Goal: Transaction & Acquisition: Purchase product/service

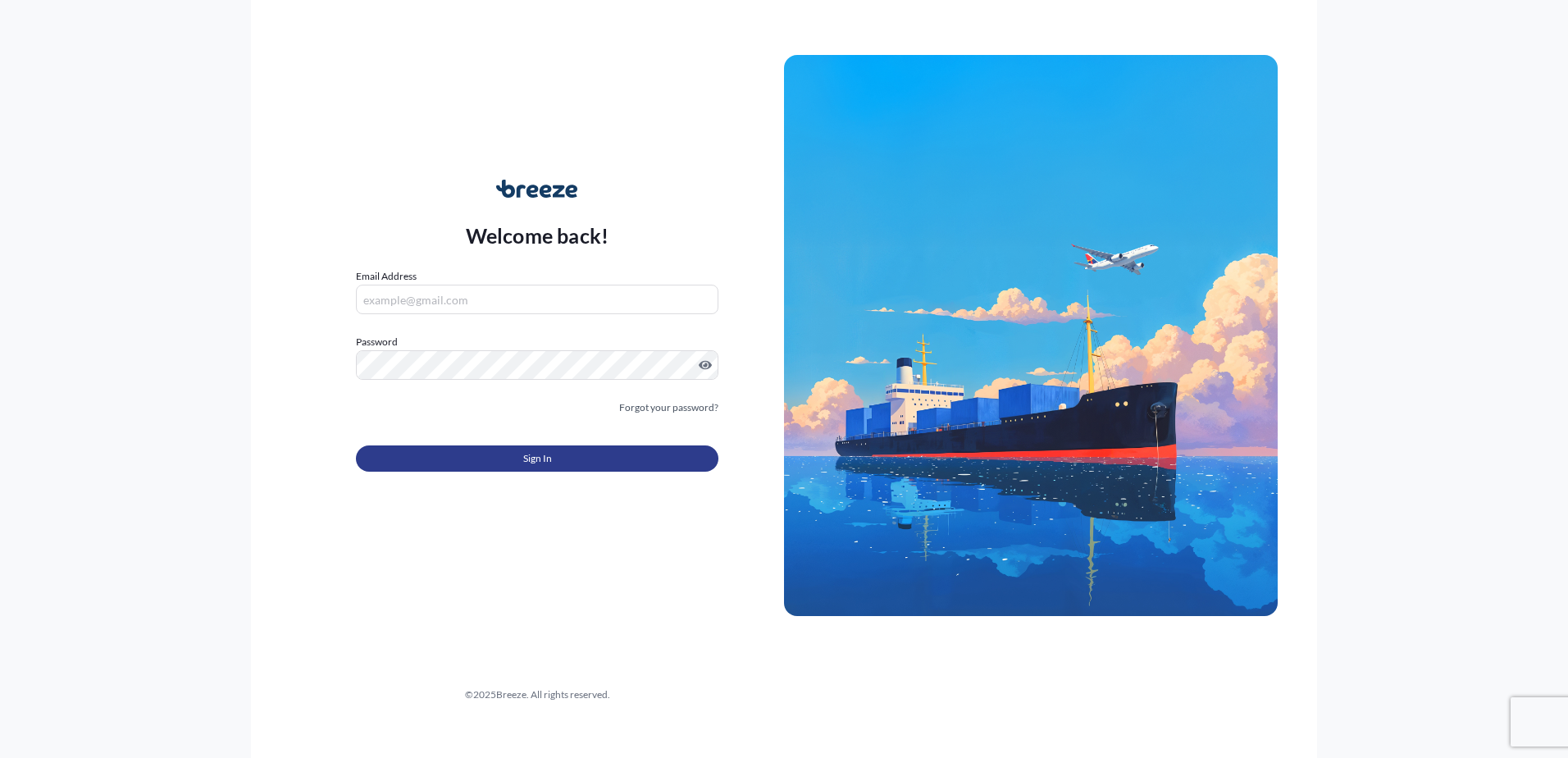
type input "[EMAIL_ADDRESS][DOMAIN_NAME]"
click at [466, 455] on button "Sign In" at bounding box center [537, 458] width 363 height 26
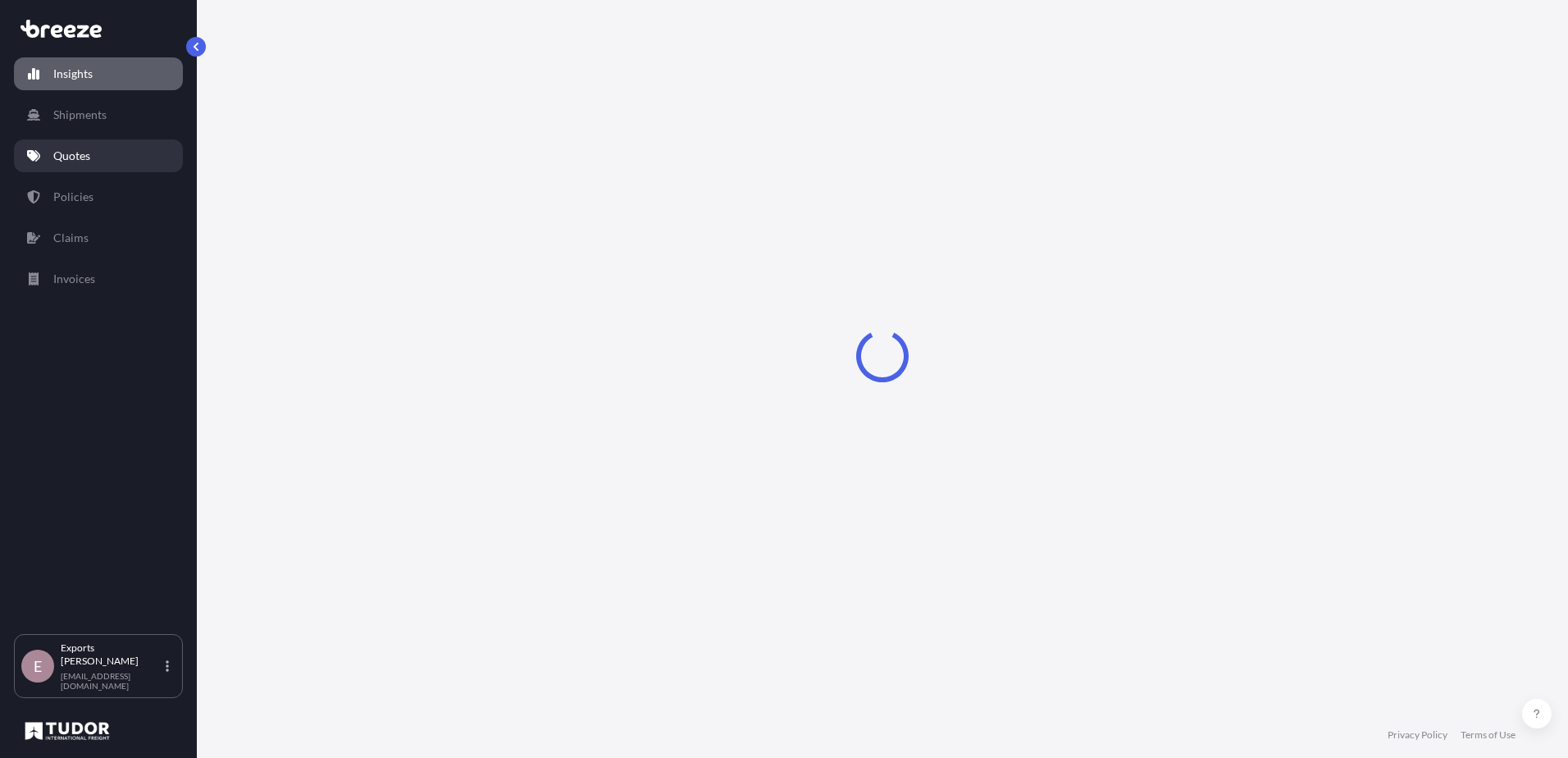
click at [83, 152] on p "Quotes" at bounding box center [72, 155] width 37 height 16
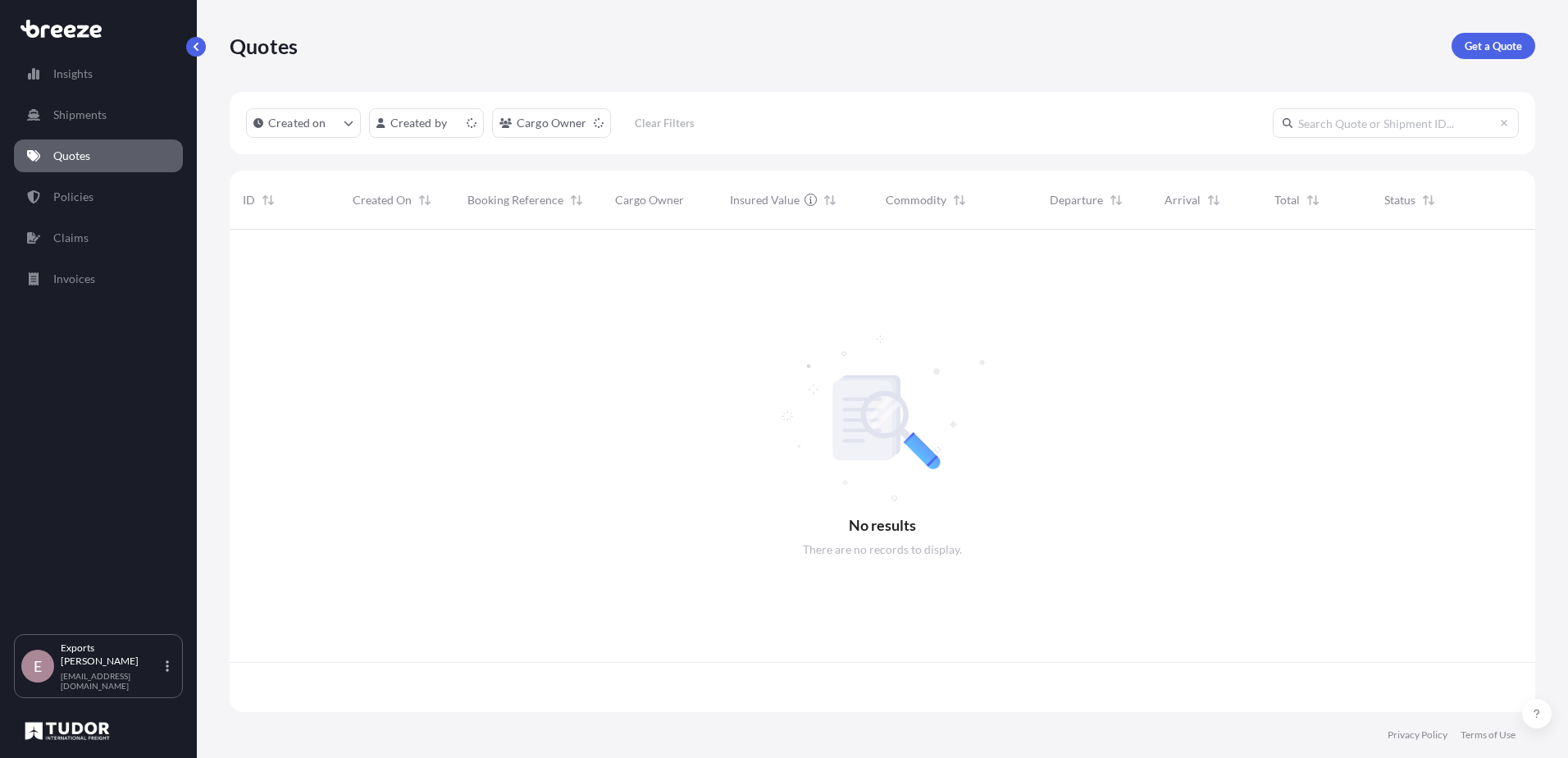
scroll to position [479, 1294]
click at [1458, 47] on link "Get a Quote" at bounding box center [1494, 46] width 83 height 26
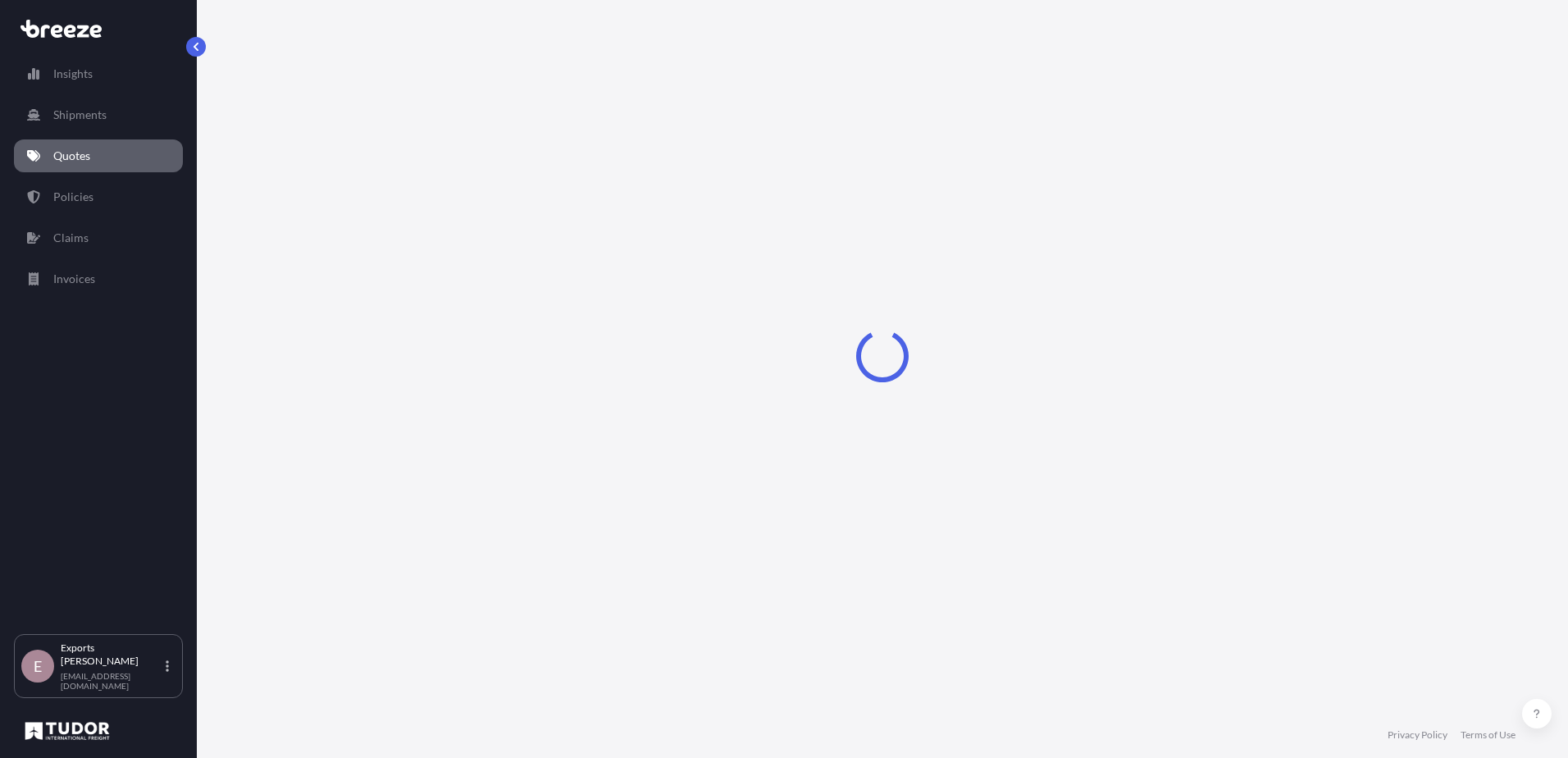
select select "Road"
select select "Sea"
select select "1"
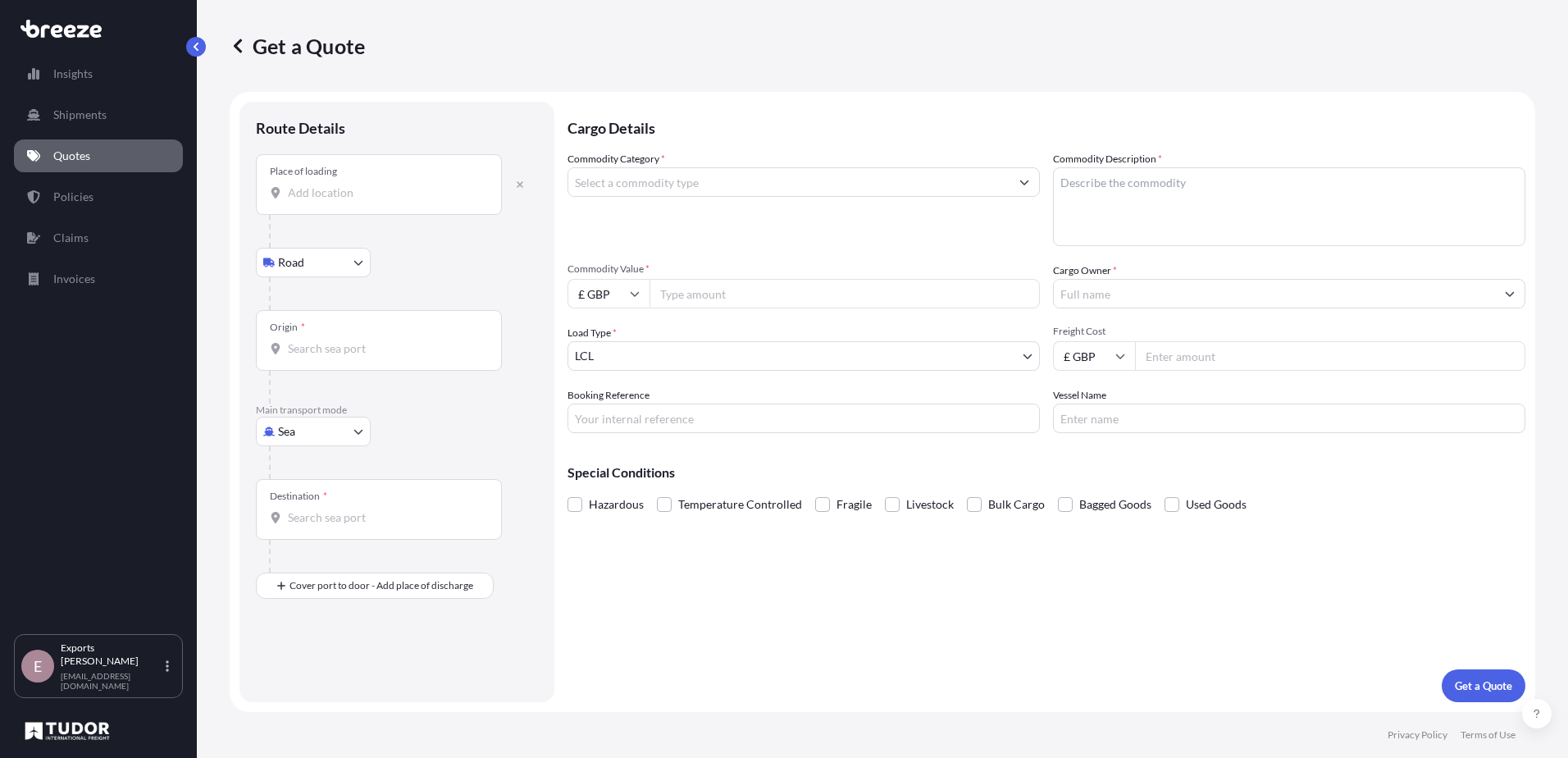
click at [355, 191] on input "Place of loading" at bounding box center [384, 192] width 193 height 16
click at [279, 431] on body "0 options available. Insights Shipments Quotes Policies Claims Invoices E Expor…" at bounding box center [784, 379] width 1568 height 758
click at [307, 505] on div "Air" at bounding box center [313, 503] width 101 height 30
select select "Air"
click at [313, 214] on div "Place of loading" at bounding box center [378, 191] width 246 height 60
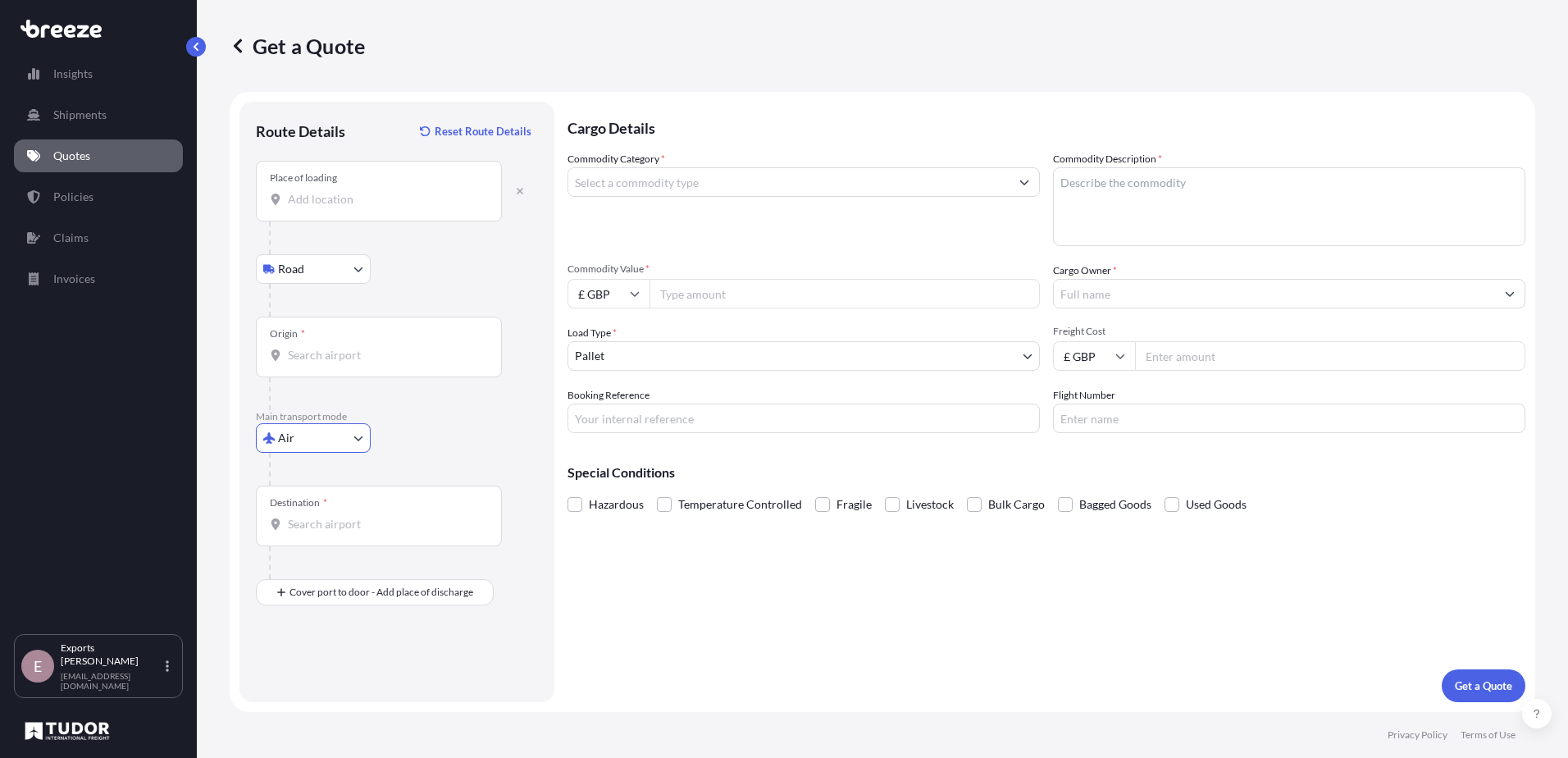
click at [313, 208] on input "Place of loading" at bounding box center [384, 198] width 193 height 16
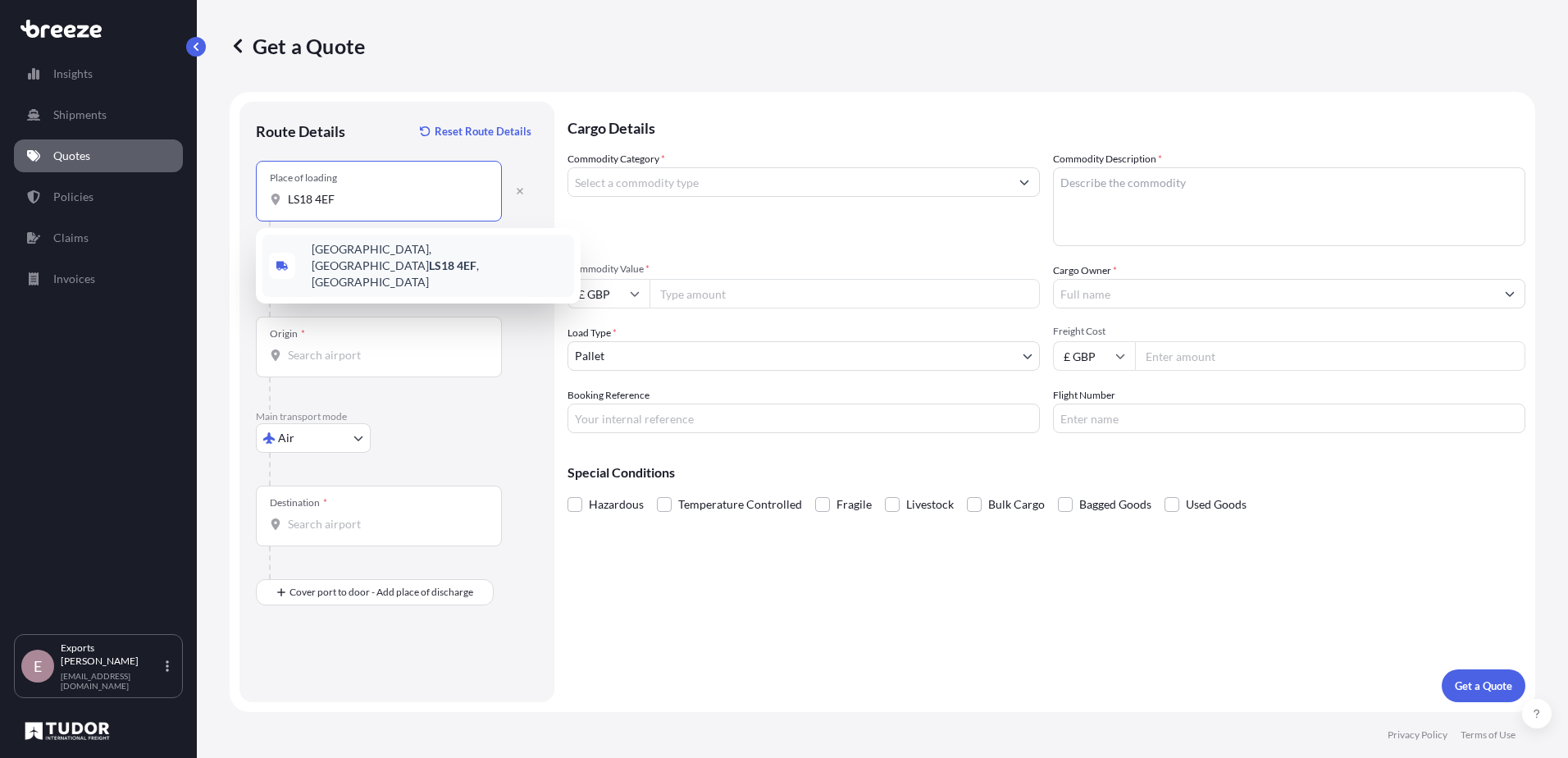
click at [365, 253] on span "[STREET_ADDRESS]" at bounding box center [439, 266] width 256 height 49
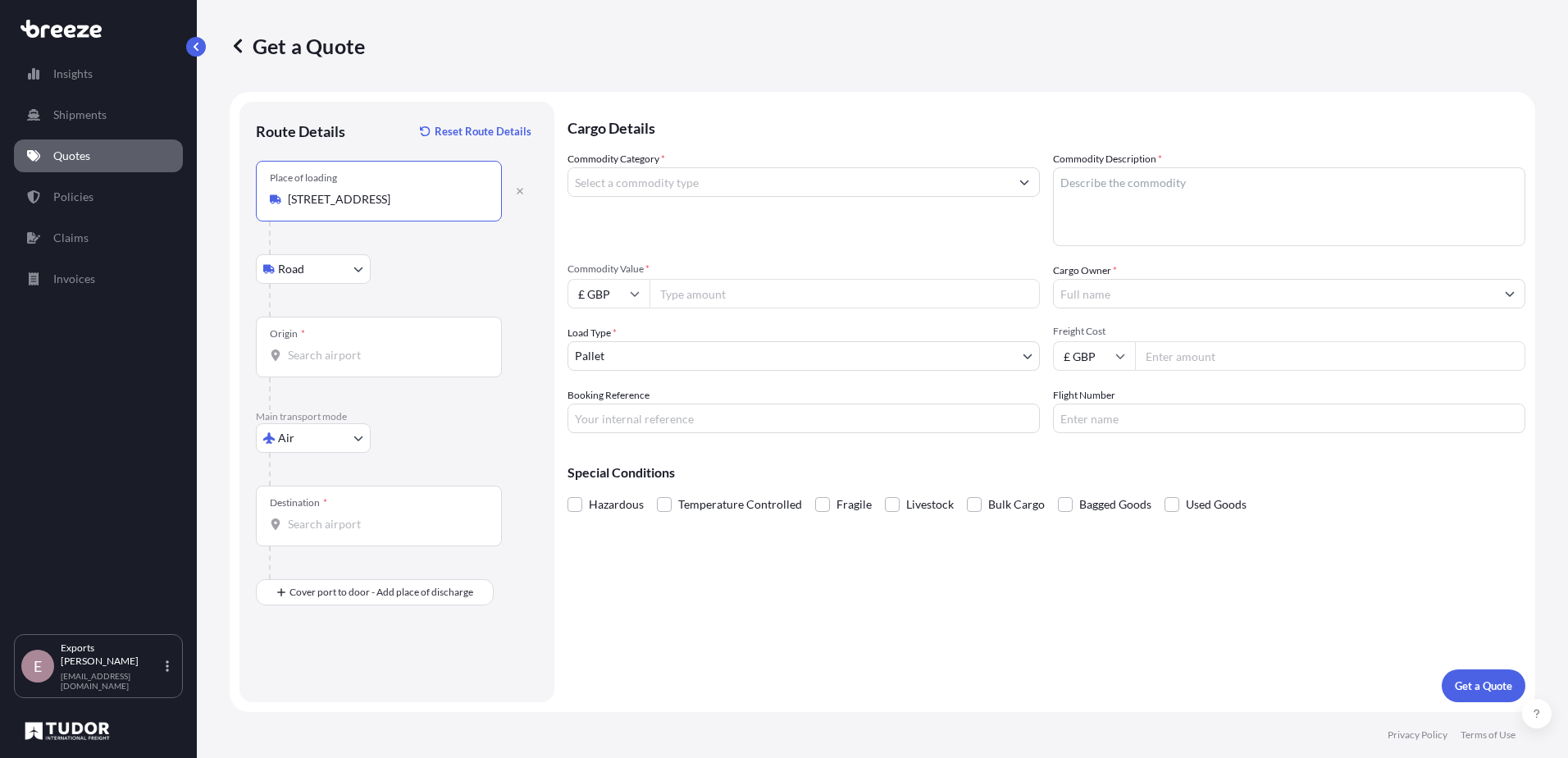
type input "[STREET_ADDRESS]"
click at [377, 361] on input "Origin *" at bounding box center [384, 354] width 193 height 16
click at [392, 406] on span "OM MCT - Muscat, [GEOGRAPHIC_DATA]" at bounding box center [439, 413] width 256 height 33
type input "OMMCT - Muscat, [GEOGRAPHIC_DATA]"
click at [648, 177] on input "Commodity Category *" at bounding box center [789, 181] width 441 height 30
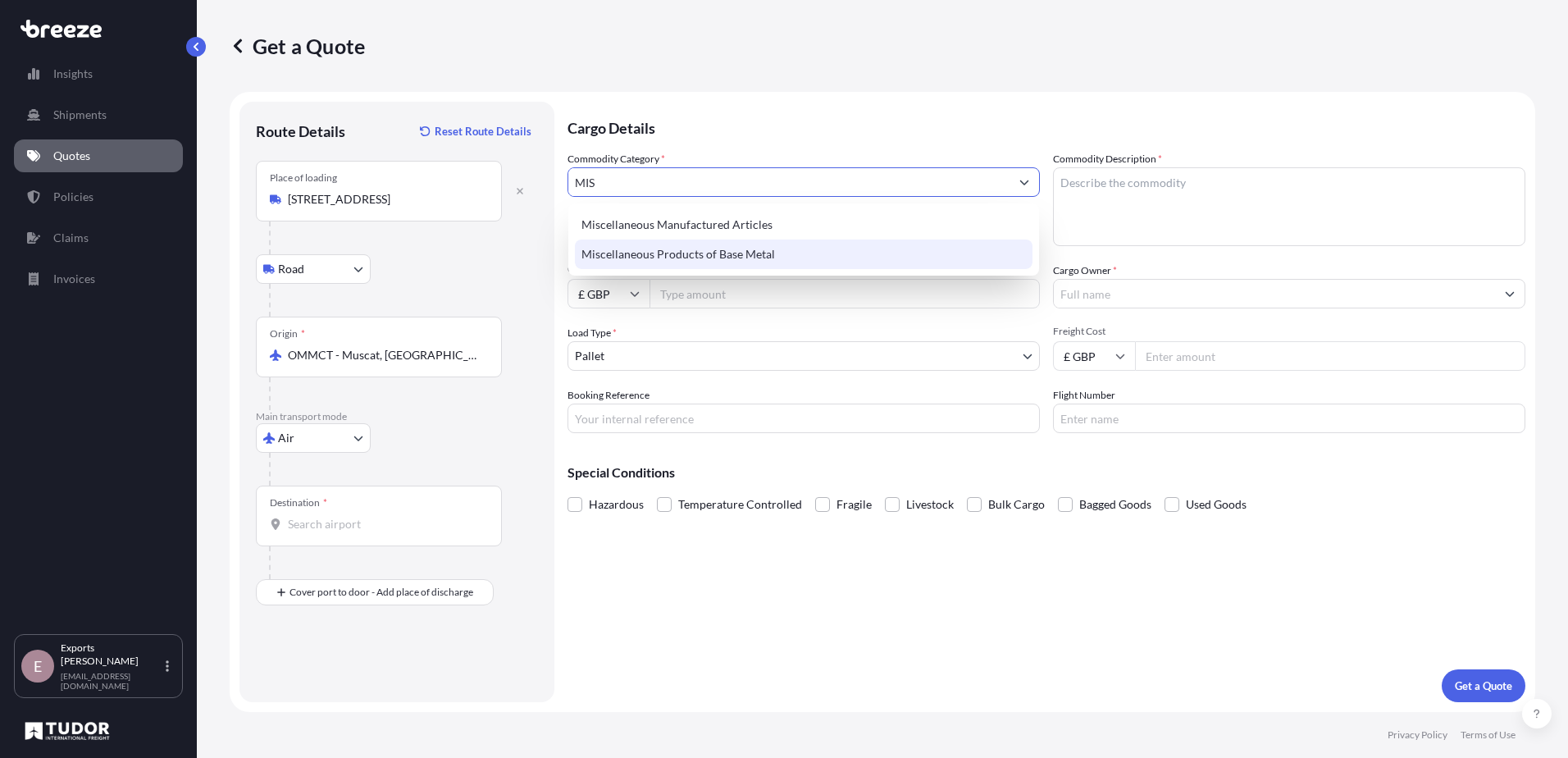
click at [700, 267] on div "Miscellaneous Products of Base Metal" at bounding box center [803, 254] width 457 height 30
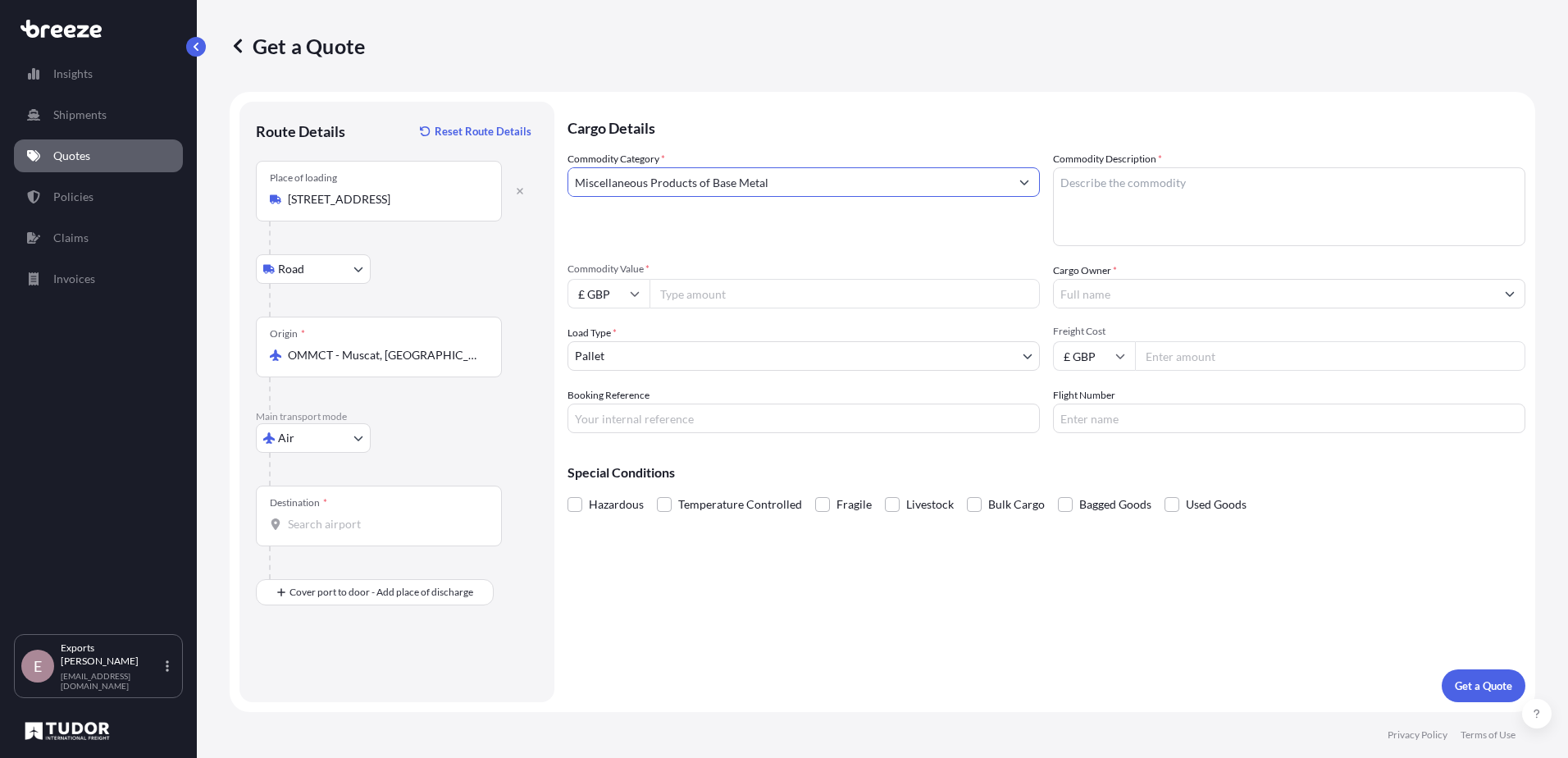
type input "Miscellaneous Products of Base Metal"
click at [1090, 199] on textarea "Commodity Description *" at bounding box center [1289, 206] width 473 height 78
type textarea "INCUBATOR PARTS"
click at [694, 298] on input "Commodity Value *" at bounding box center [845, 293] width 390 height 30
type input "5328.94"
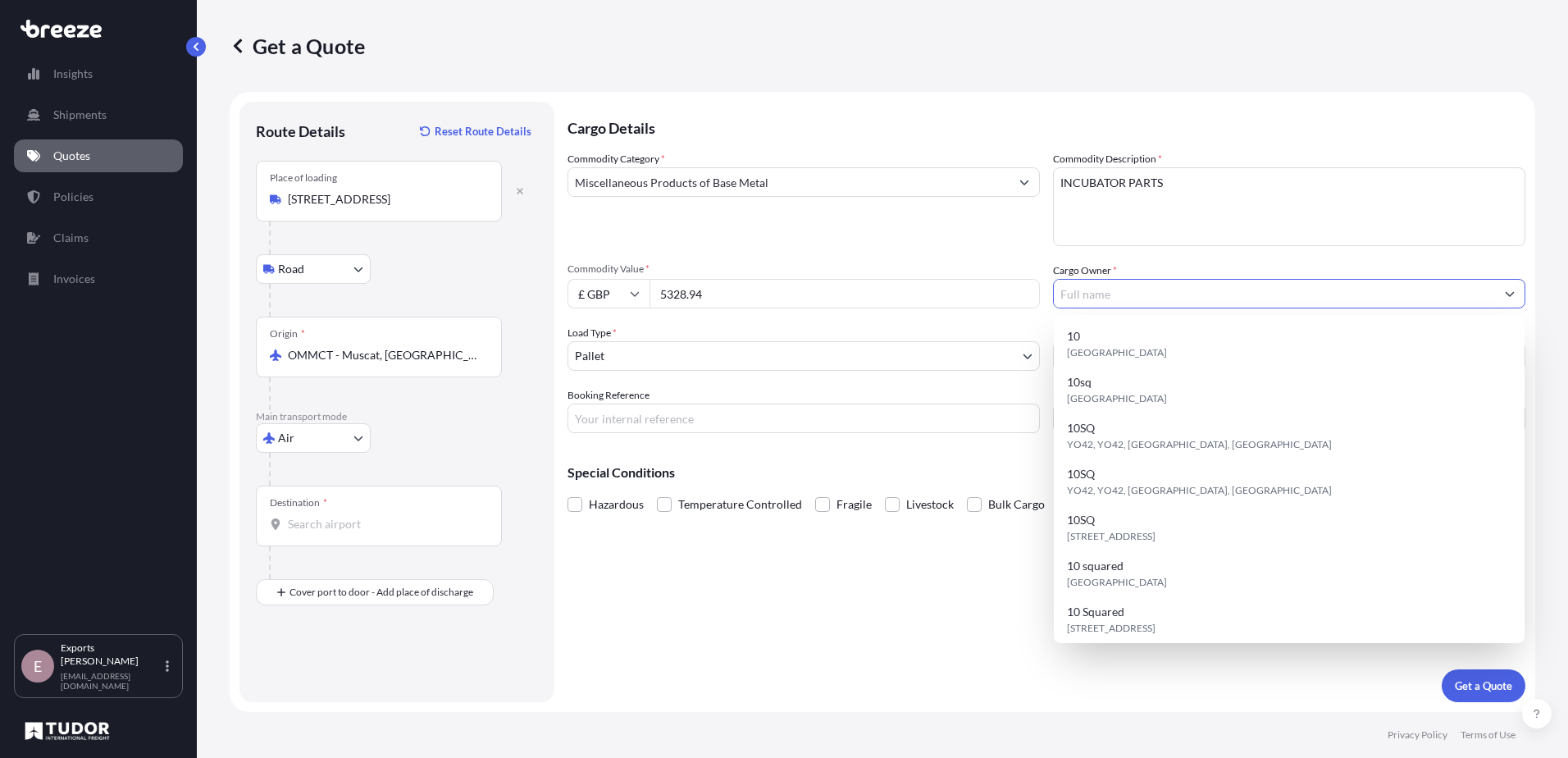
click at [1090, 286] on input "Cargo Owner *" at bounding box center [1275, 293] width 441 height 30
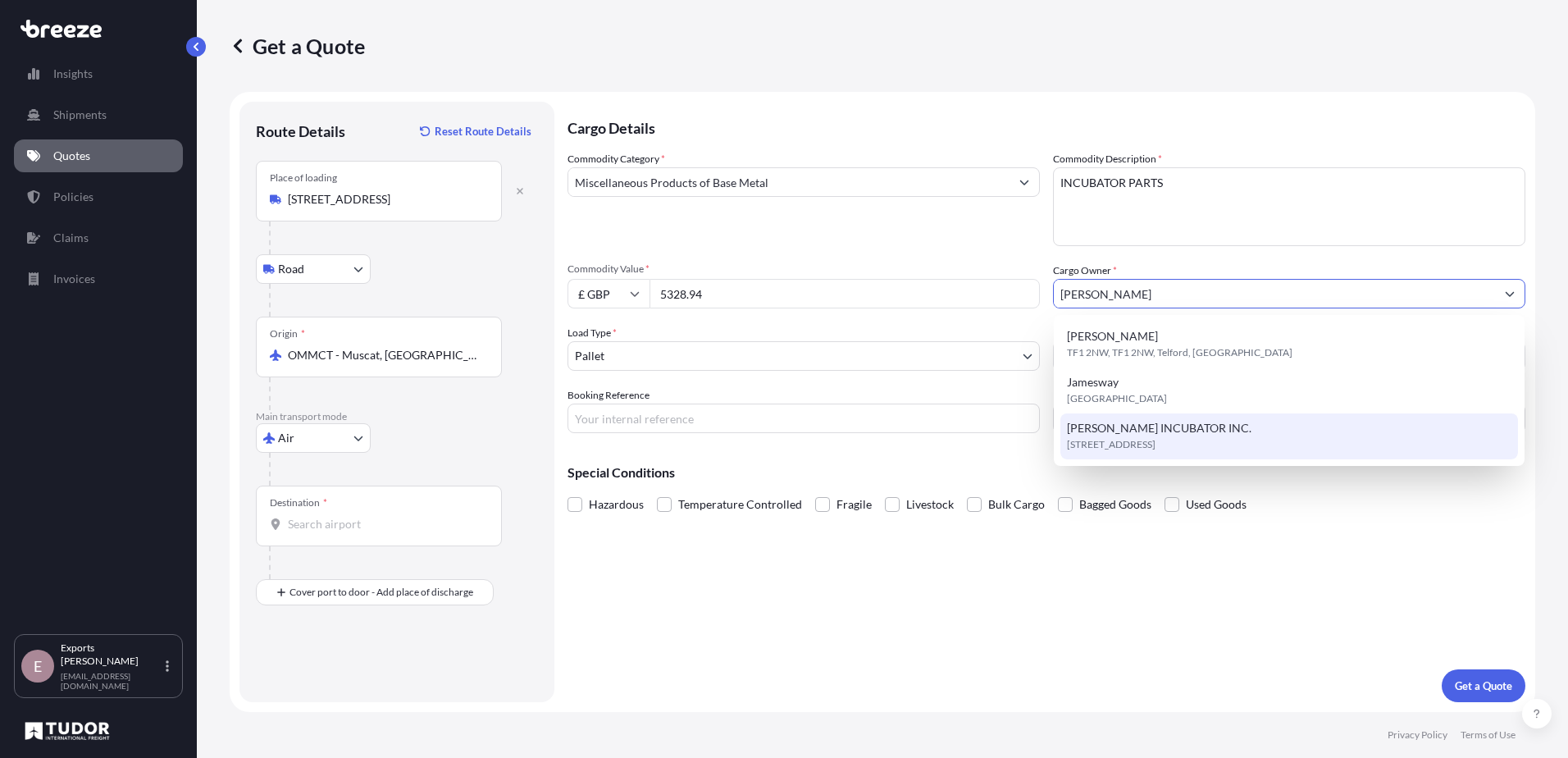
click at [1140, 426] on span "[PERSON_NAME] INCUBATOR INC." at bounding box center [1159, 428] width 185 height 16
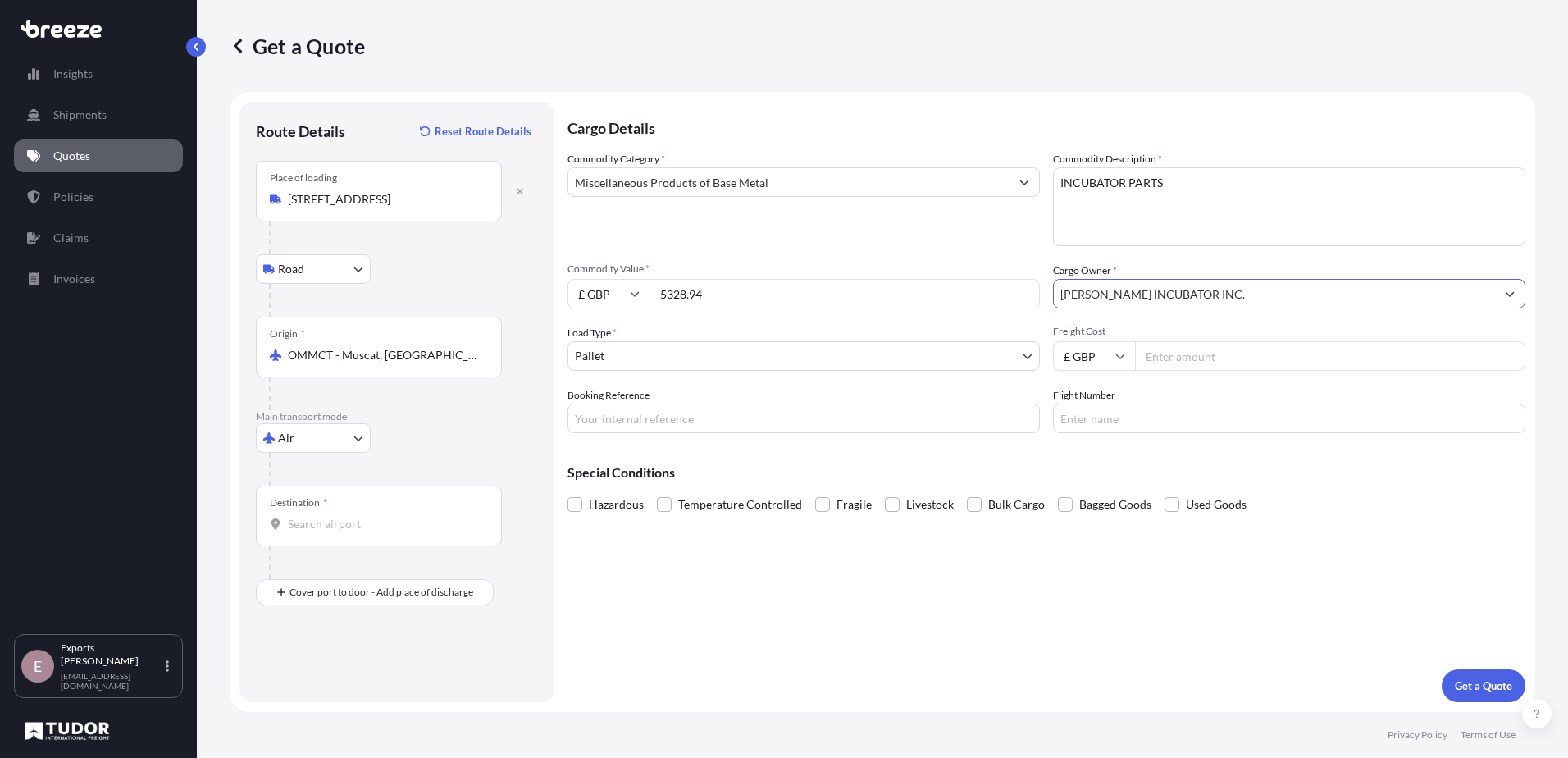
type input "[PERSON_NAME] INCUBATOR INC."
click at [794, 418] on input "Booking Reference" at bounding box center [803, 418] width 473 height 30
type input "176111"
click at [1456, 682] on p "Get a Quote" at bounding box center [1484, 686] width 57 height 16
click at [412, 520] on input "Destination * Please select a destination" at bounding box center [384, 524] width 193 height 16
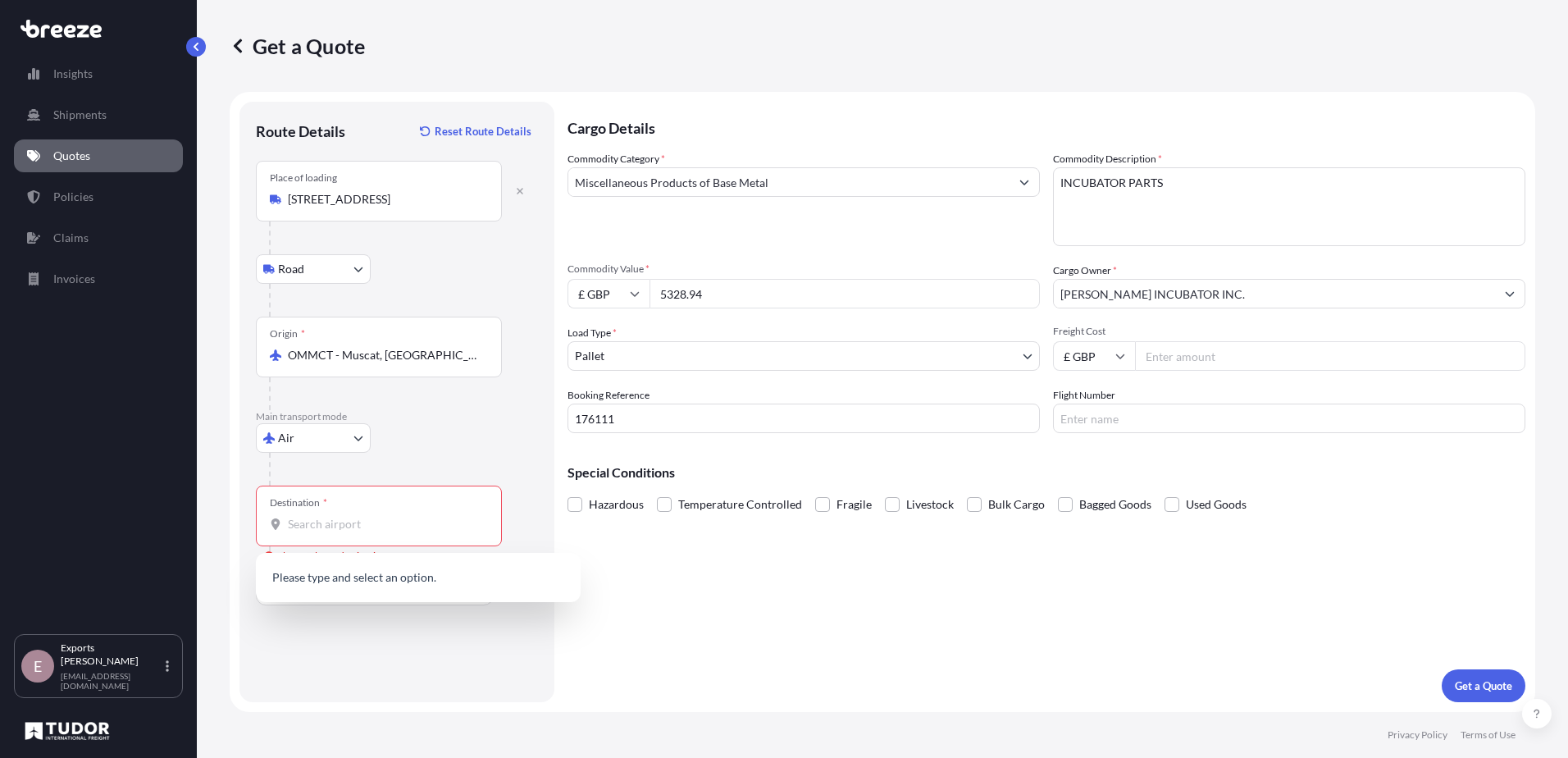
click at [426, 372] on div "Origin * OMMCT - [GEOGRAPHIC_DATA], [GEOGRAPHIC_DATA]" at bounding box center [378, 347] width 246 height 60
click at [426, 364] on input "OMMCT - Muscat, [GEOGRAPHIC_DATA]" at bounding box center [384, 354] width 193 height 16
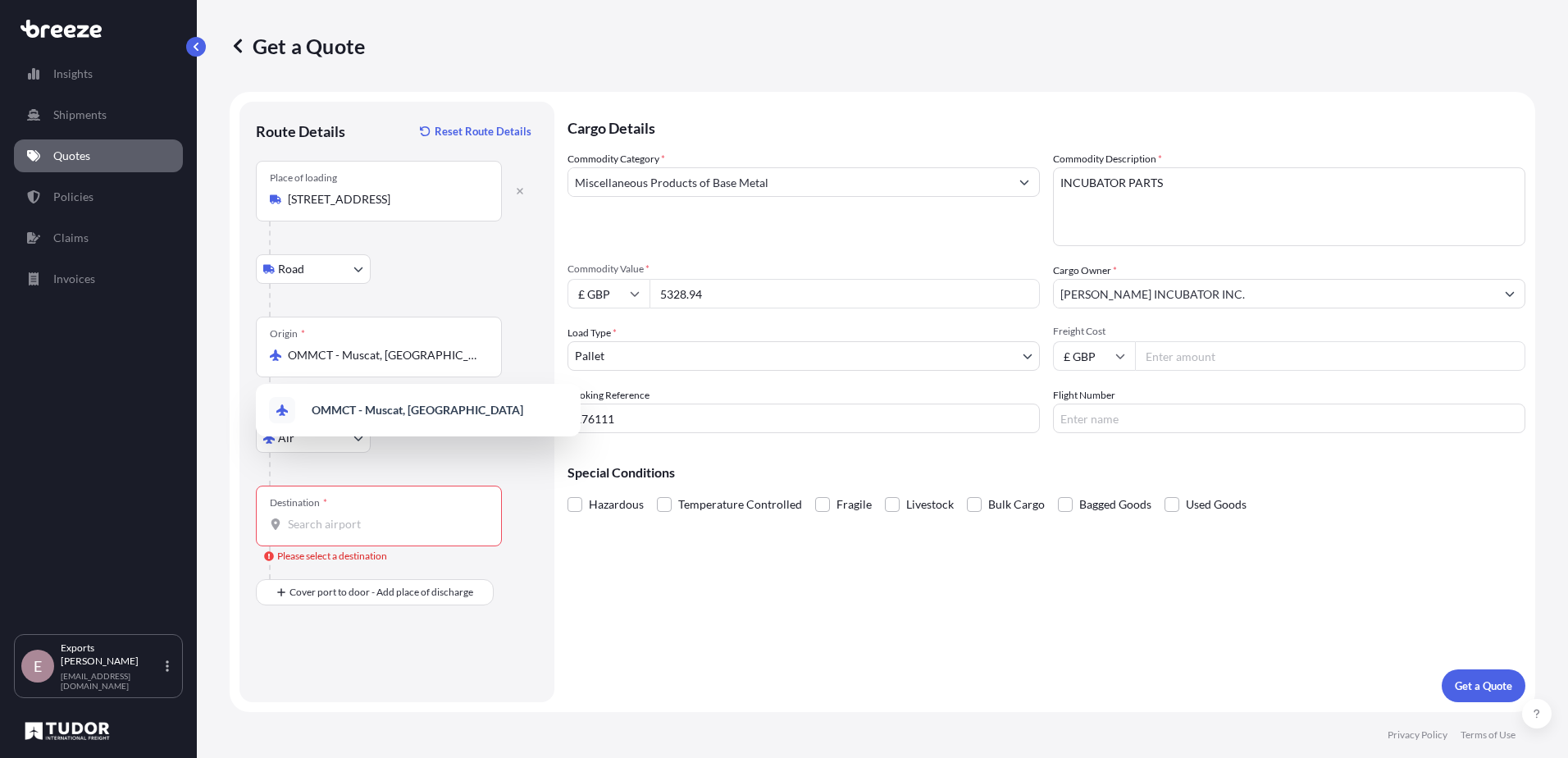
click at [433, 364] on div "Origin * OMMCT - [GEOGRAPHIC_DATA], [GEOGRAPHIC_DATA]" at bounding box center [378, 347] width 246 height 60
click at [433, 364] on input "OMMCT - Muscat, [GEOGRAPHIC_DATA]" at bounding box center [384, 354] width 193 height 16
click at [433, 364] on div "Origin * OMMCT - [GEOGRAPHIC_DATA], [GEOGRAPHIC_DATA]" at bounding box center [378, 347] width 246 height 60
click at [433, 364] on input "OMMCT - Muscat, [GEOGRAPHIC_DATA]" at bounding box center [384, 354] width 193 height 16
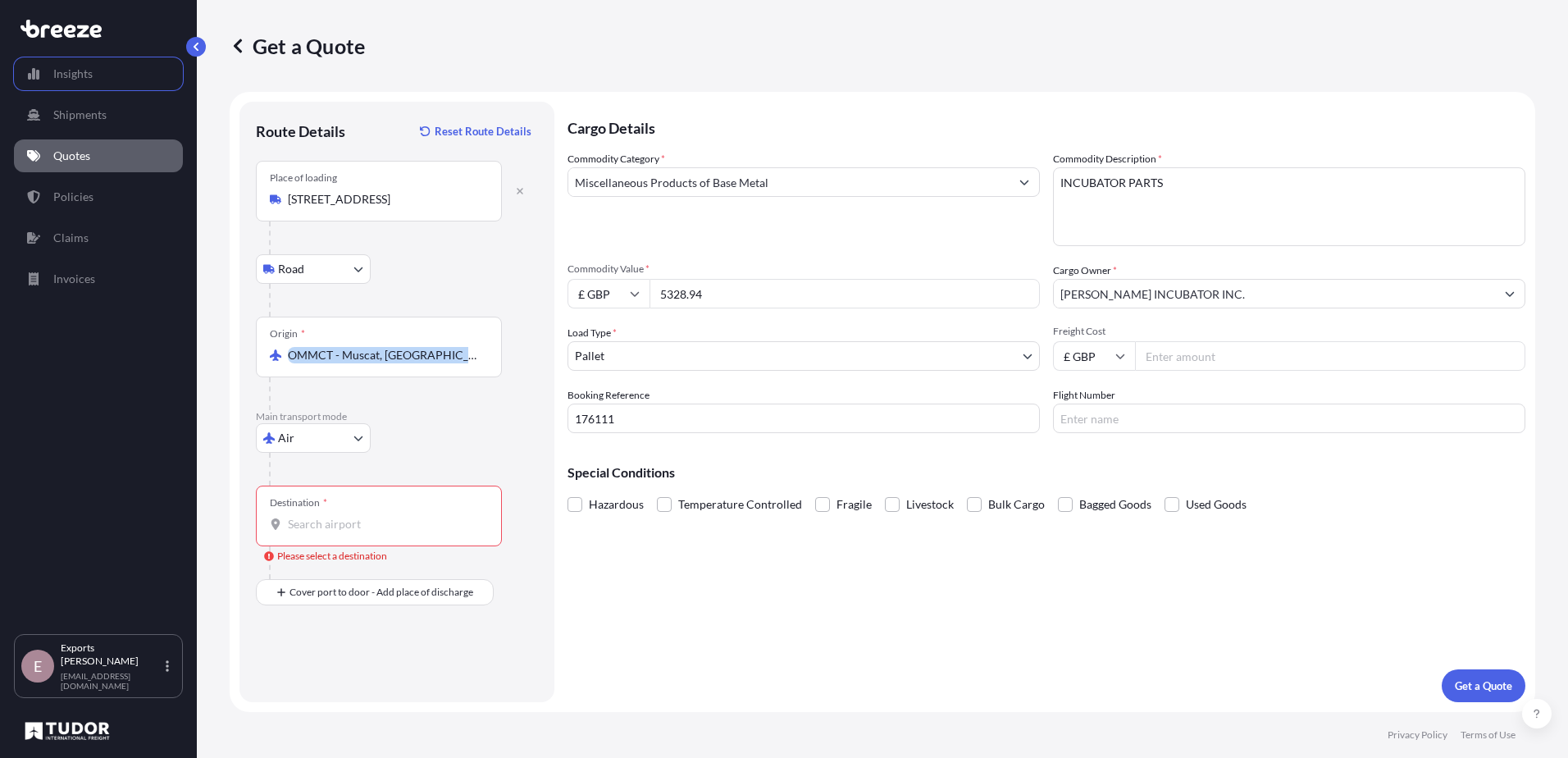
click at [450, 356] on input "OMMCT - Muscat, [GEOGRAPHIC_DATA]" at bounding box center [384, 354] width 193 height 16
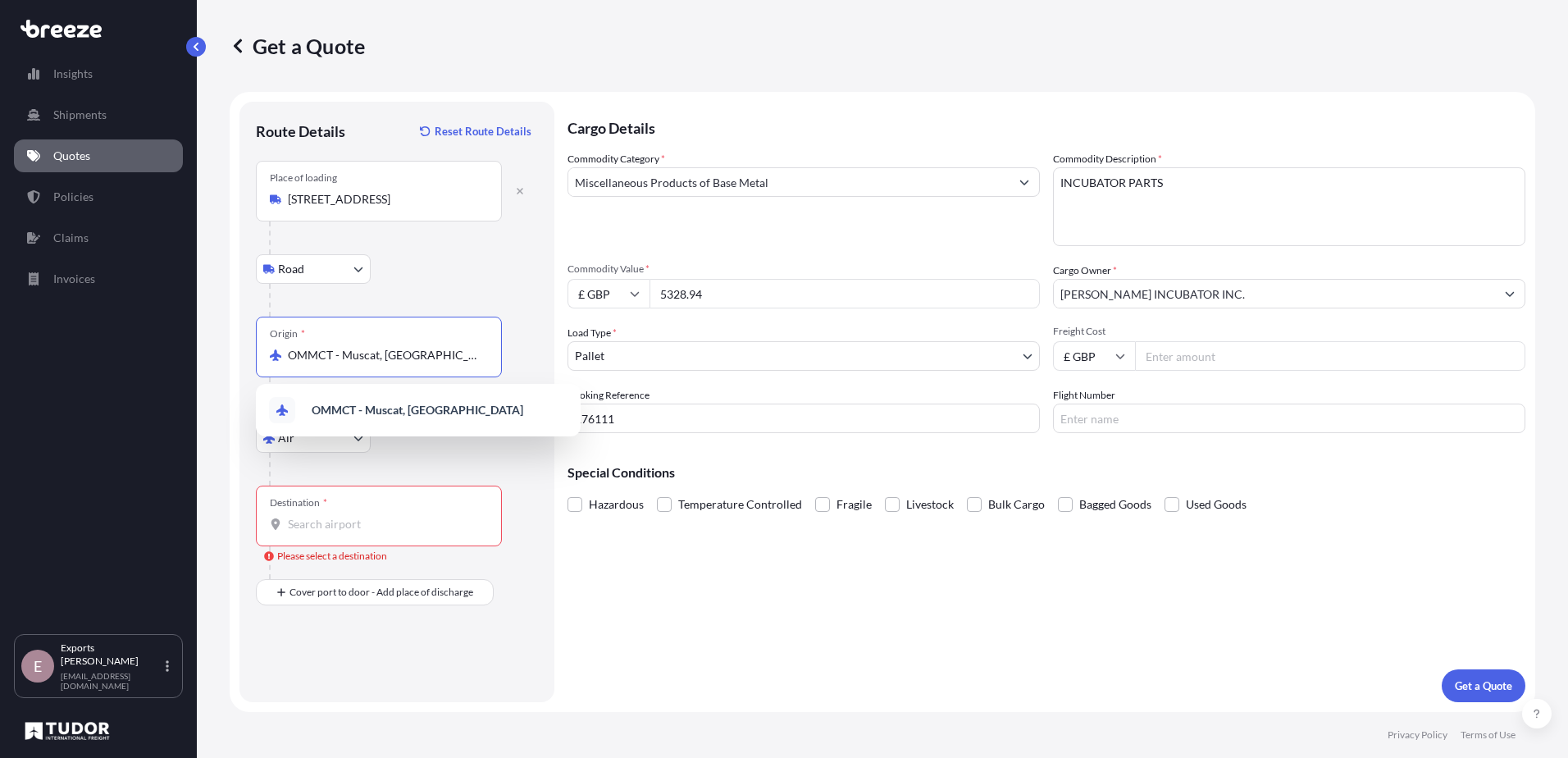
click at [450, 356] on input "OMMCT - Muscat, [GEOGRAPHIC_DATA]" at bounding box center [384, 354] width 193 height 16
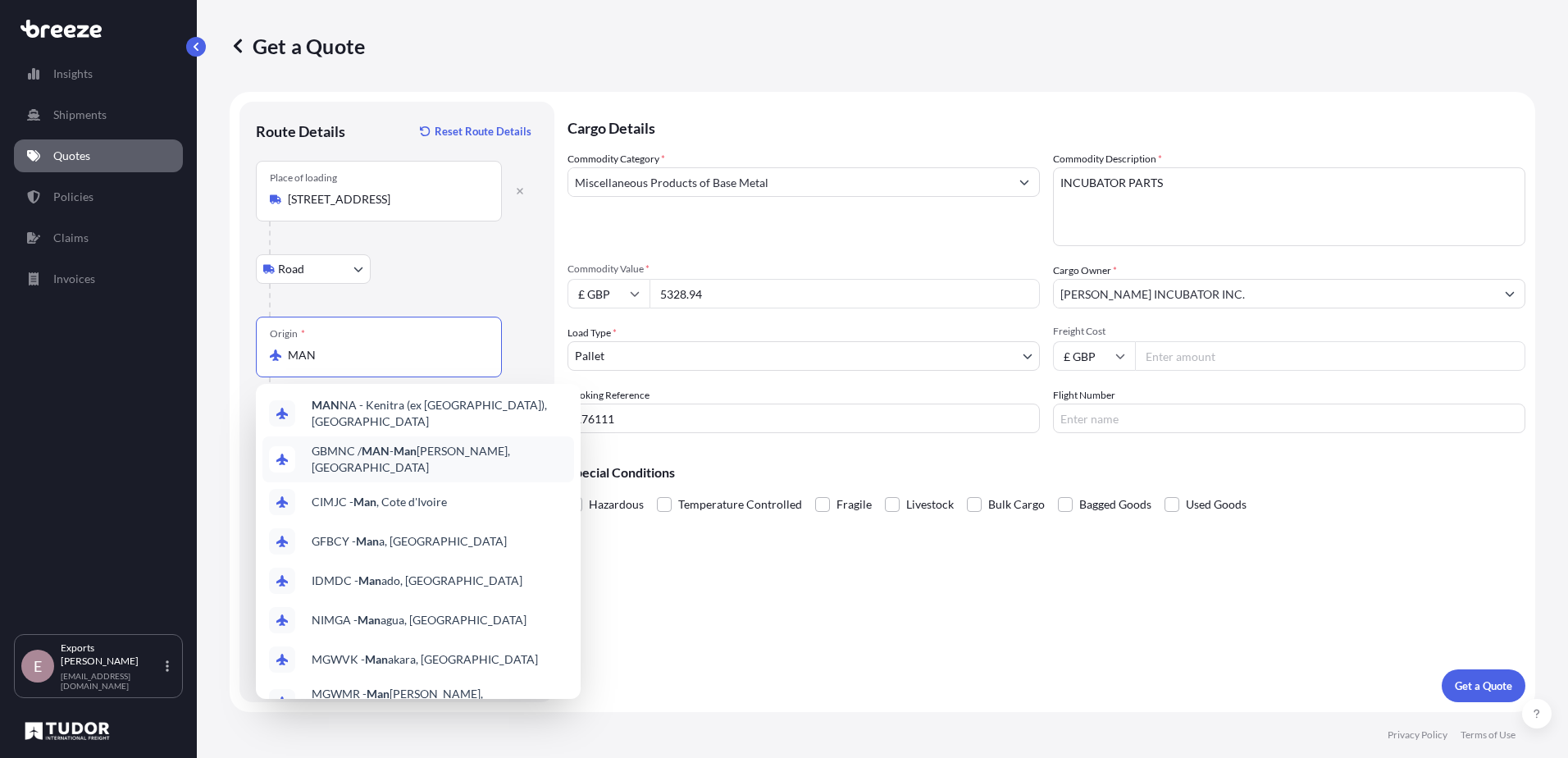
click at [452, 454] on span "GBMNC / MAN - Man [PERSON_NAME], [GEOGRAPHIC_DATA]" at bounding box center [439, 459] width 256 height 33
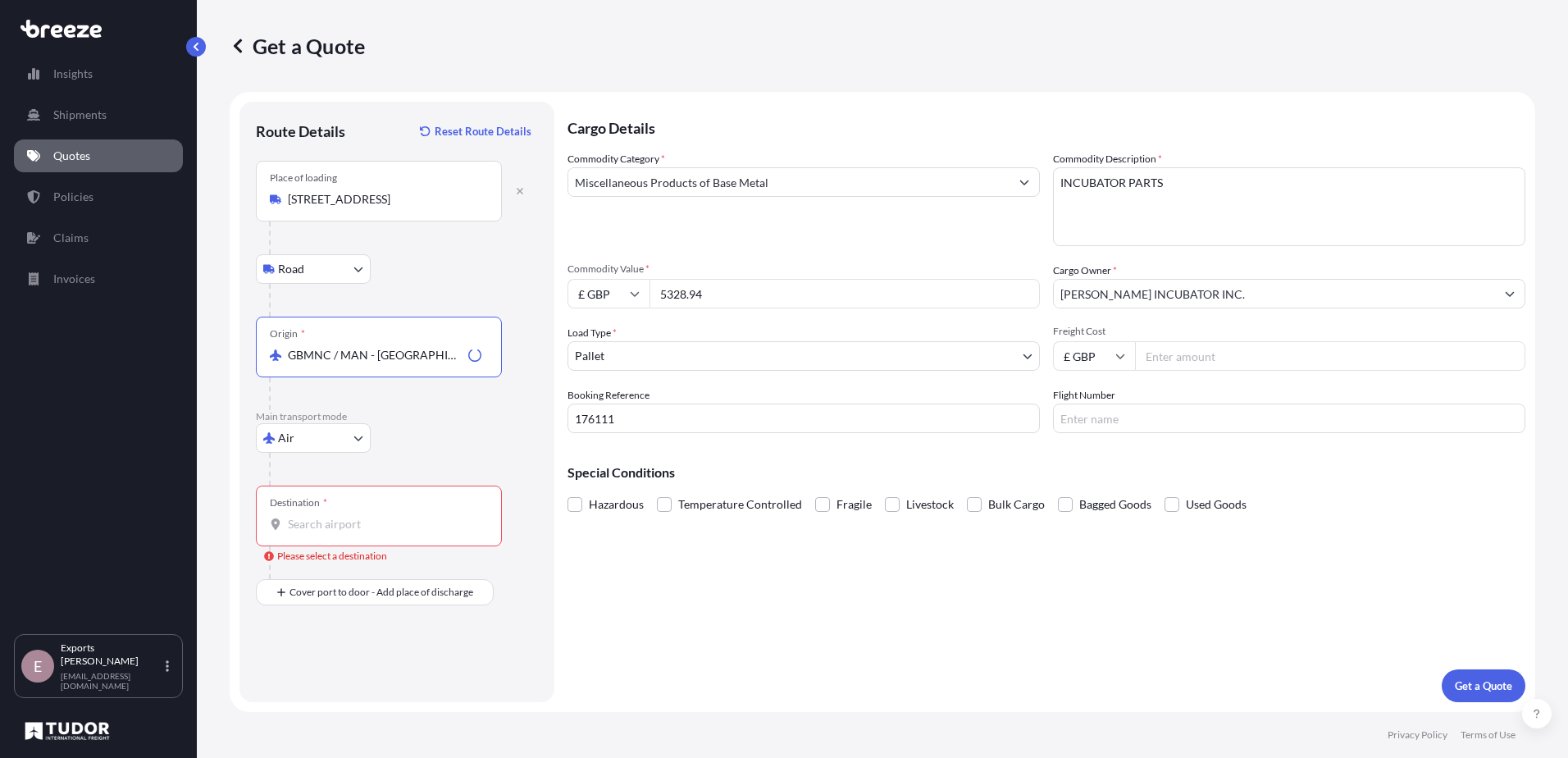
type input "GBMNC / MAN - [GEOGRAPHIC_DATA], [GEOGRAPHIC_DATA]"
click at [345, 525] on input "Destination * Please select a destination" at bounding box center [384, 524] width 193 height 16
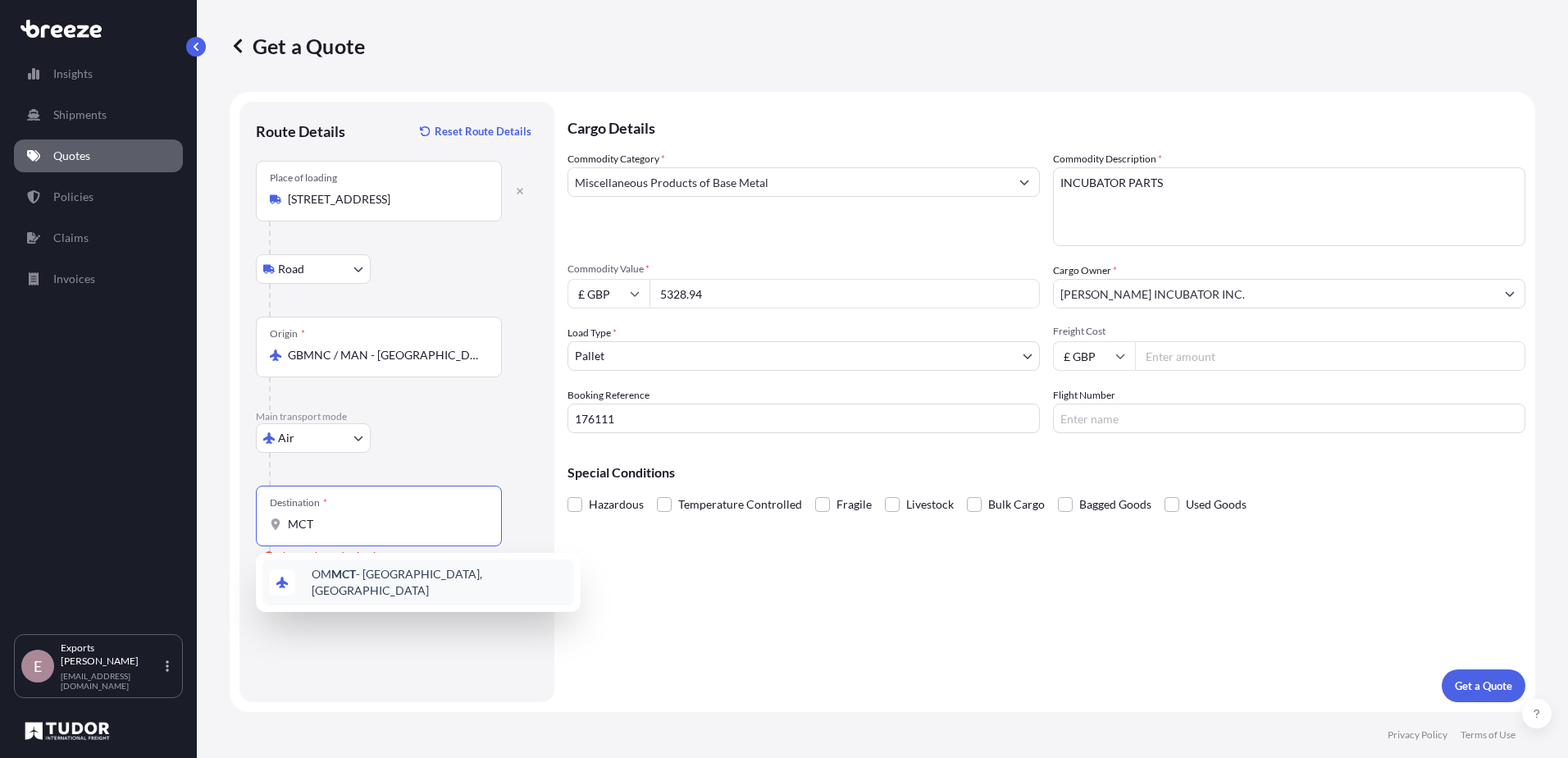
click at [330, 579] on span "OM MCT - Muscat, [GEOGRAPHIC_DATA]" at bounding box center [439, 583] width 256 height 33
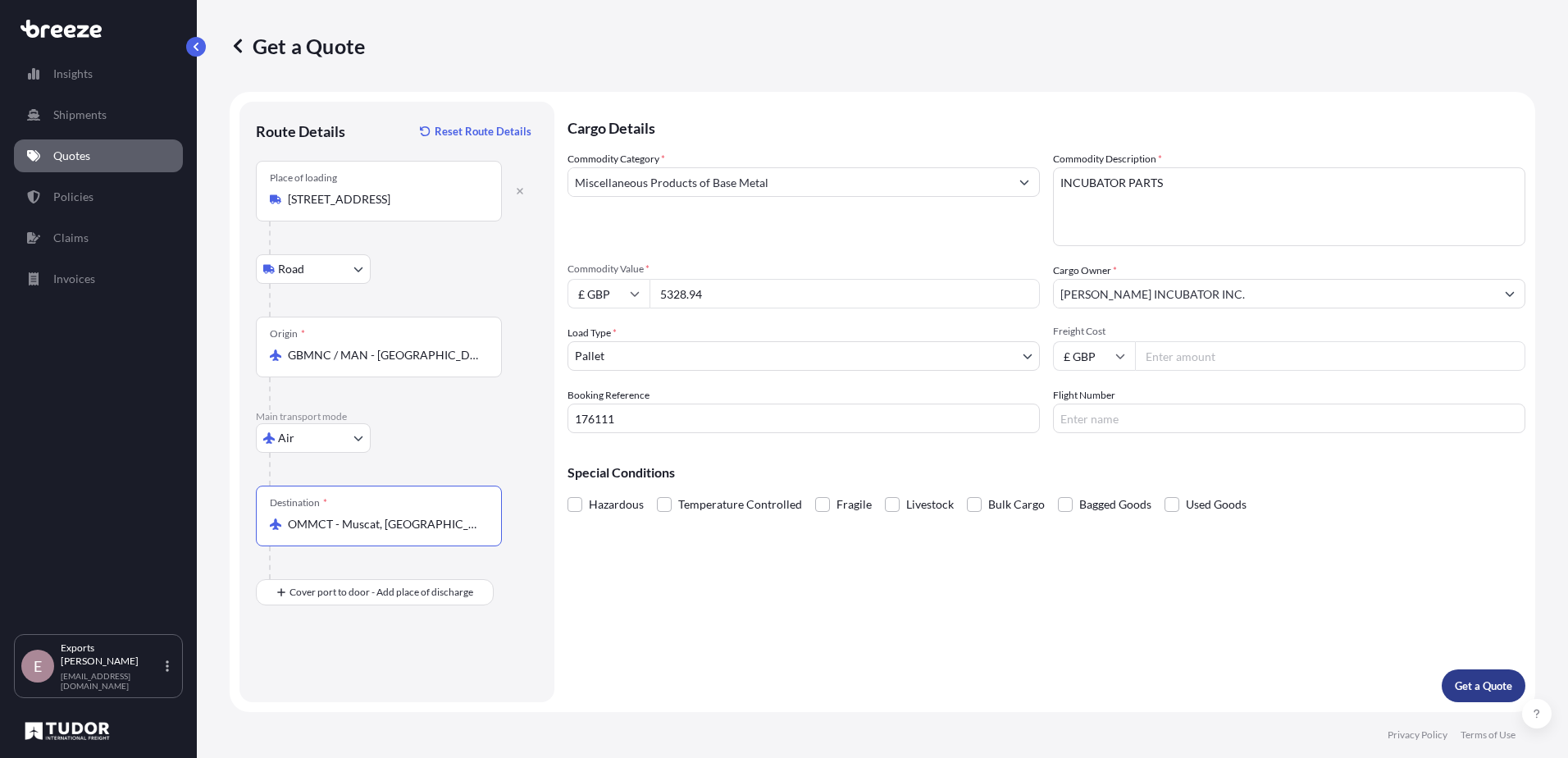
type input "OMMCT - Muscat, [GEOGRAPHIC_DATA]"
click at [1490, 692] on p "Get a Quote" at bounding box center [1484, 686] width 57 height 16
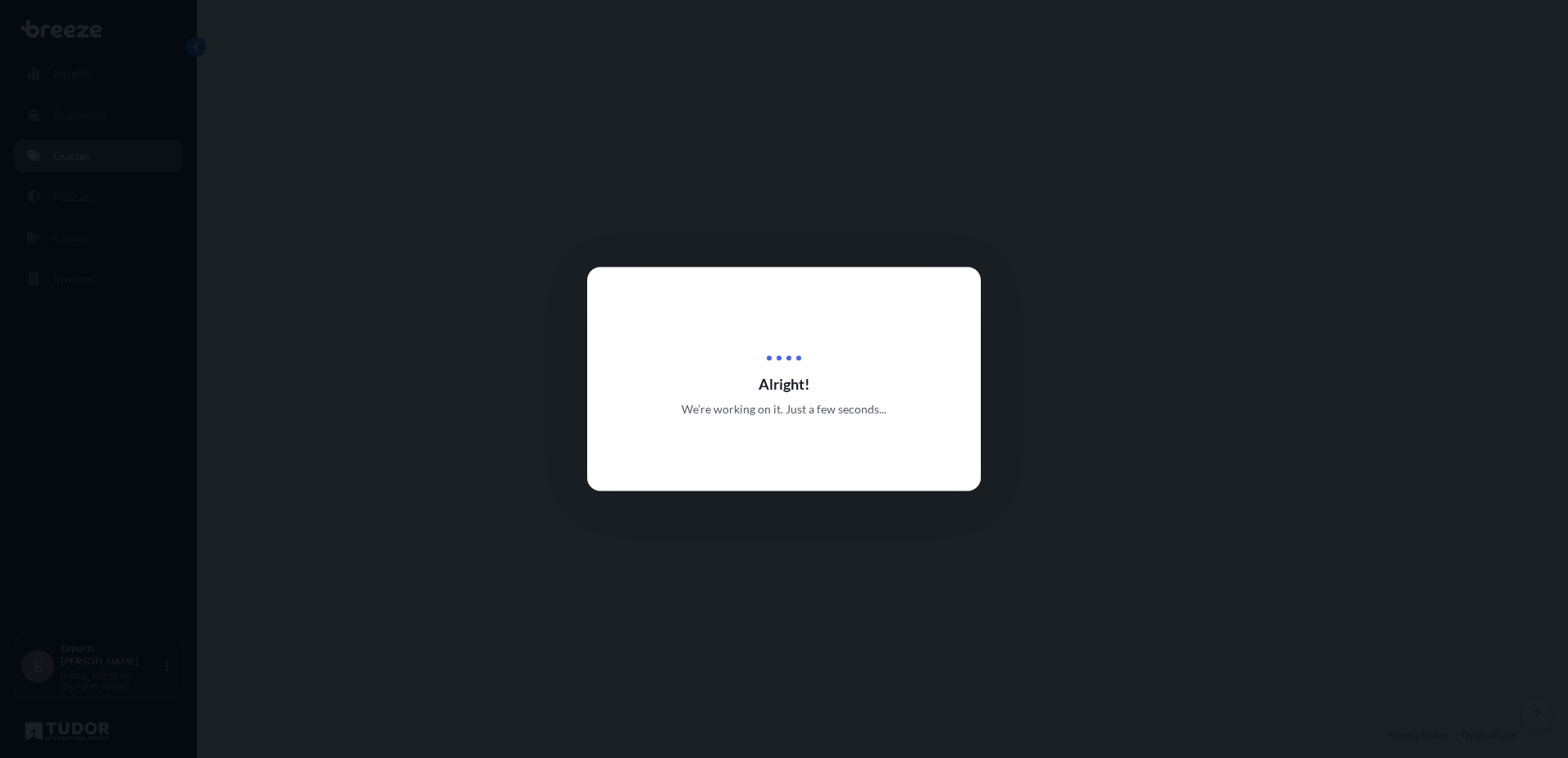
select select "Road"
select select "Air"
select select "1"
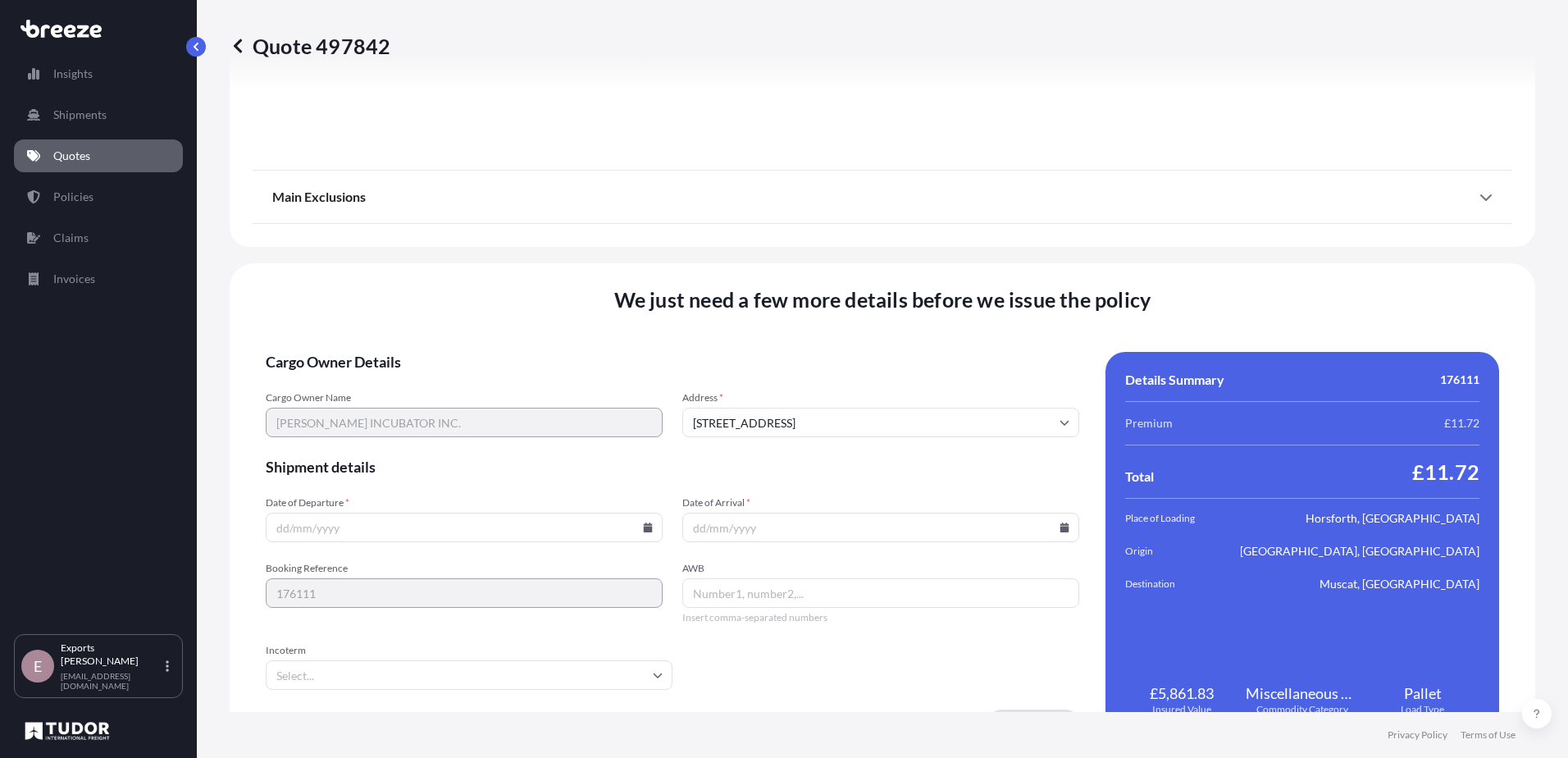
scroll to position [1961, 0]
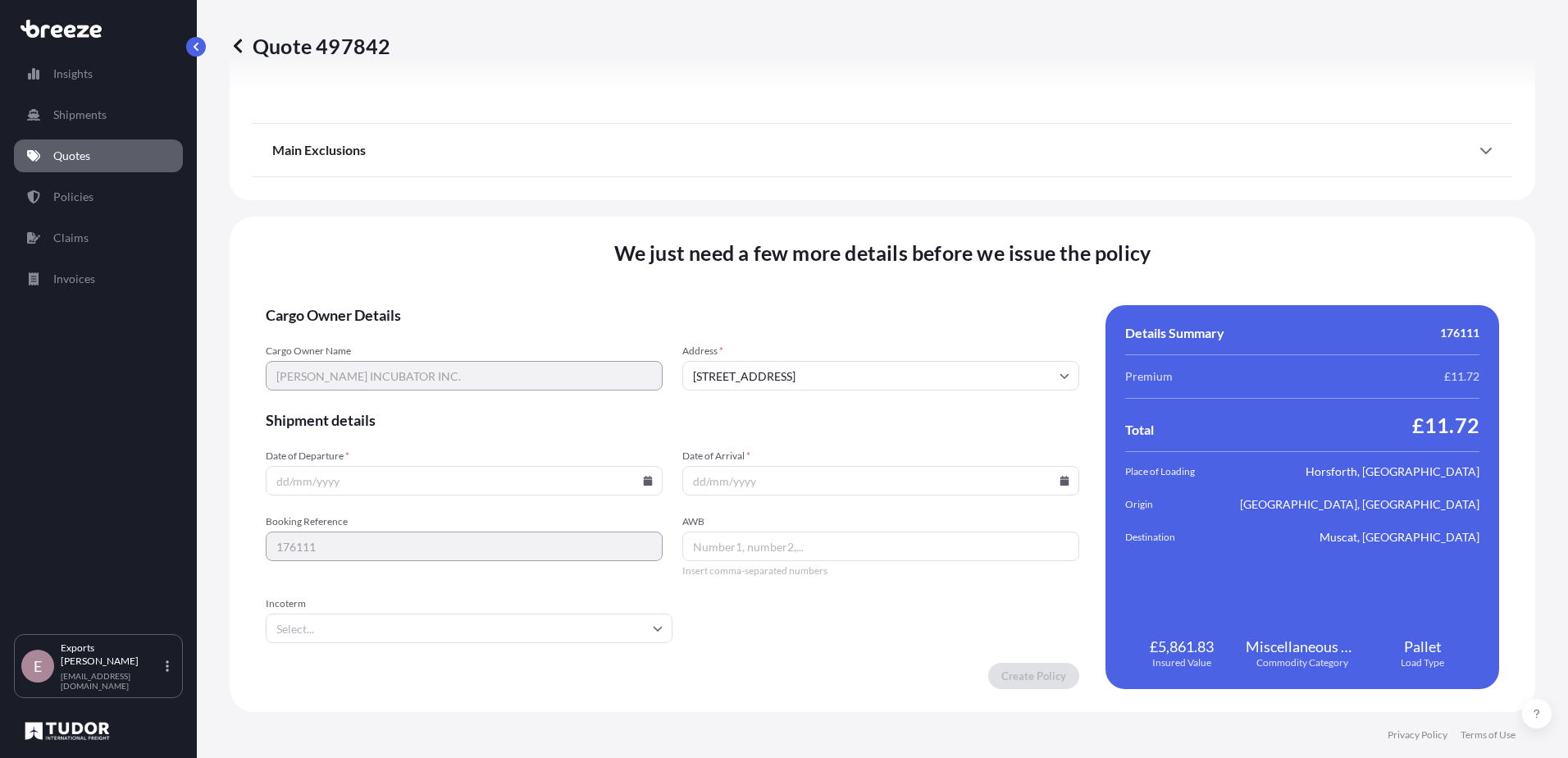
click at [394, 486] on input "Date of Departure *" at bounding box center [464, 480] width 397 height 30
click at [647, 486] on input "Date of Departure *" at bounding box center [464, 480] width 397 height 30
click at [648, 484] on icon at bounding box center [648, 481] width 9 height 10
click at [511, 396] on button "29" at bounding box center [501, 397] width 26 height 26
type input "[DATE]"
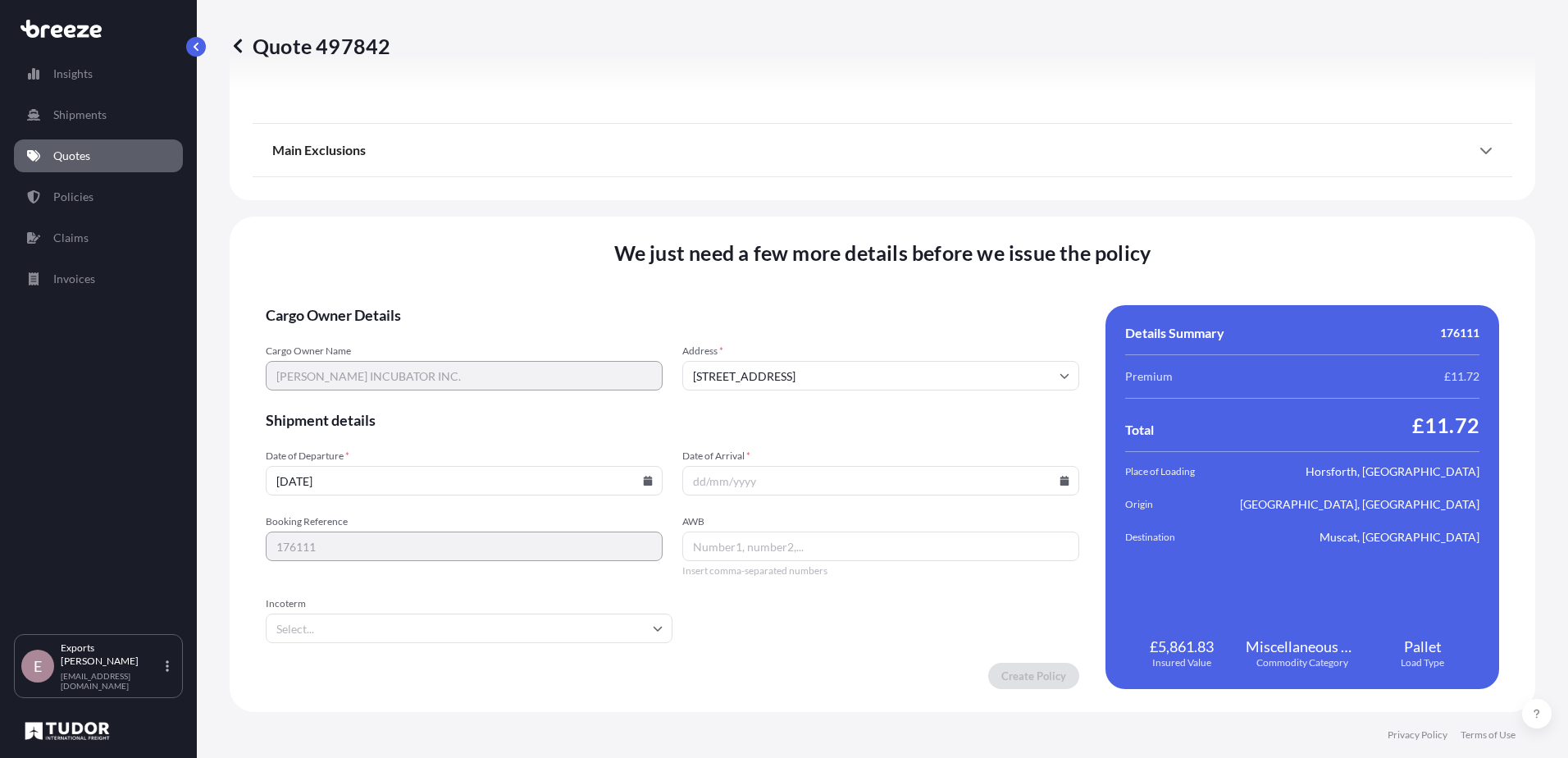
click at [735, 480] on input "Date of Arrival *" at bounding box center [881, 480] width 397 height 30
click at [1060, 484] on icon at bounding box center [1065, 481] width 9 height 10
click at [980, 194] on button at bounding box center [986, 204] width 26 height 26
click at [767, 269] on button "1" at bounding box center [760, 272] width 26 height 26
type input "[DATE]"
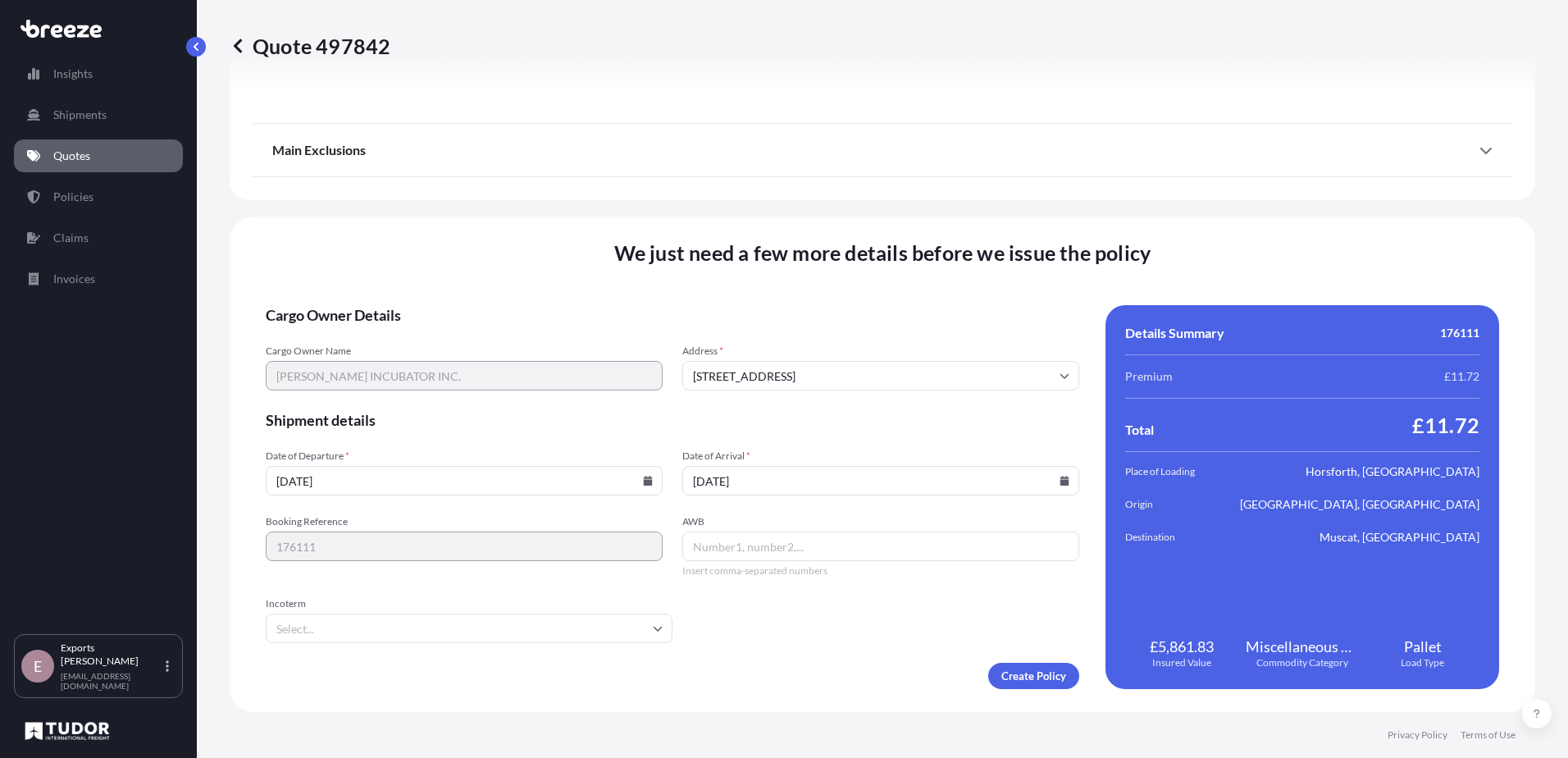
click at [419, 632] on input "Incoterm" at bounding box center [469, 628] width 407 height 30
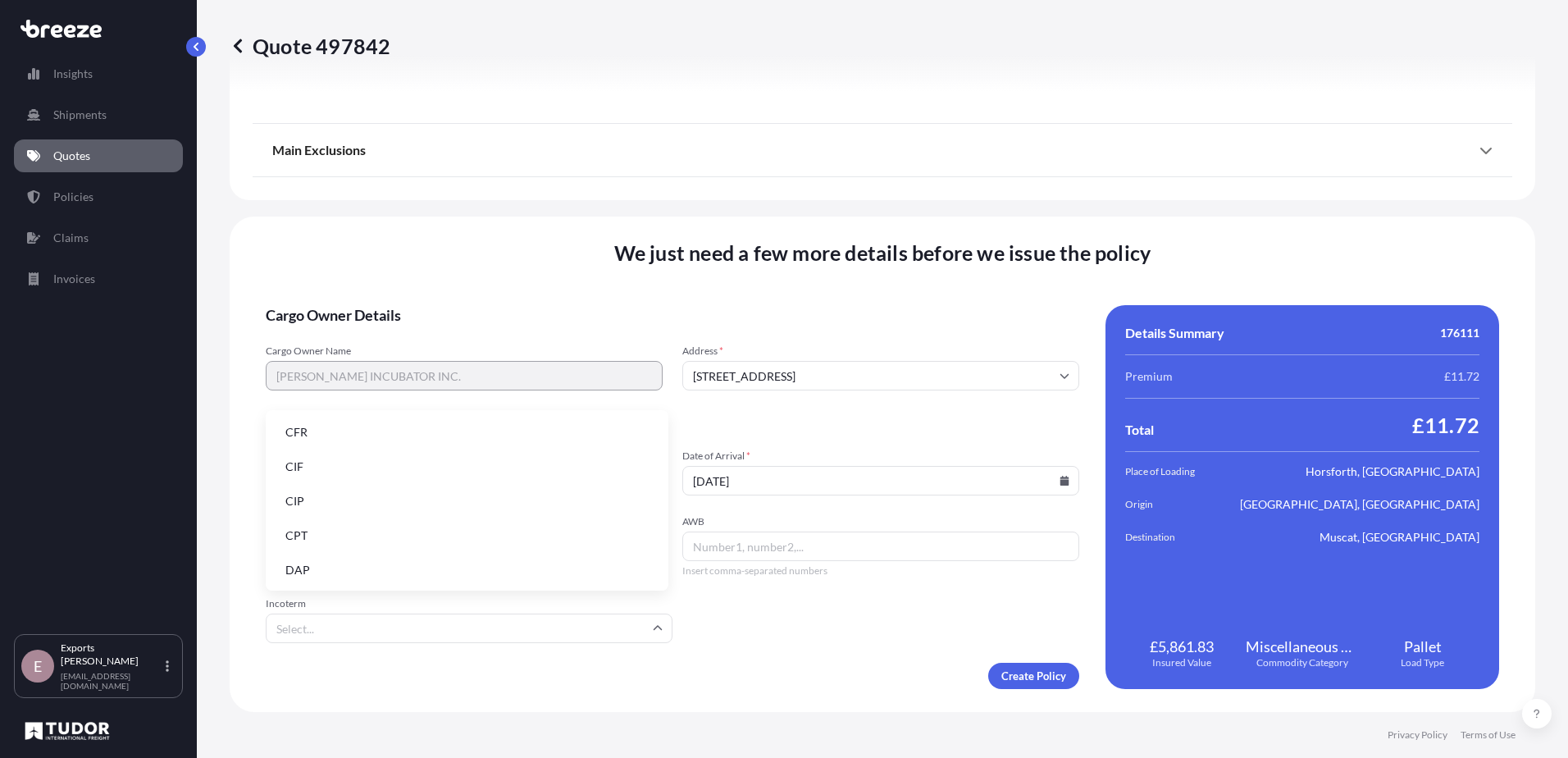
click at [330, 442] on li "CFR" at bounding box center [467, 432] width 389 height 32
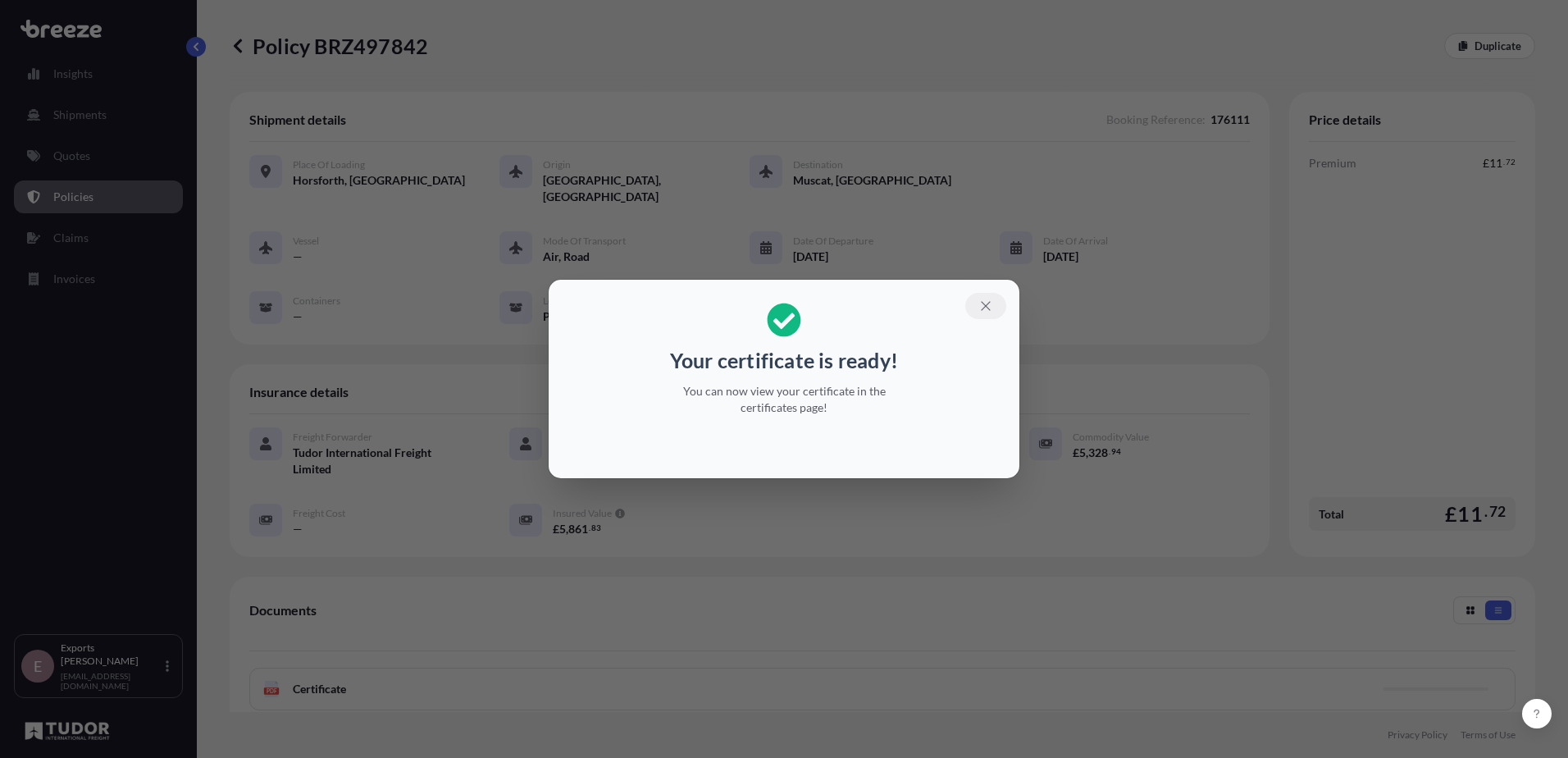
click at [995, 301] on button "button" at bounding box center [986, 306] width 41 height 26
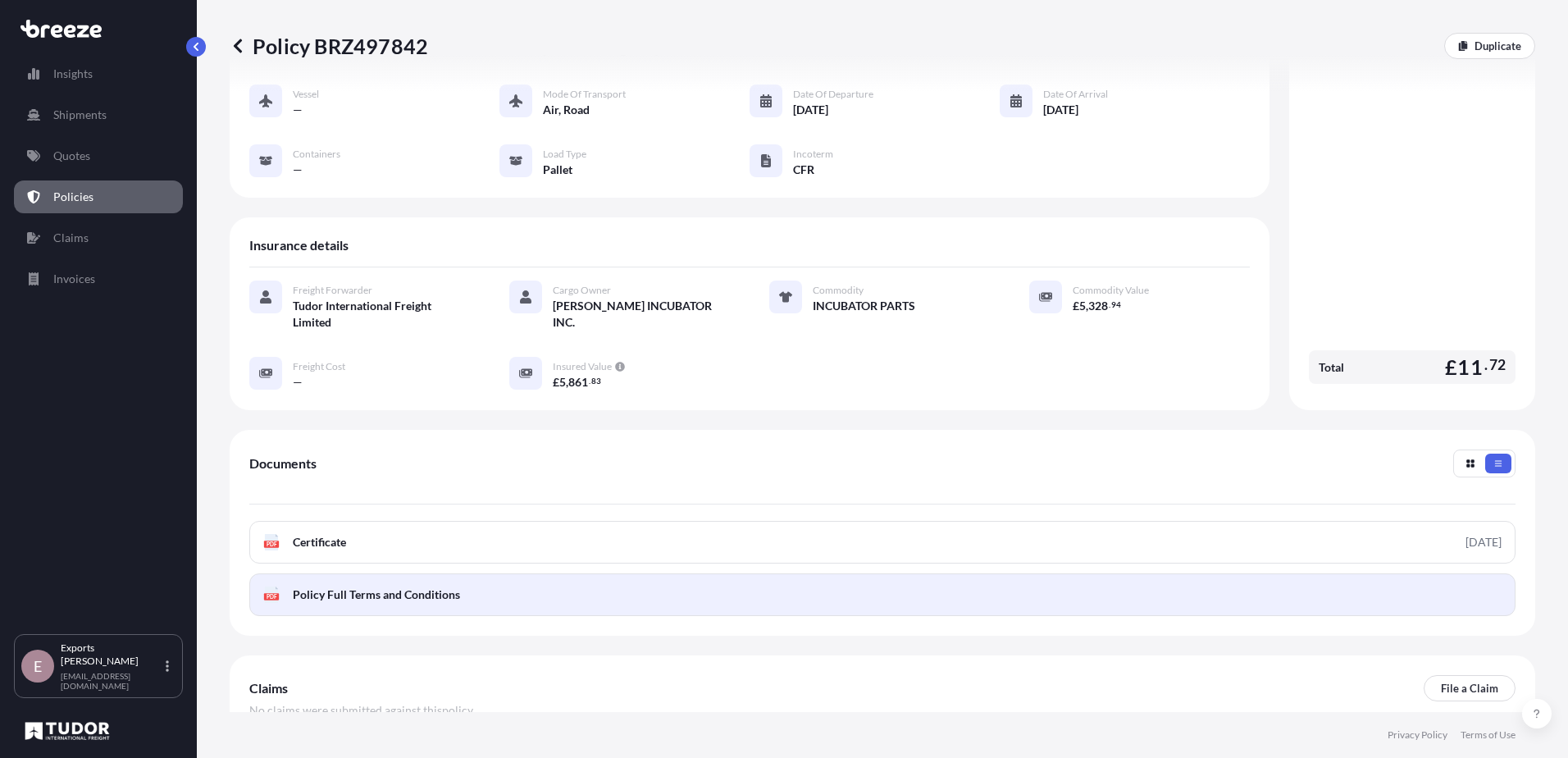
scroll to position [229, 0]
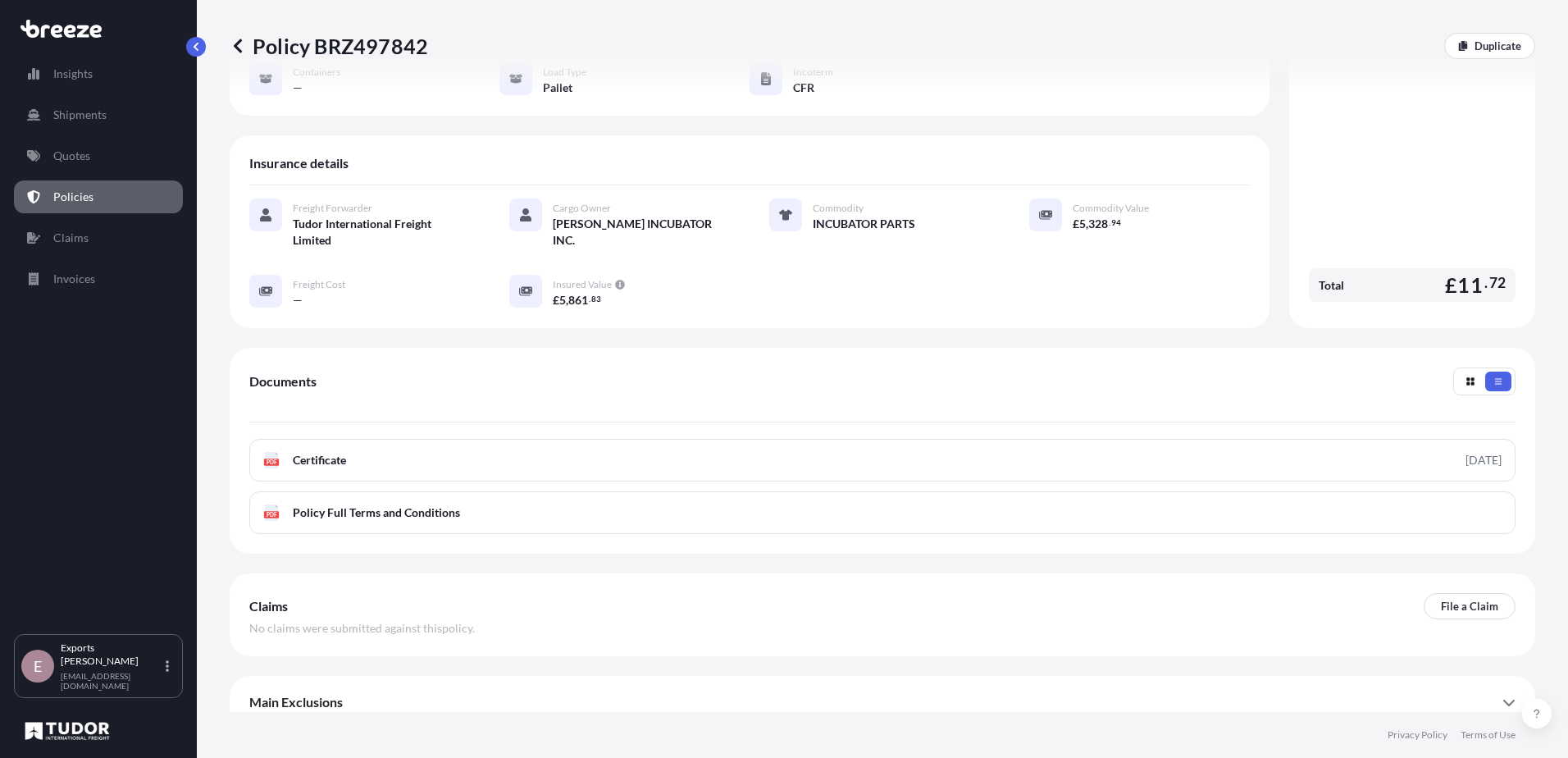
click at [1042, 471] on div "PDF Certificate [DATE] PDF Policy Full Terms and Conditions" at bounding box center [882, 486] width 1266 height 95
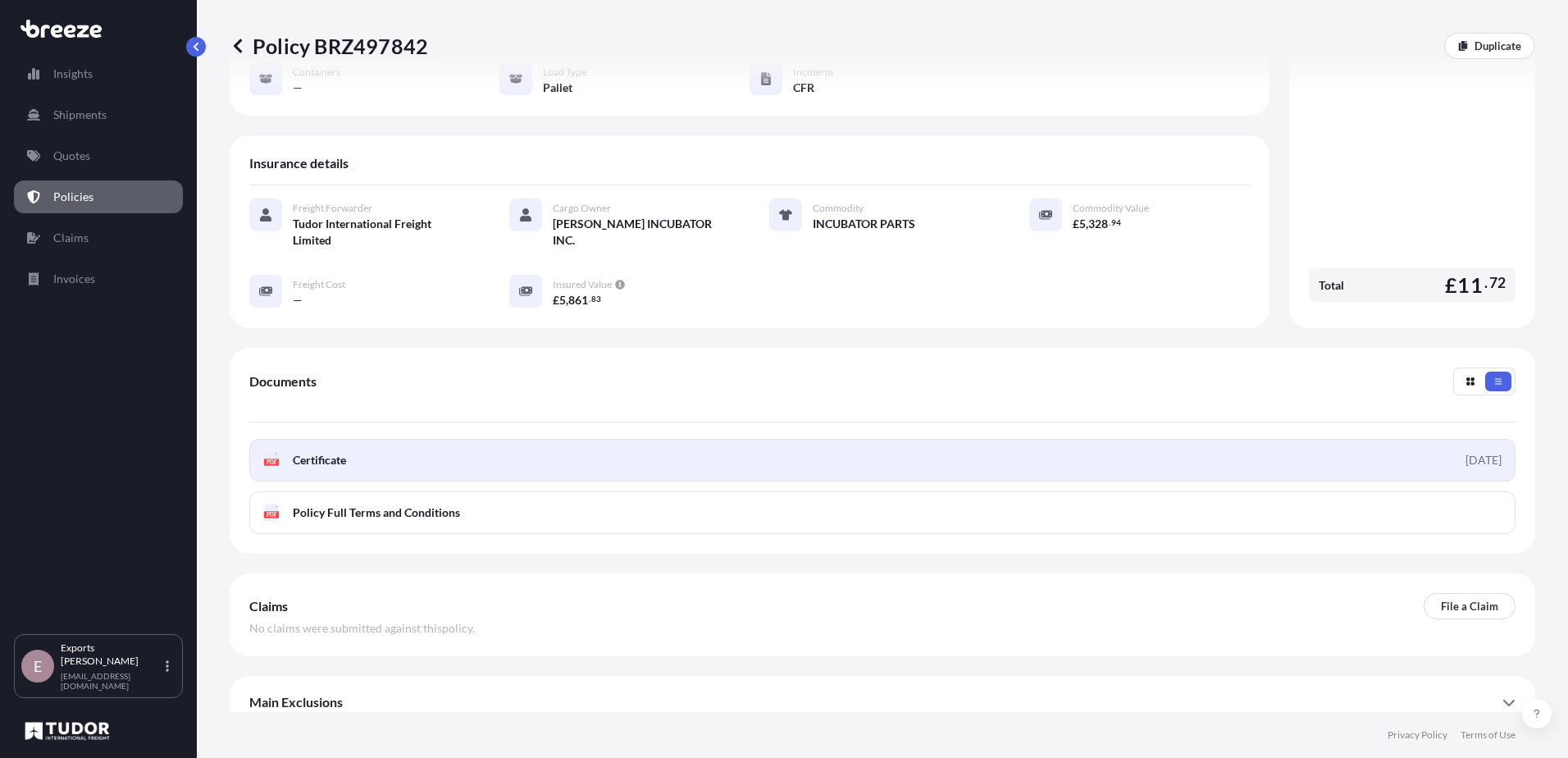
click at [940, 449] on link "PDF Certificate [DATE]" at bounding box center [882, 460] width 1266 height 43
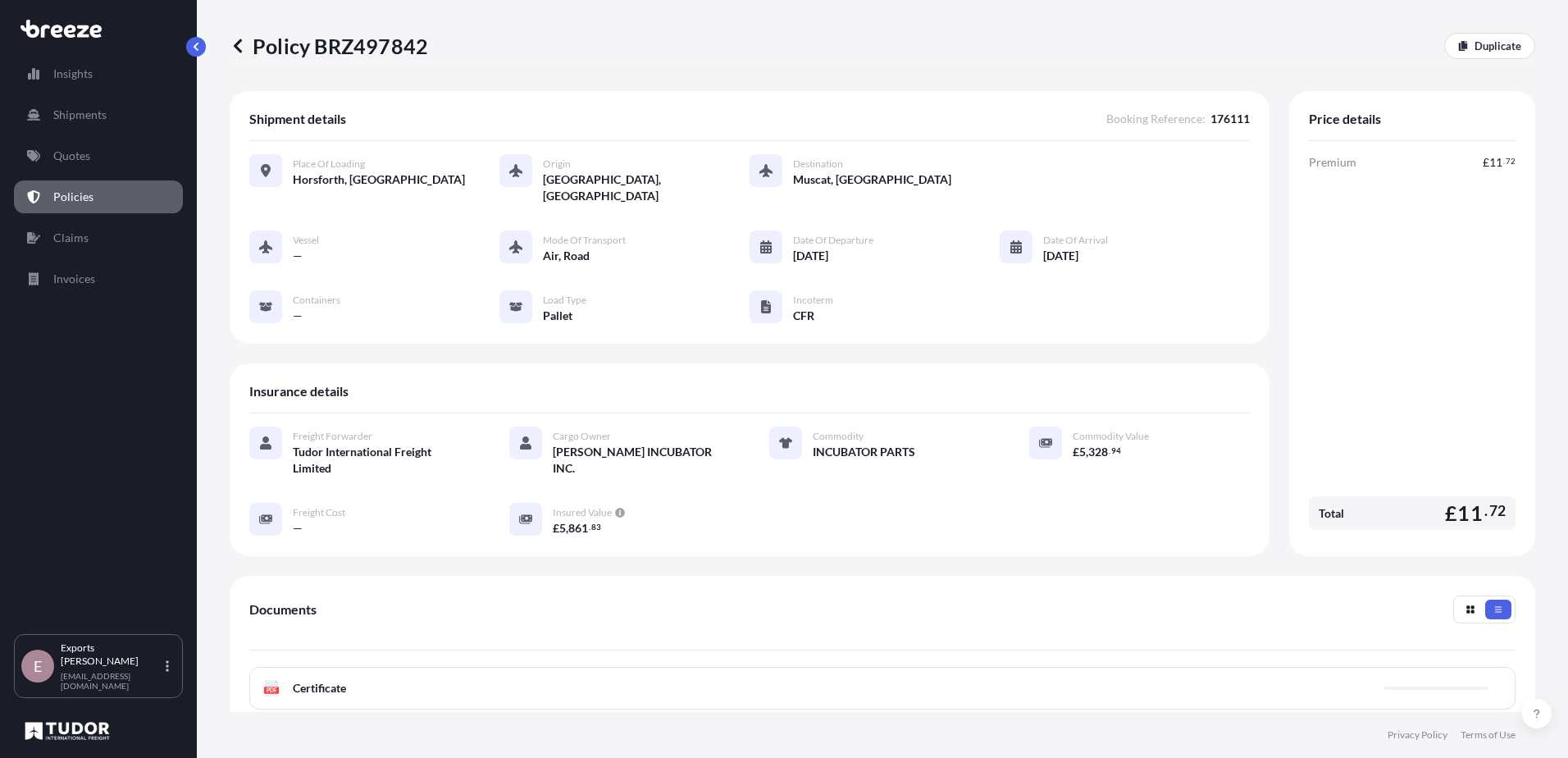
scroll to position [0, 0]
click at [1386, 385] on div "Premium £ 11 . 72 Total £ 11 . 72" at bounding box center [1412, 346] width 207 height 382
click at [1309, 335] on div "Premium £ 11 . 72 Total £ 11 . 72" at bounding box center [1412, 346] width 207 height 382
click at [76, 195] on p "Policies" at bounding box center [73, 197] width 40 height 16
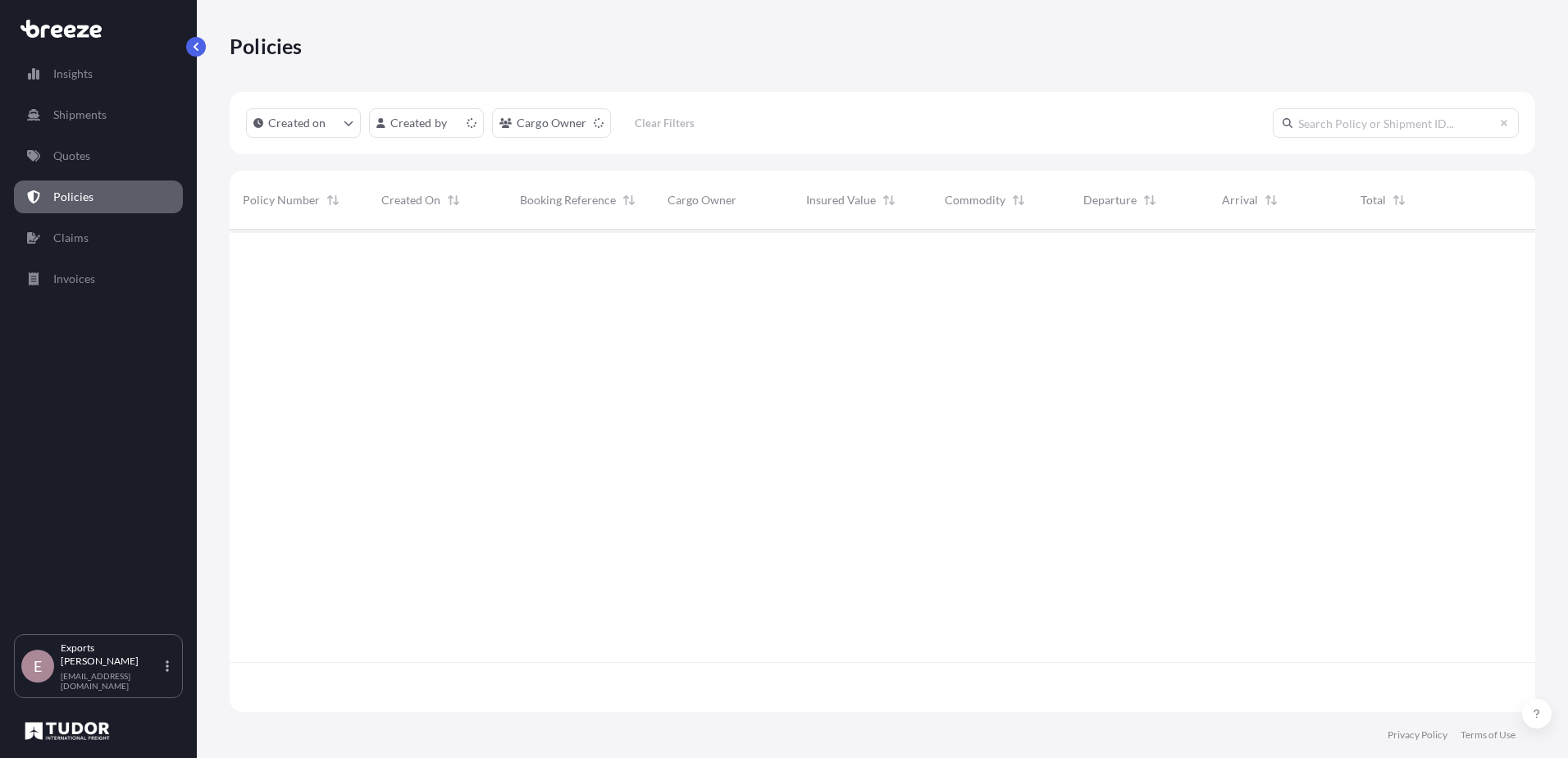
scroll to position [479, 1294]
click at [81, 158] on p "Quotes" at bounding box center [72, 155] width 37 height 16
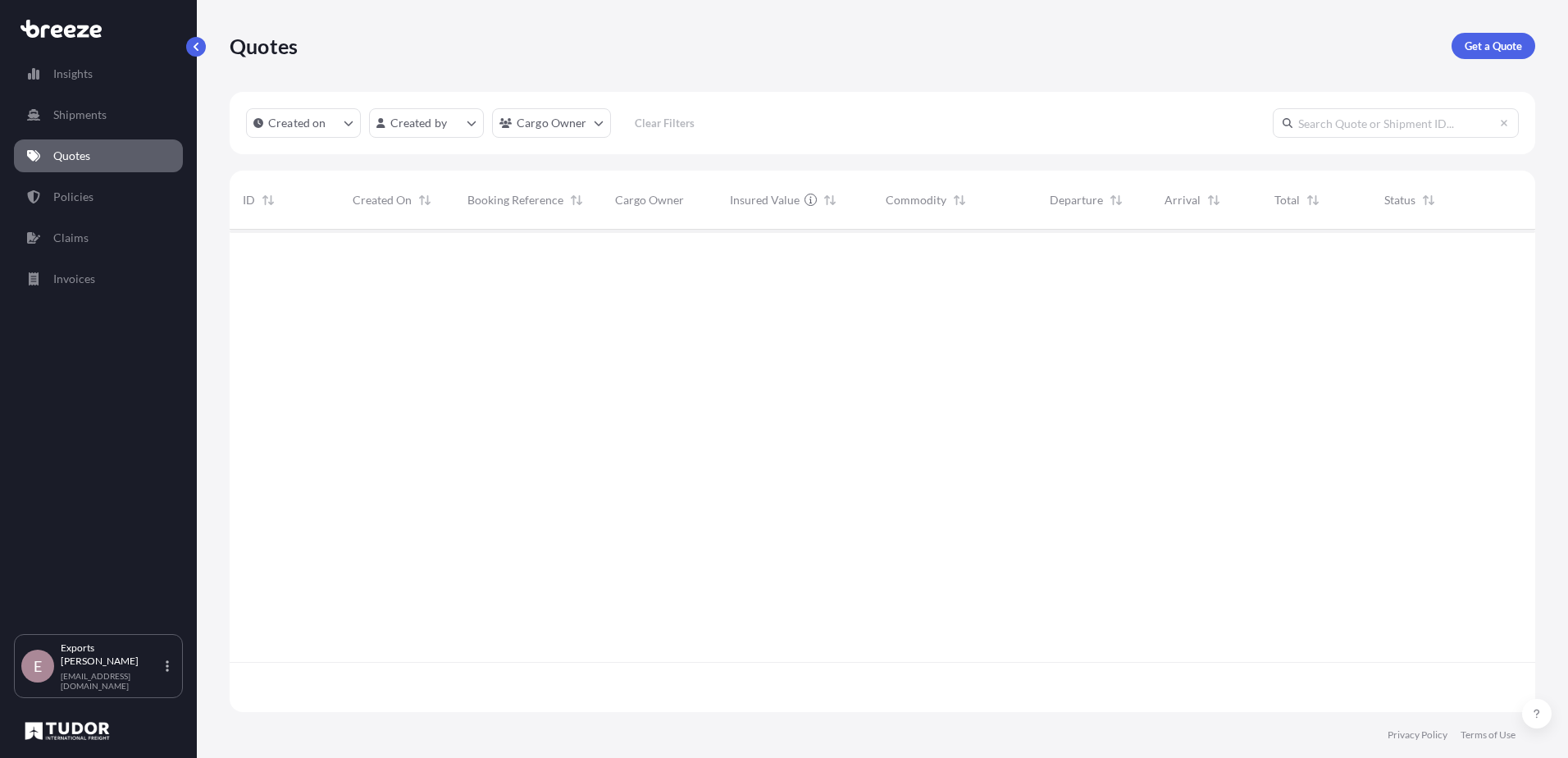
scroll to position [479, 1294]
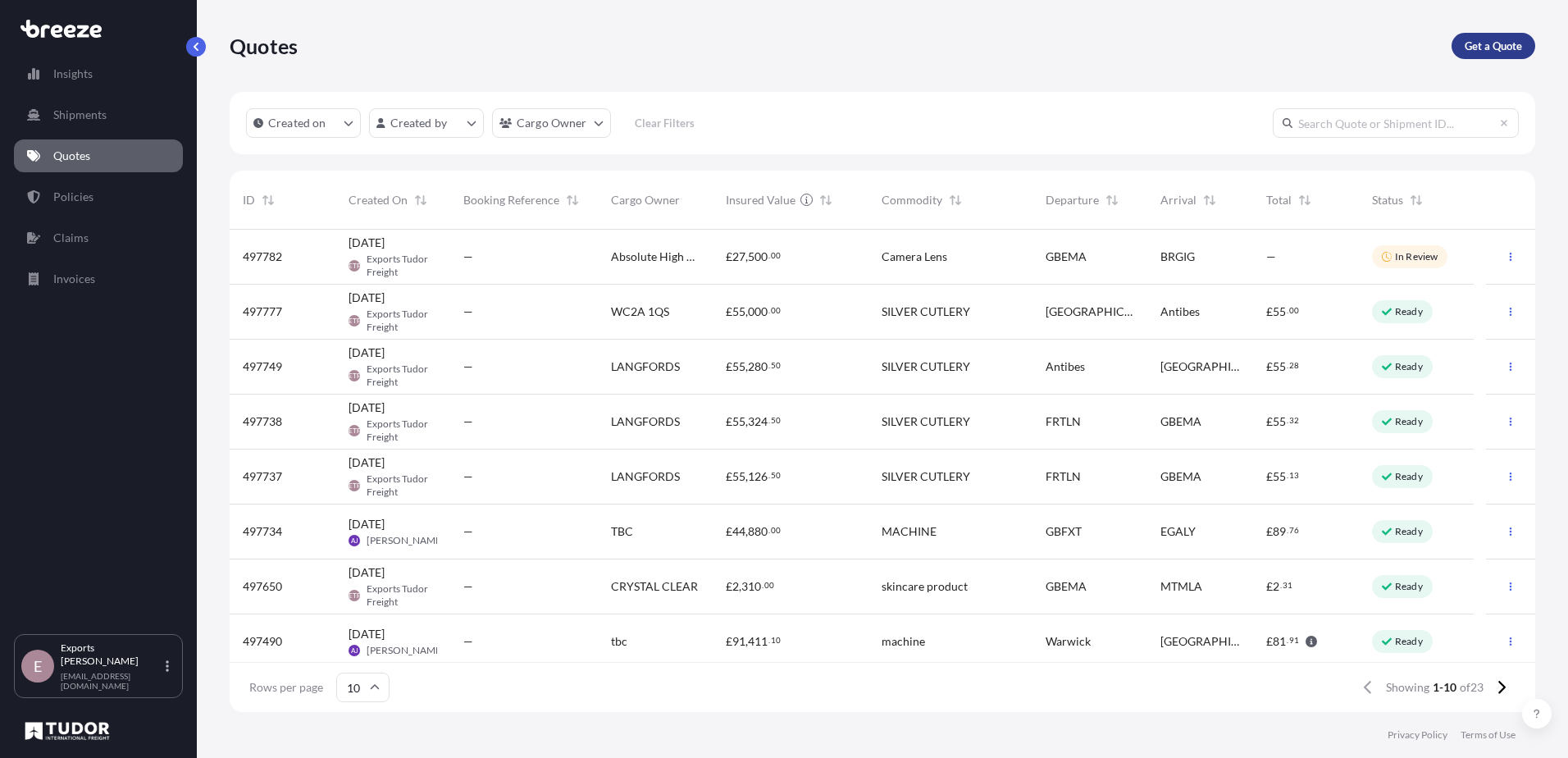
click at [1486, 37] on link "Get a Quote" at bounding box center [1494, 46] width 83 height 26
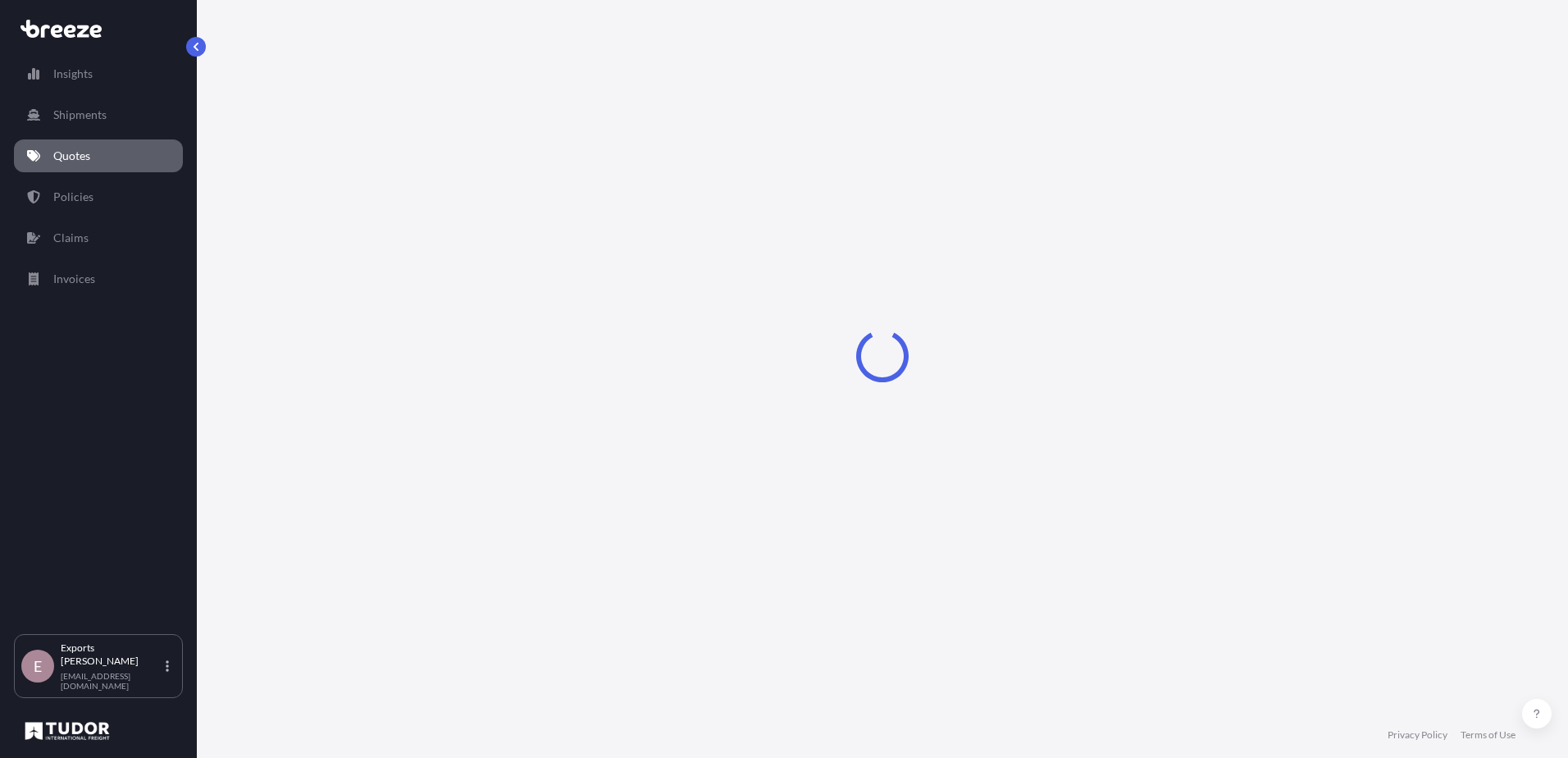
select select "Sea"
select select "1"
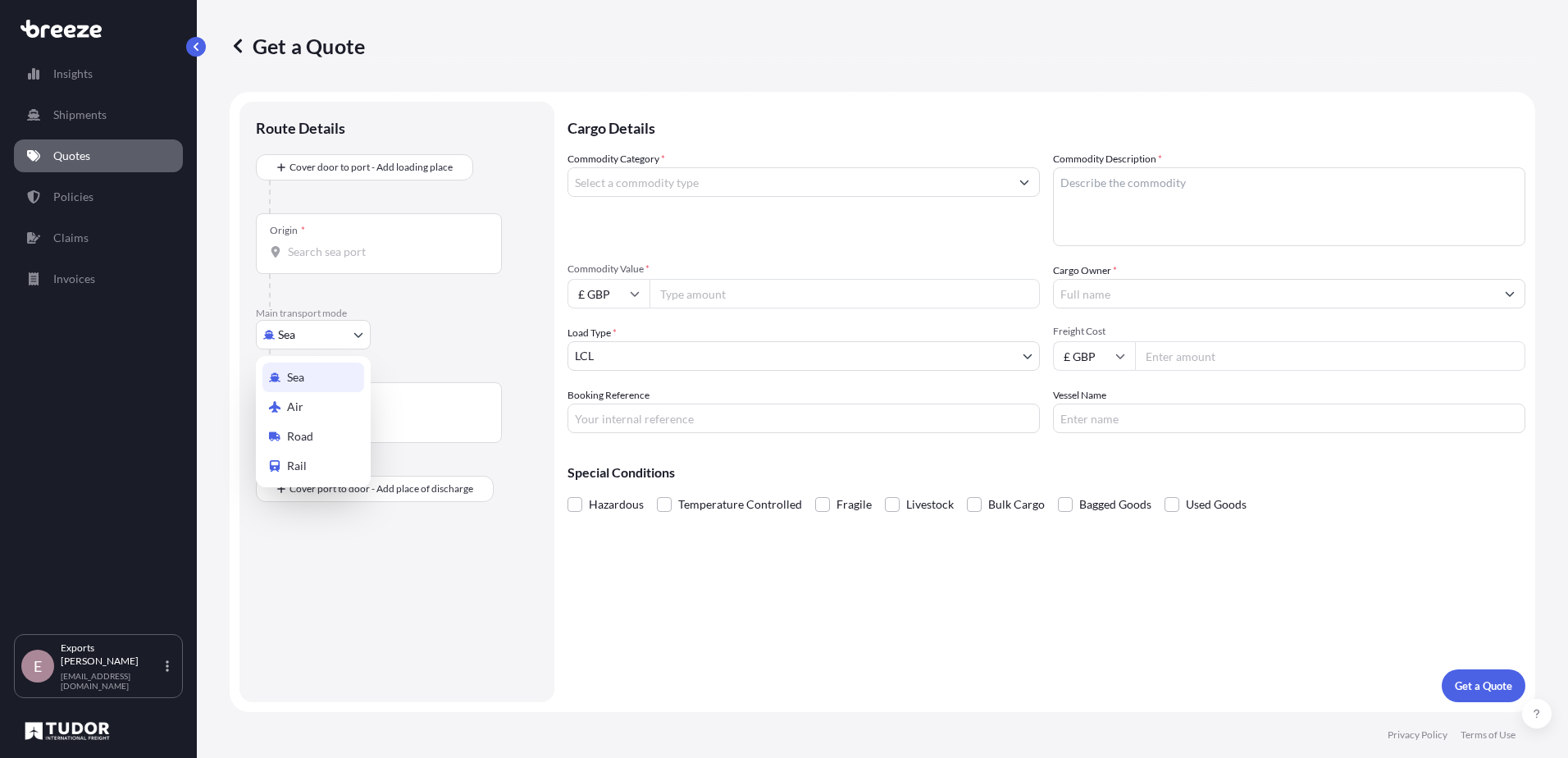
click at [308, 331] on body "Insights Shipments Quotes Policies Claims Invoices E Exports Tudor Freight [EMA…" at bounding box center [784, 379] width 1568 height 758
click at [290, 424] on div "Road" at bounding box center [313, 436] width 101 height 30
select select "Road"
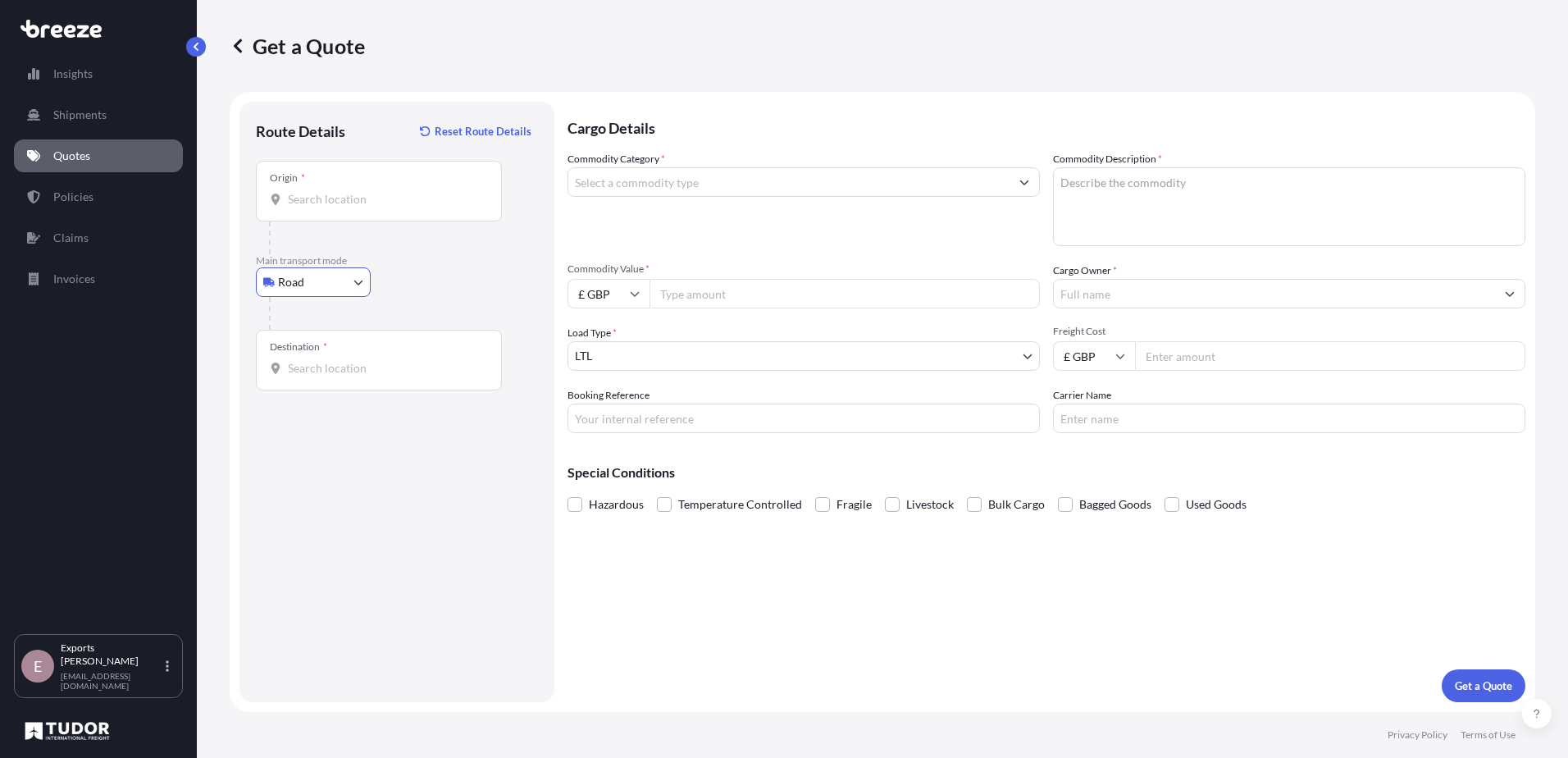
click at [295, 275] on body "Insights Shipments Quotes Policies Claims Invoices E Exports Tudor Freight [EMA…" at bounding box center [784, 379] width 1568 height 758
click at [291, 342] on div "Air" at bounding box center [313, 354] width 101 height 30
select select "Air"
click at [305, 194] on input "Place of loading" at bounding box center [384, 198] width 193 height 16
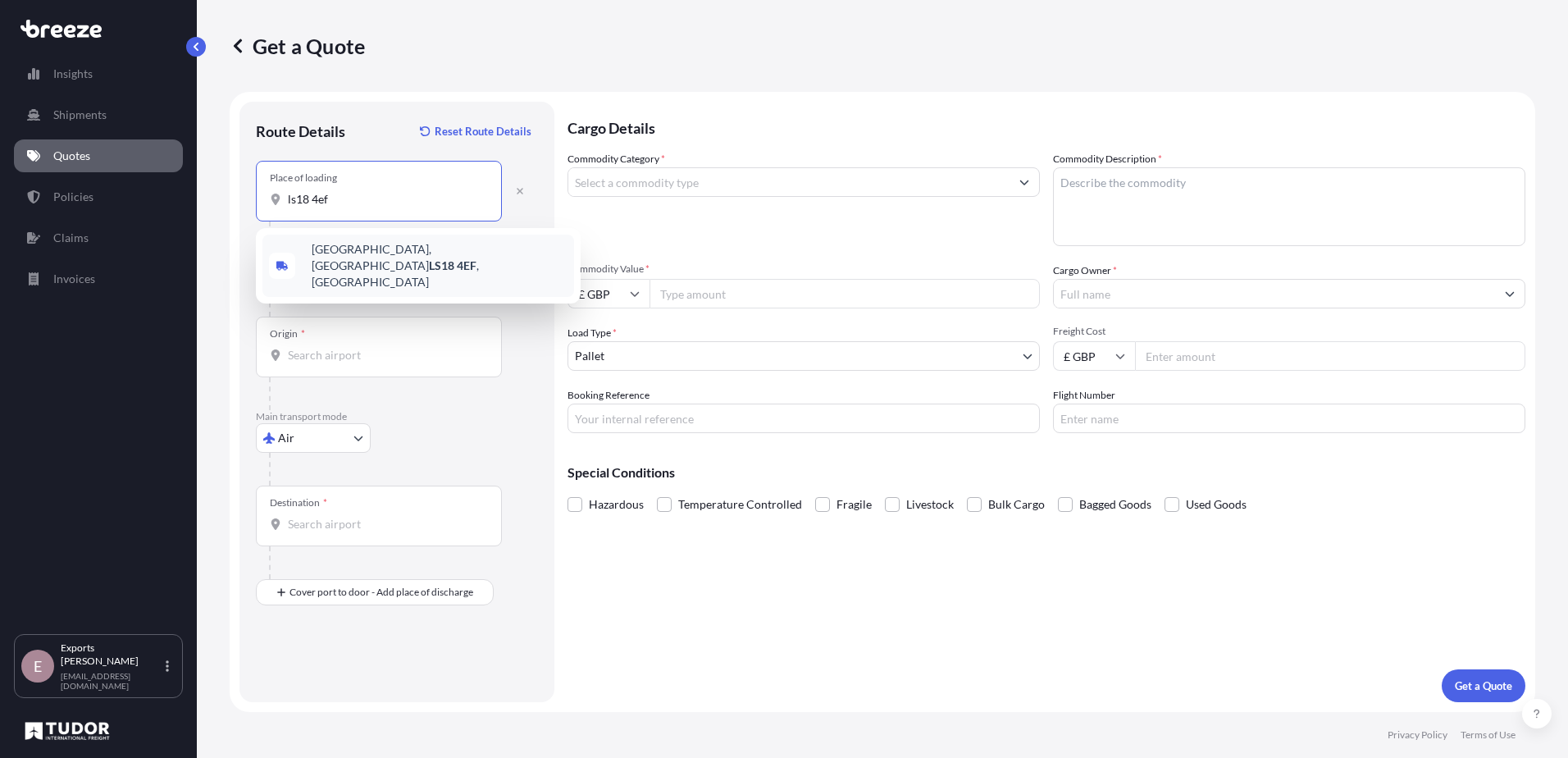
click at [375, 256] on span "[STREET_ADDRESS]" at bounding box center [439, 266] width 256 height 49
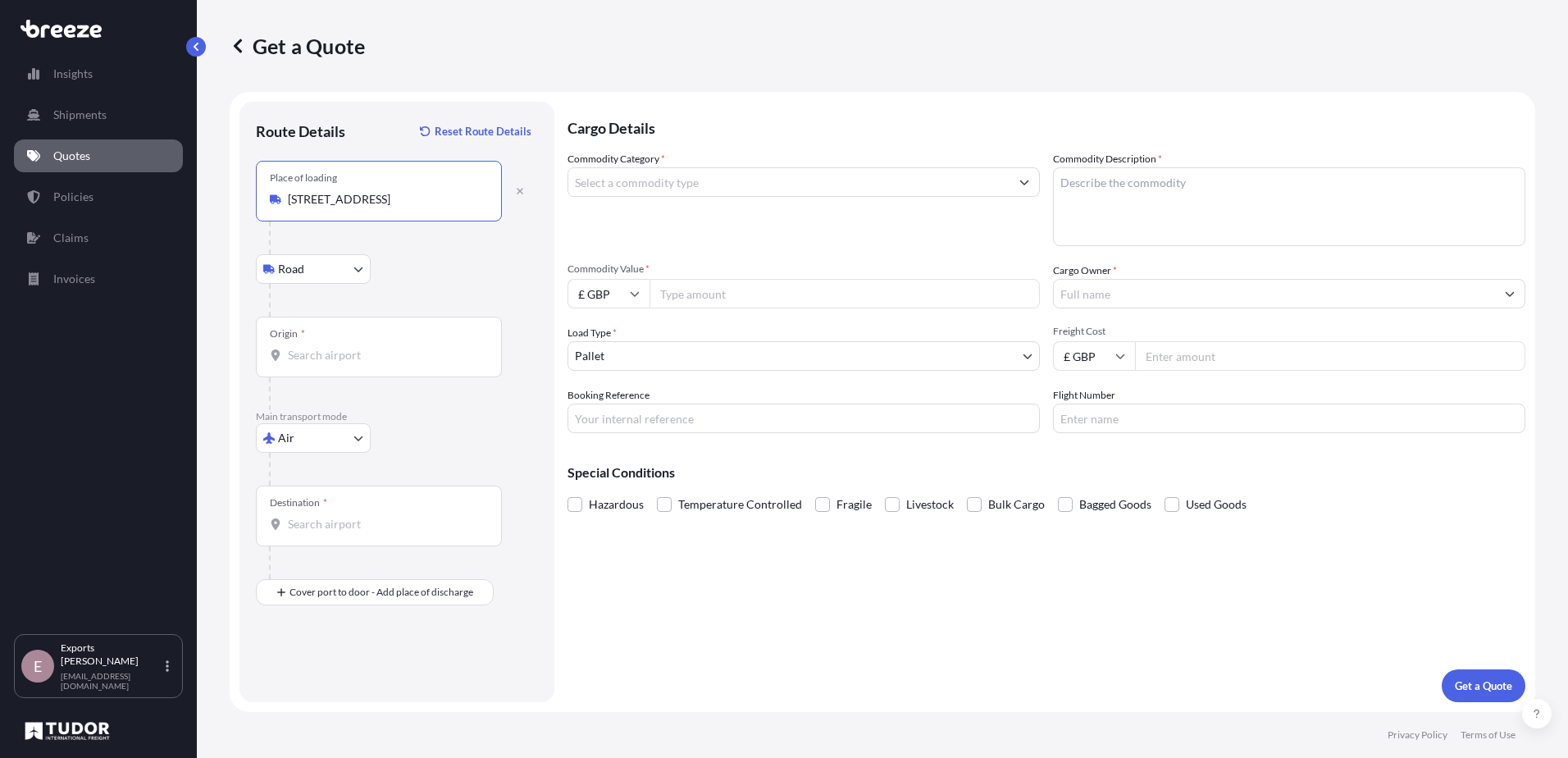
type input "[STREET_ADDRESS]"
click at [319, 355] on input "Origin *" at bounding box center [384, 354] width 193 height 16
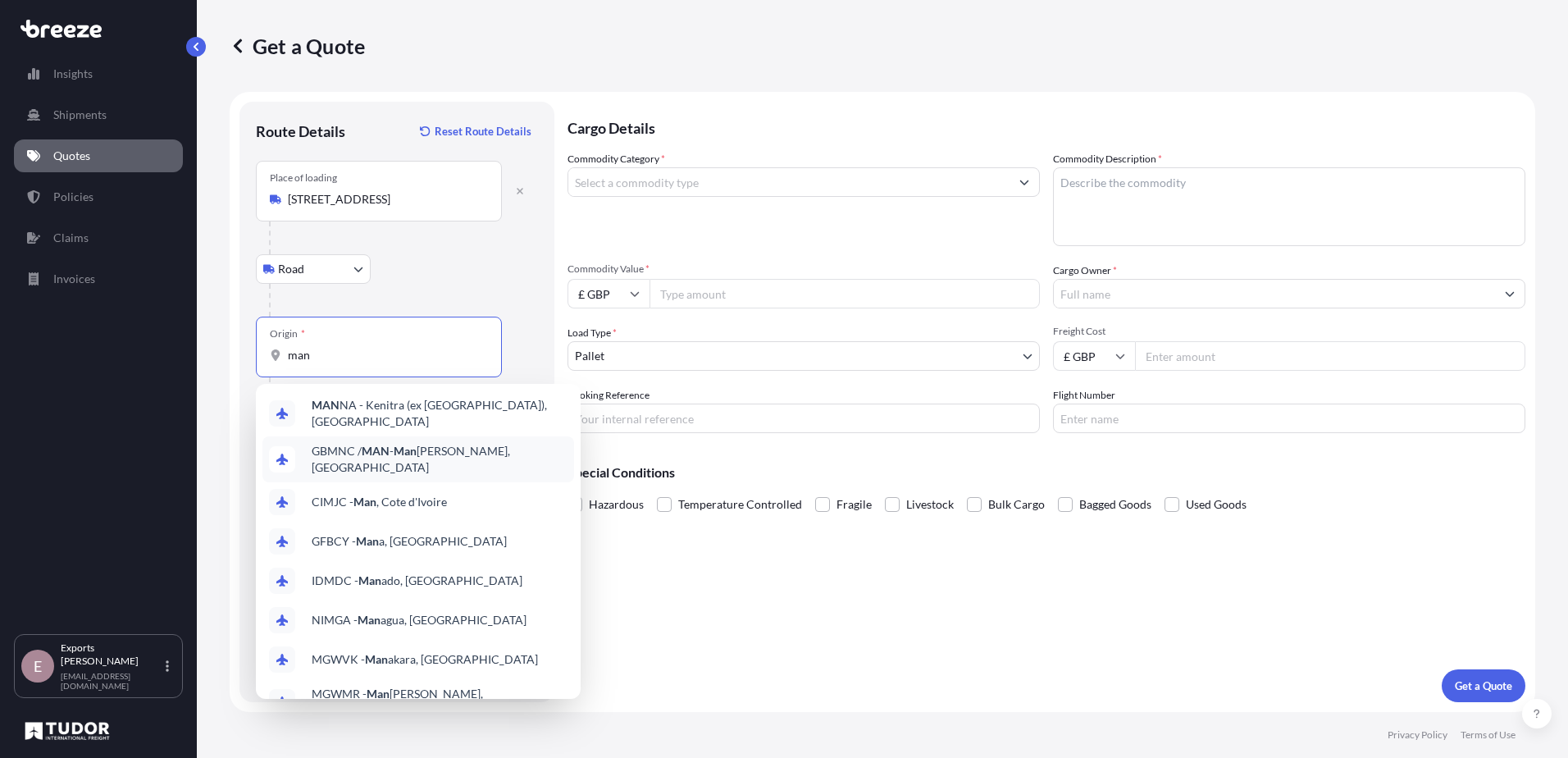
click at [374, 443] on span "GBMNC / MAN - Man [PERSON_NAME], [GEOGRAPHIC_DATA]" at bounding box center [439, 459] width 256 height 33
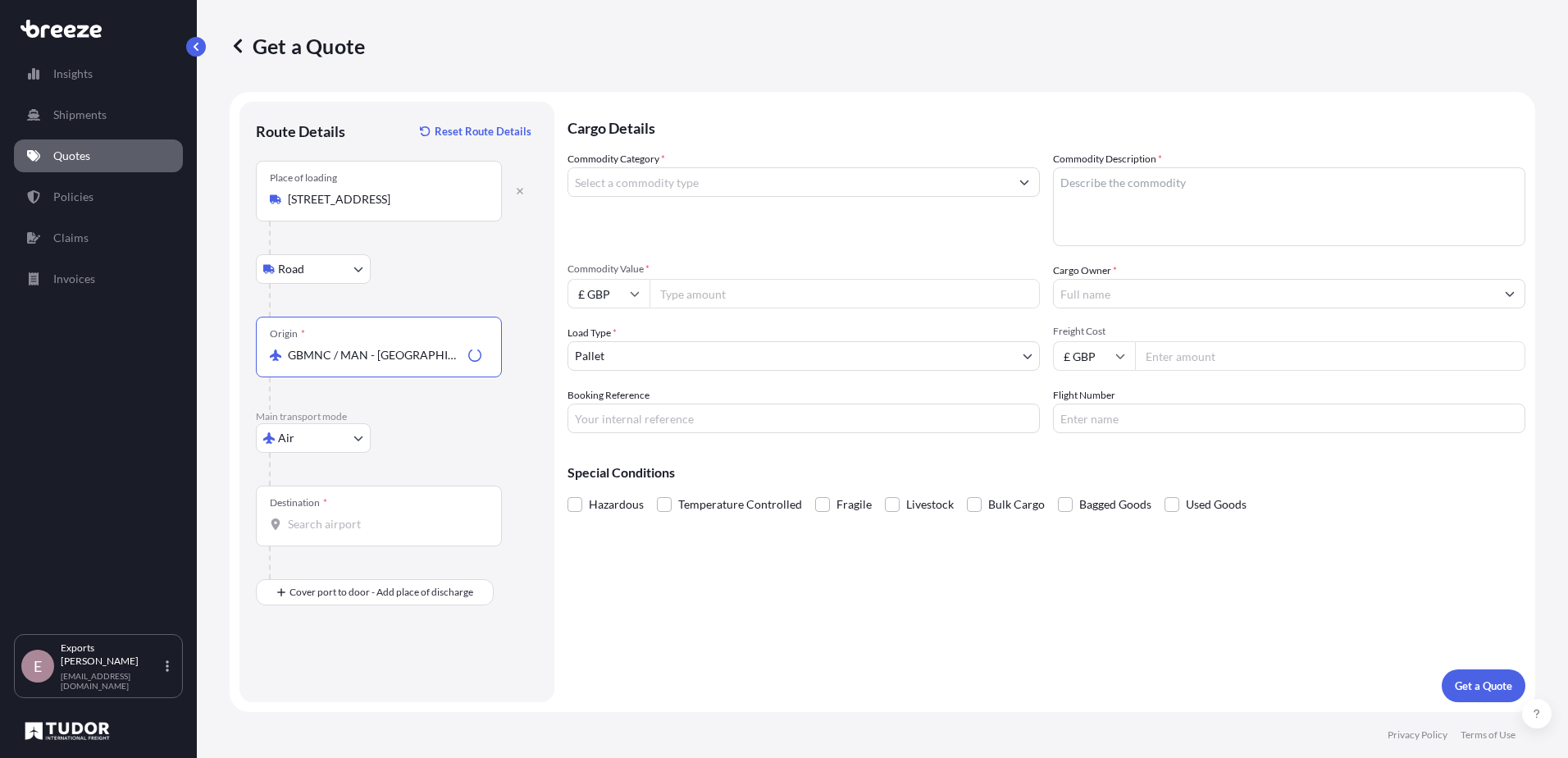
type input "GBMNC / MAN - [GEOGRAPHIC_DATA], [GEOGRAPHIC_DATA]"
click at [321, 516] on input "Destination *" at bounding box center [384, 524] width 193 height 16
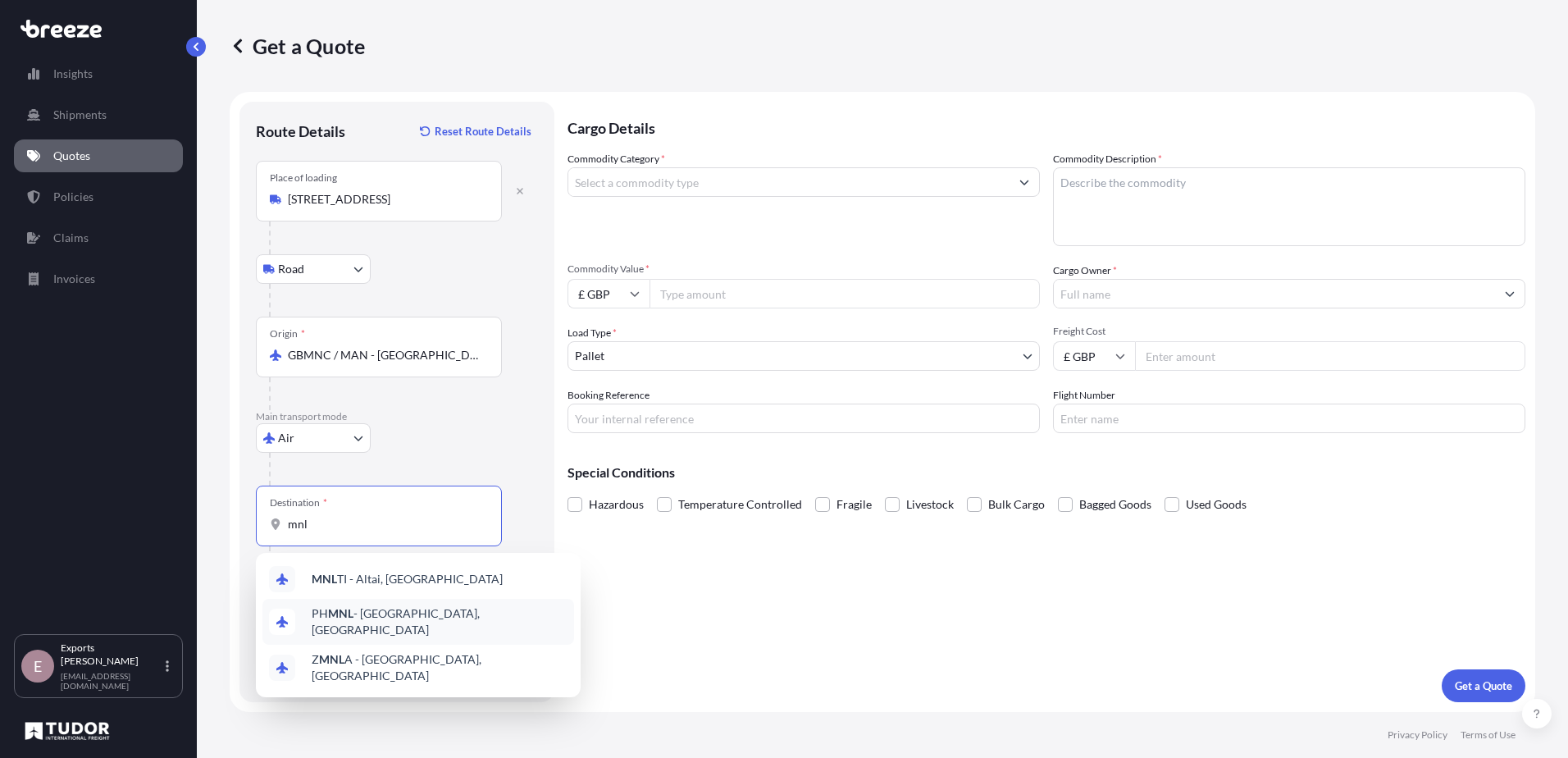
click at [470, 623] on div "PH MNL - [GEOGRAPHIC_DATA], [GEOGRAPHIC_DATA]" at bounding box center [418, 622] width 312 height 46
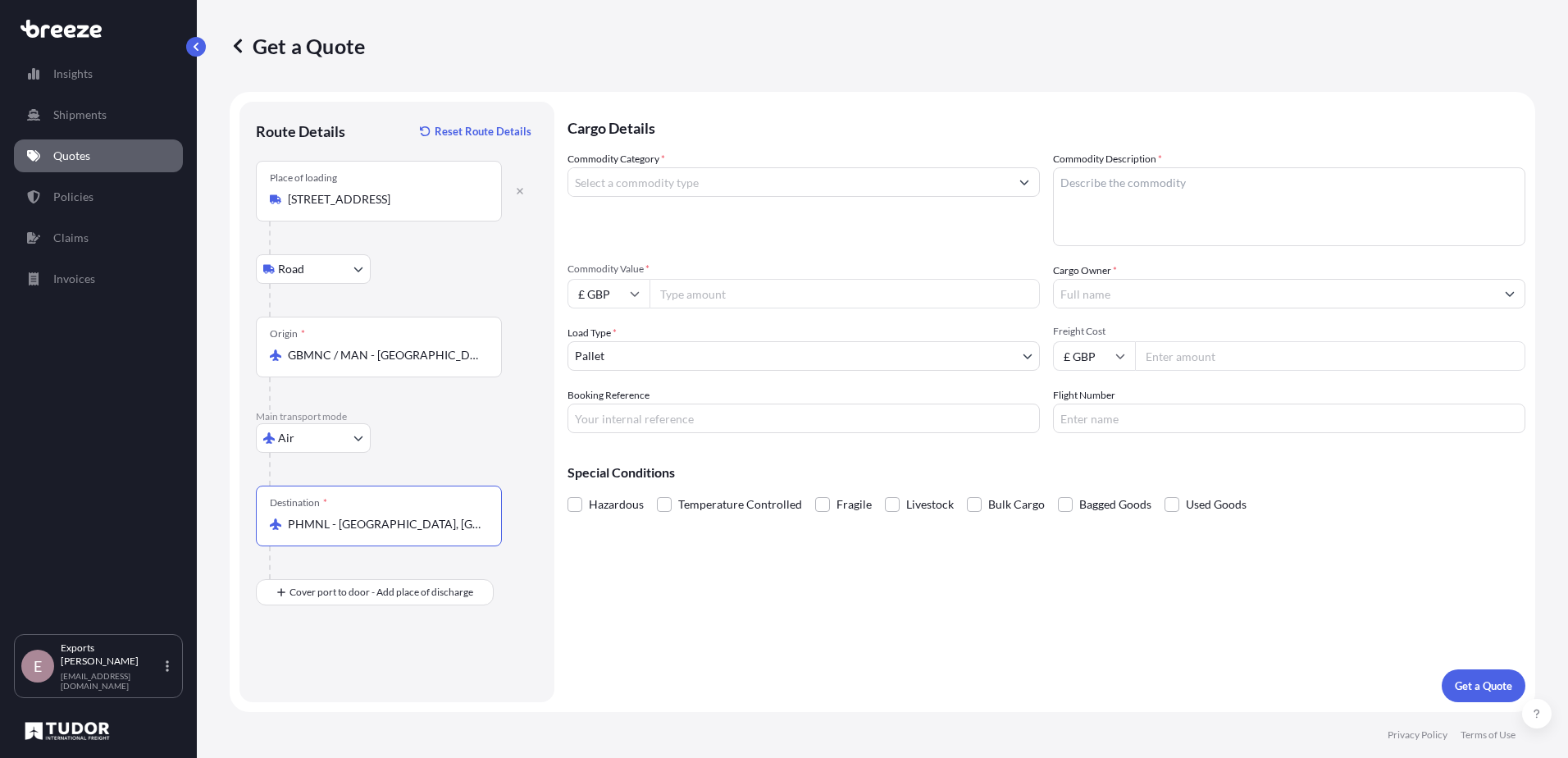
type input "PHMNL - [GEOGRAPHIC_DATA], [GEOGRAPHIC_DATA]"
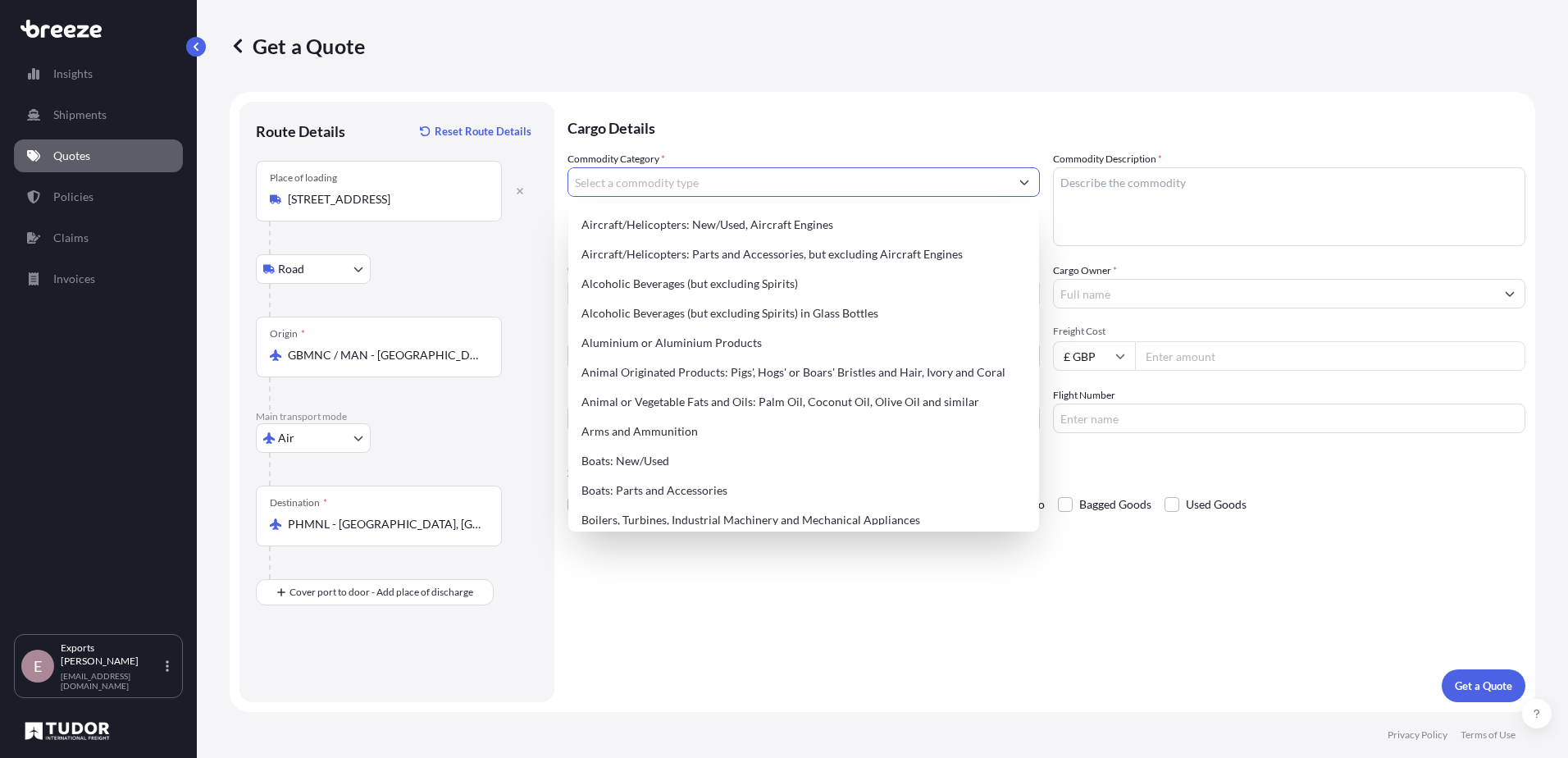
click at [719, 189] on input "Commodity Category *" at bounding box center [789, 181] width 441 height 30
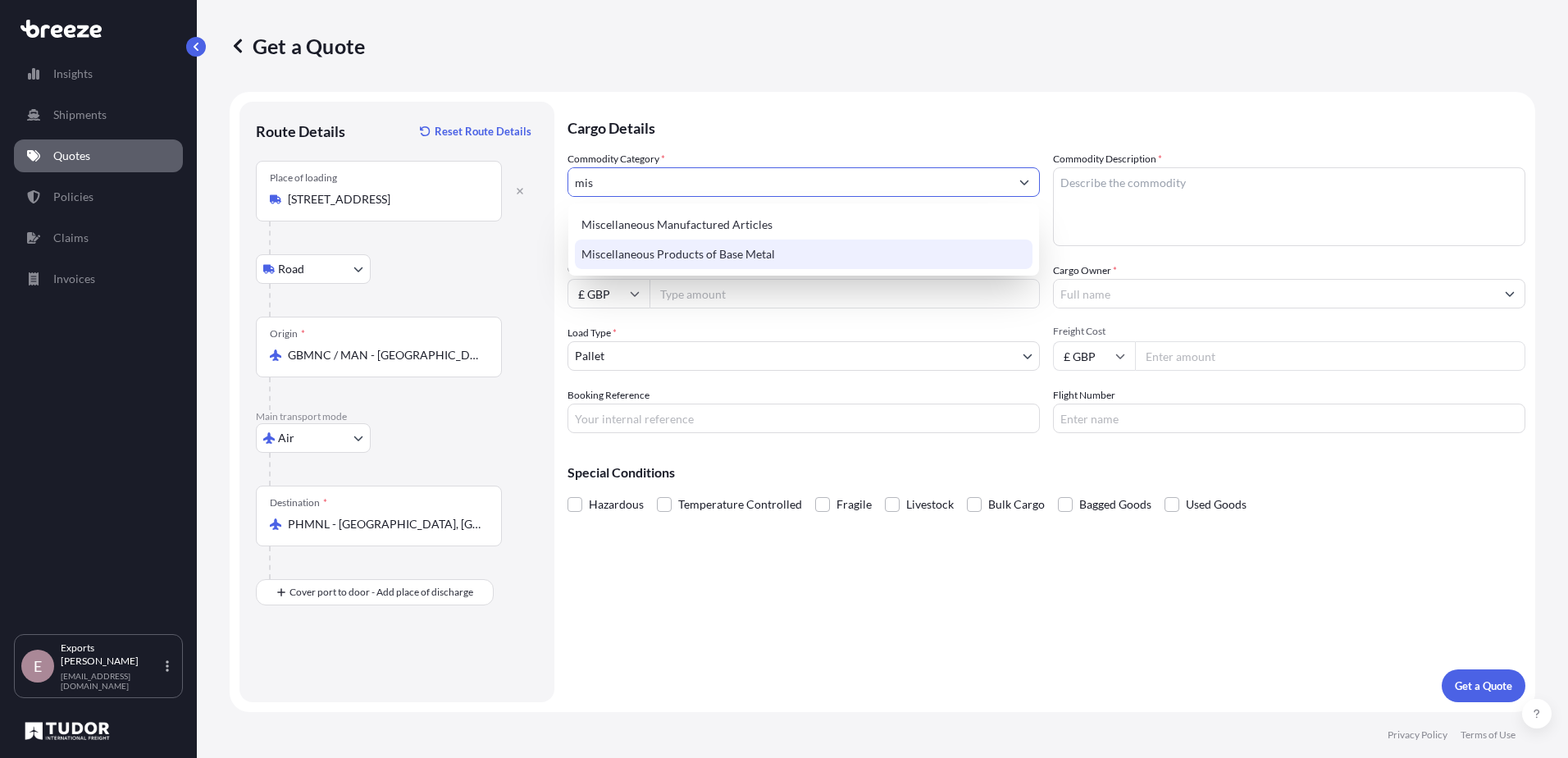
click at [715, 256] on div "Miscellaneous Products of Base Metal" at bounding box center [803, 254] width 457 height 30
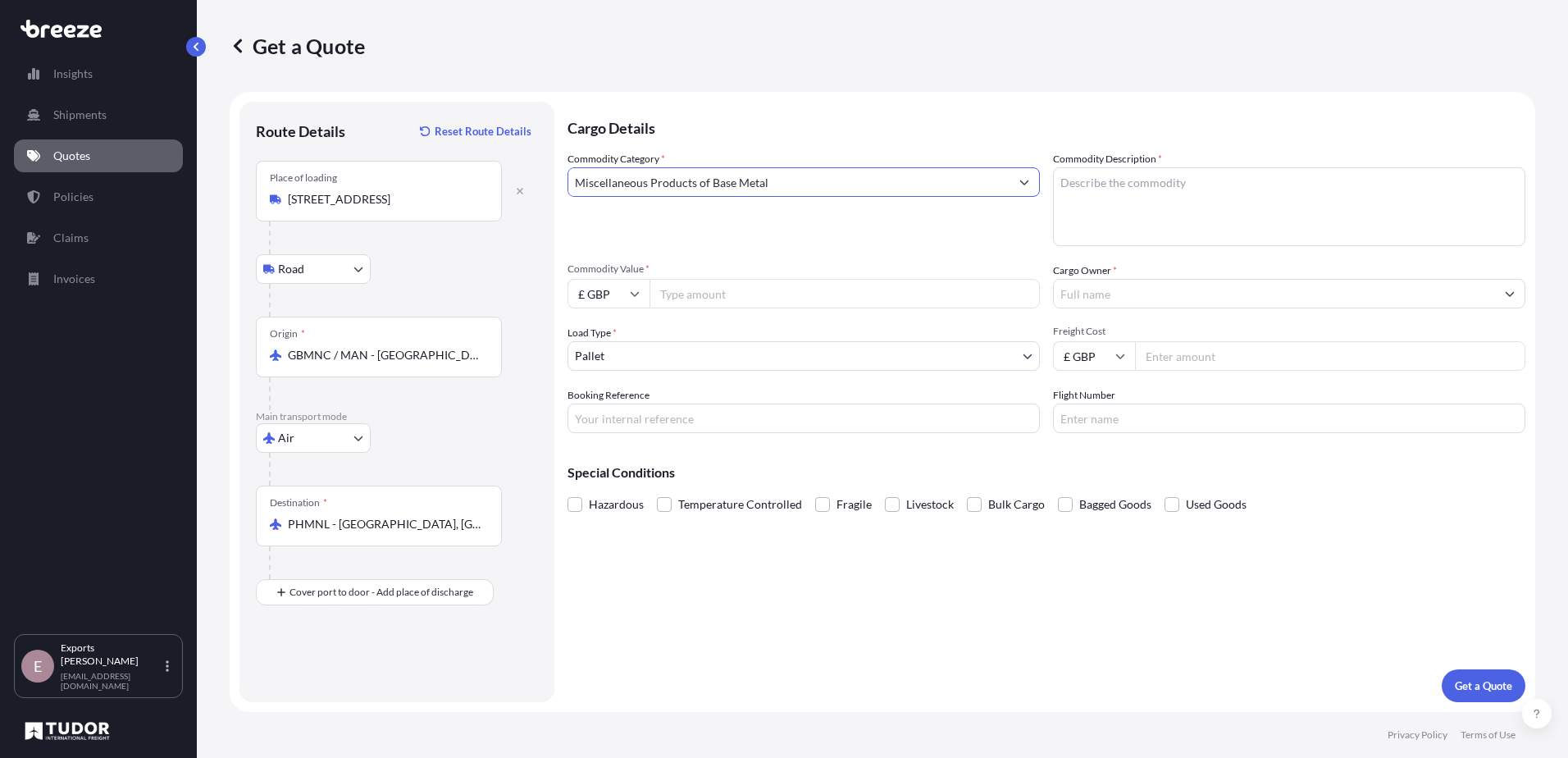
type input "Miscellaneous Products of Base Metal"
click at [1355, 219] on textarea "Commodity Description *" at bounding box center [1289, 206] width 473 height 78
type textarea "Incubator parts"
click at [738, 294] on input "Commodity Value *" at bounding box center [845, 293] width 390 height 30
type input "12830"
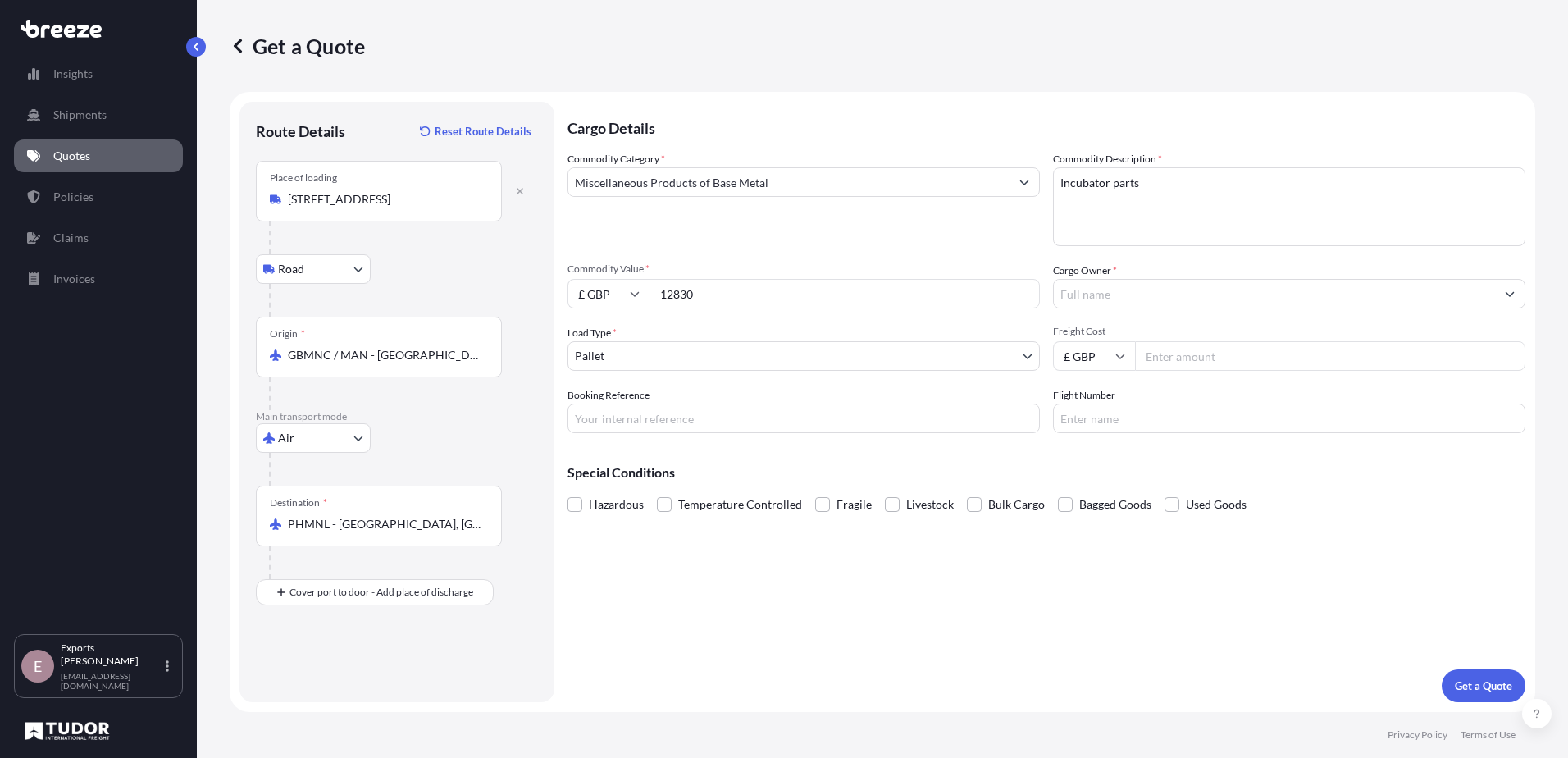
click at [1095, 296] on input "Cargo Owner *" at bounding box center [1275, 293] width 441 height 30
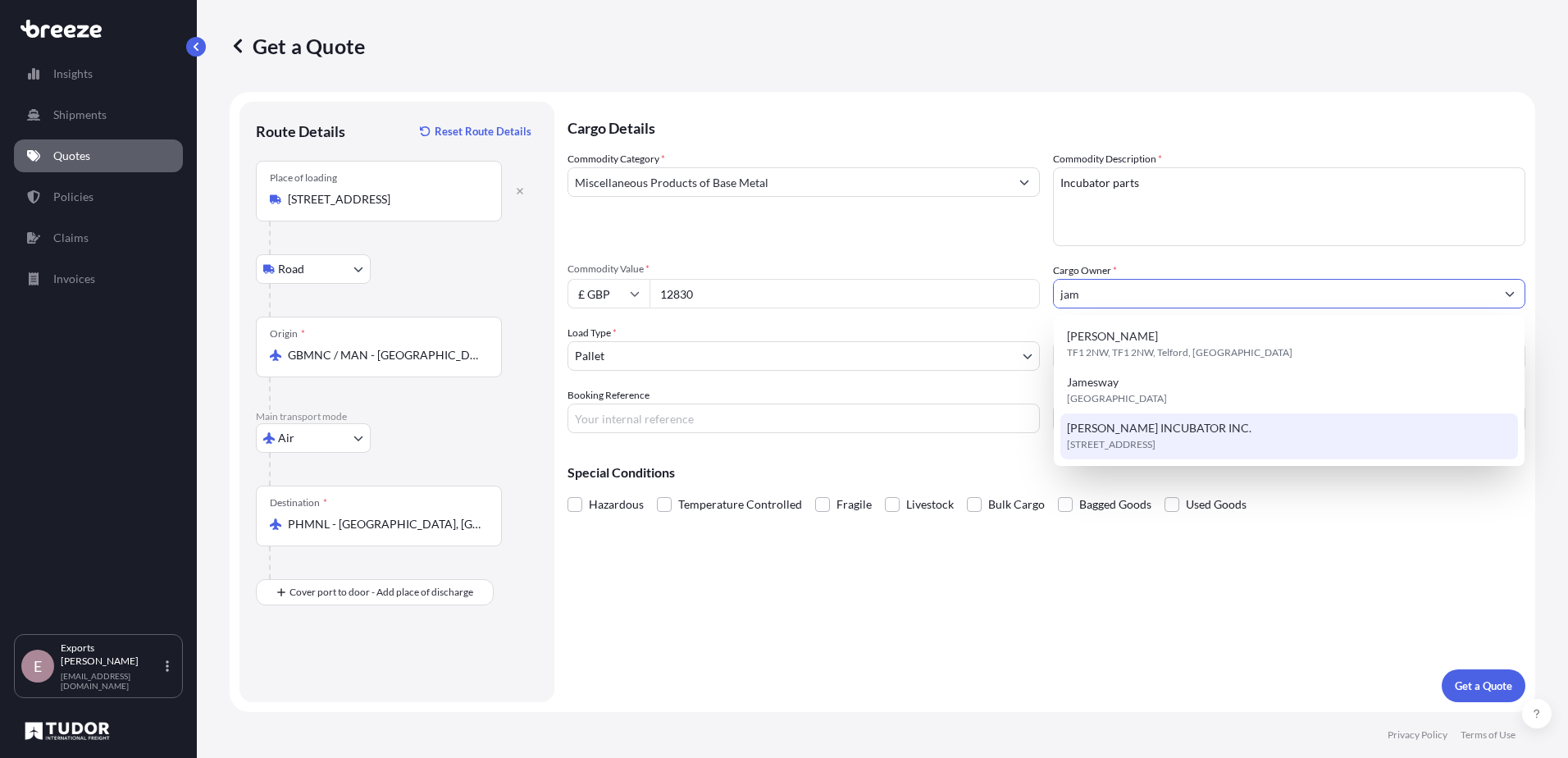
click at [1124, 442] on span "[STREET_ADDRESS]" at bounding box center [1111, 444] width 89 height 16
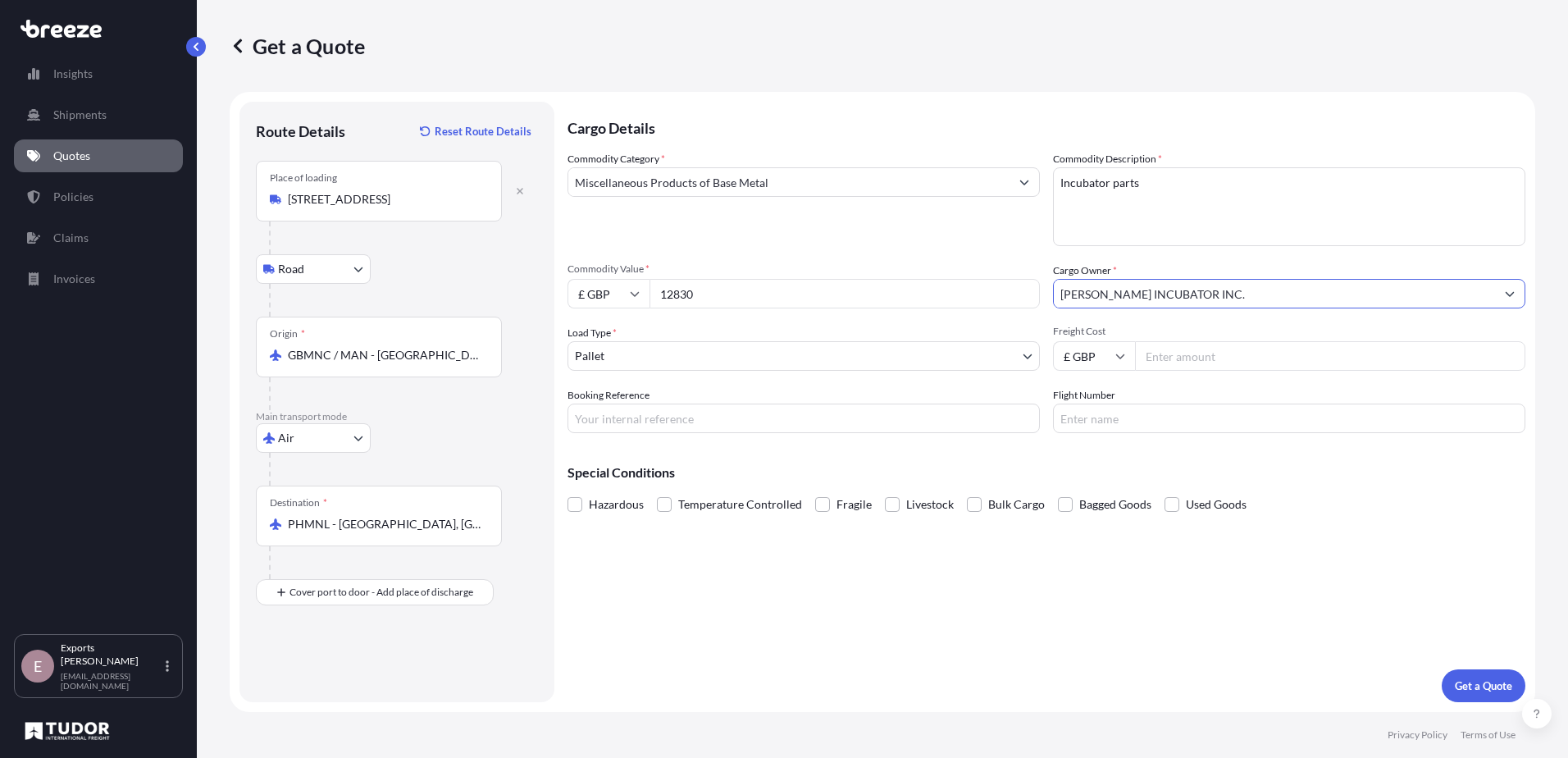
type input "[PERSON_NAME] INCUBATOR INC."
click at [890, 417] on input "Booking Reference" at bounding box center [803, 418] width 473 height 30
type input "176110"
click at [1467, 689] on p "Get a Quote" at bounding box center [1484, 686] width 57 height 16
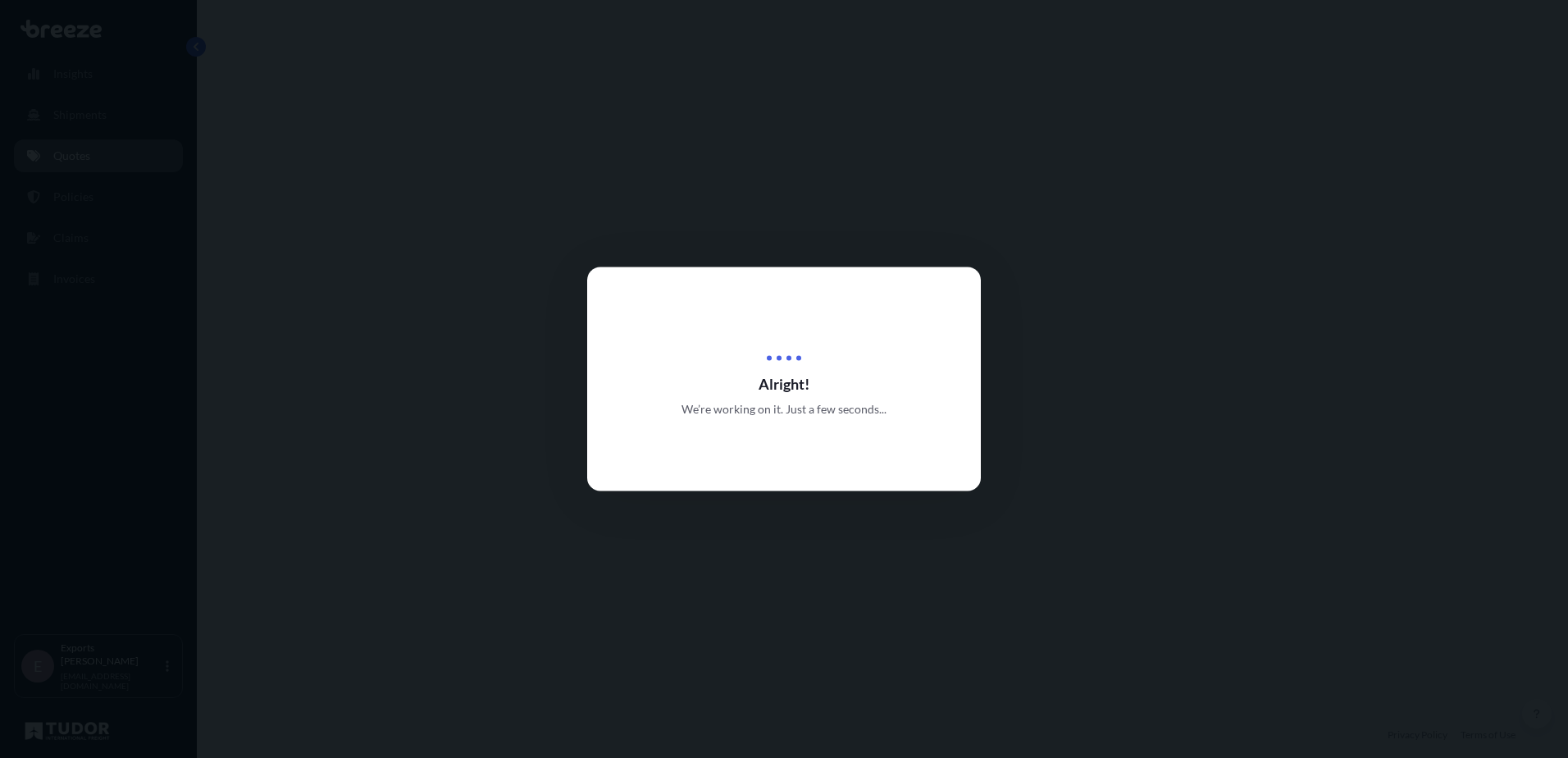
select select "Road"
select select "Air"
select select "1"
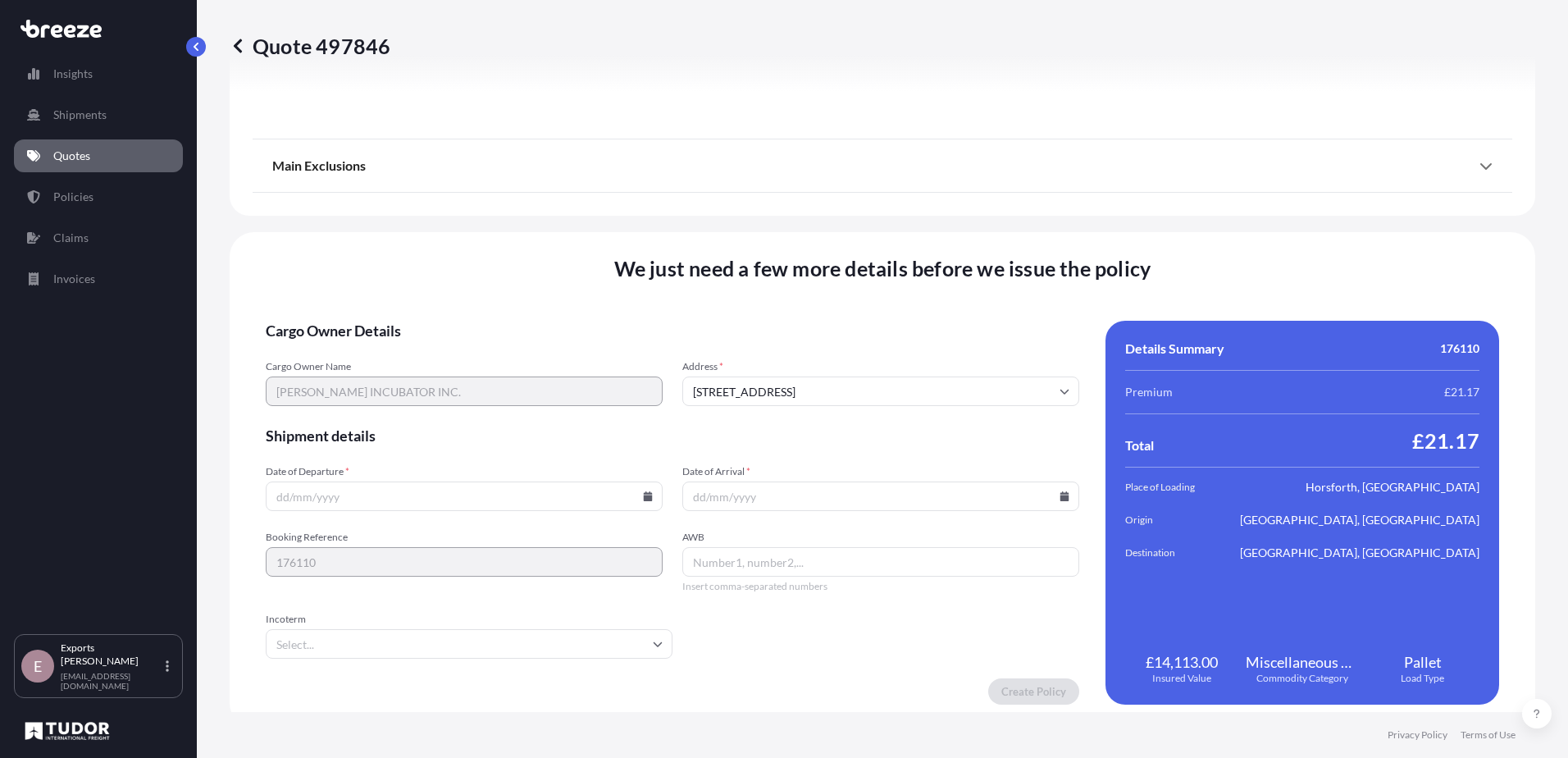
scroll to position [1961, 0]
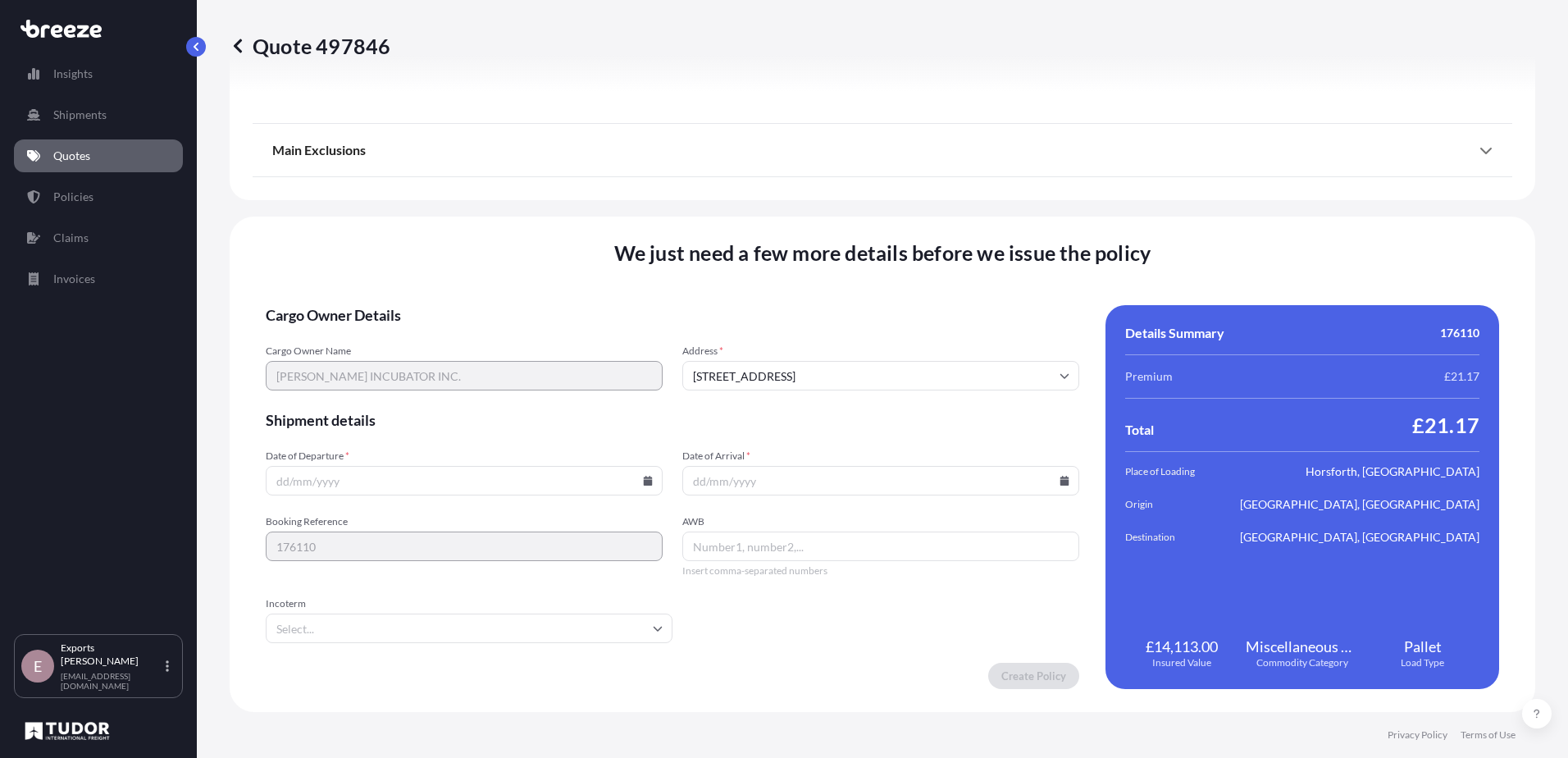
click at [650, 485] on input "Date of Departure *" at bounding box center [464, 480] width 397 height 30
click at [644, 478] on icon at bounding box center [648, 481] width 9 height 10
click at [492, 396] on button "29" at bounding box center [501, 397] width 26 height 26
type input "[DATE]"
click at [790, 470] on input "Date of Arrival *" at bounding box center [881, 480] width 397 height 30
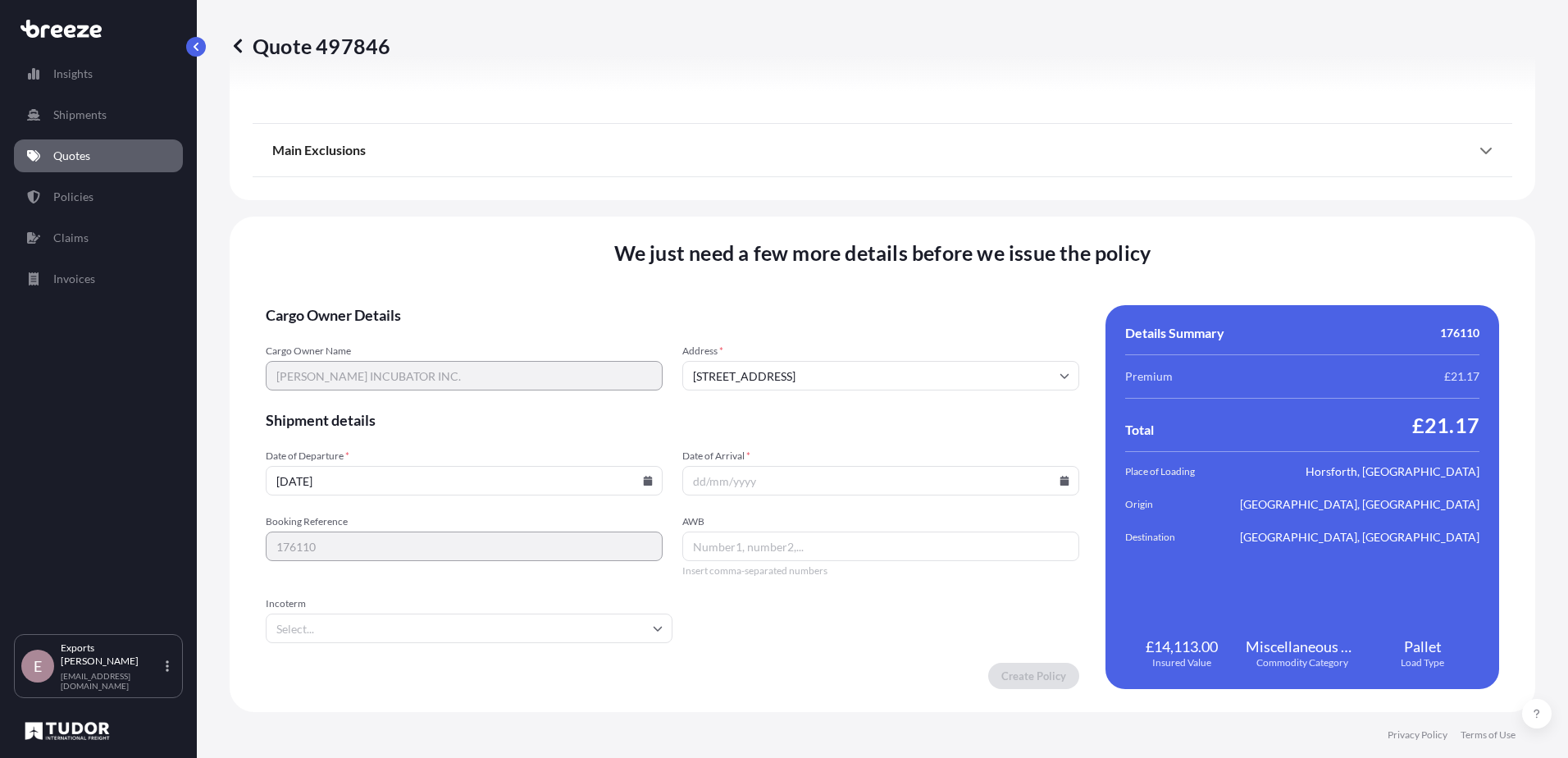
click at [1048, 483] on input "Date of Arrival *" at bounding box center [881, 480] width 397 height 30
click at [1060, 481] on icon at bounding box center [1065, 481] width 9 height 10
click at [999, 396] on button "31" at bounding box center [990, 397] width 26 height 26
type input "[DATE]"
click at [368, 640] on input "Incoterm" at bounding box center [469, 628] width 407 height 30
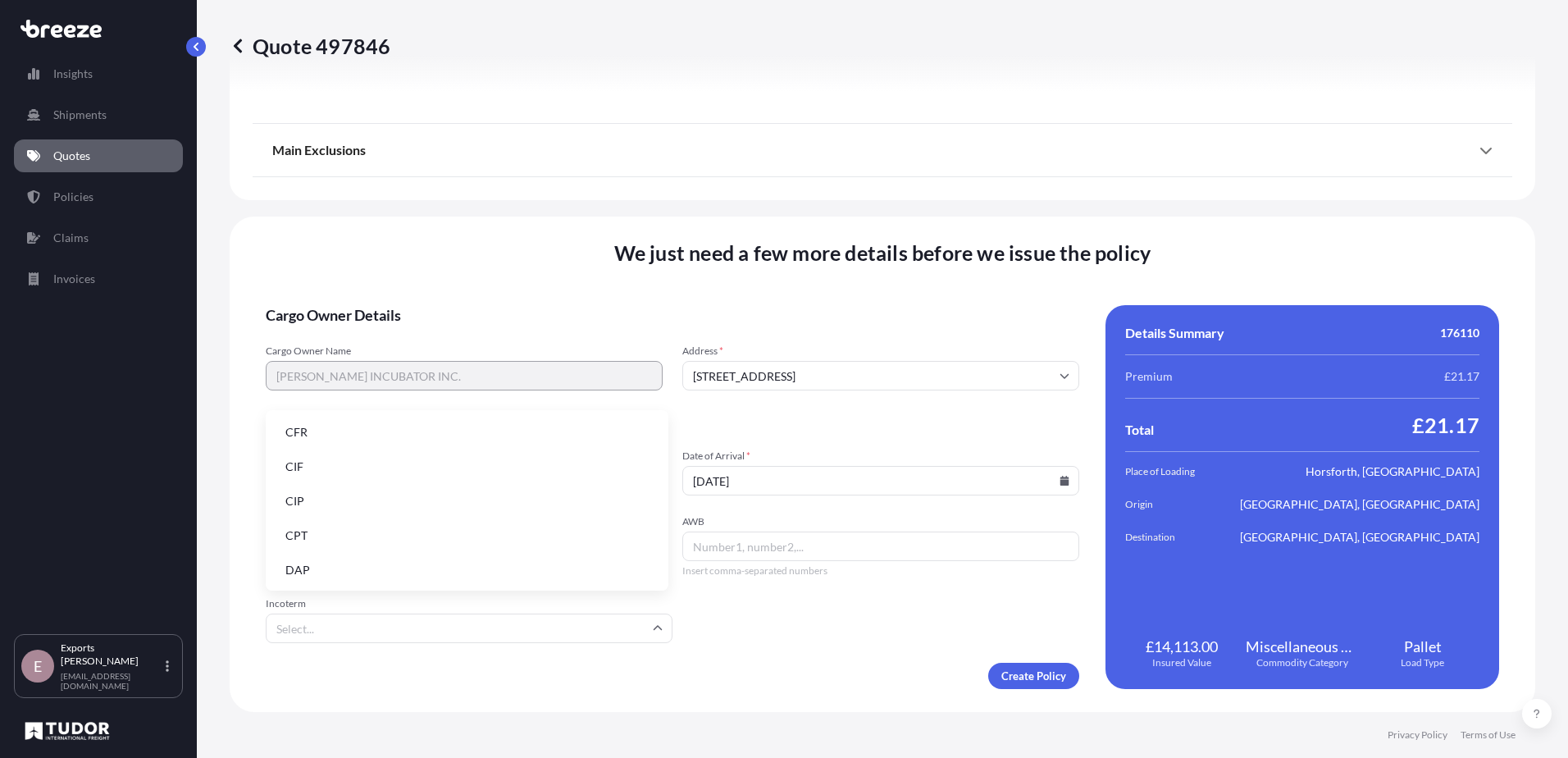
click at [345, 464] on li "CIF" at bounding box center [467, 467] width 389 height 32
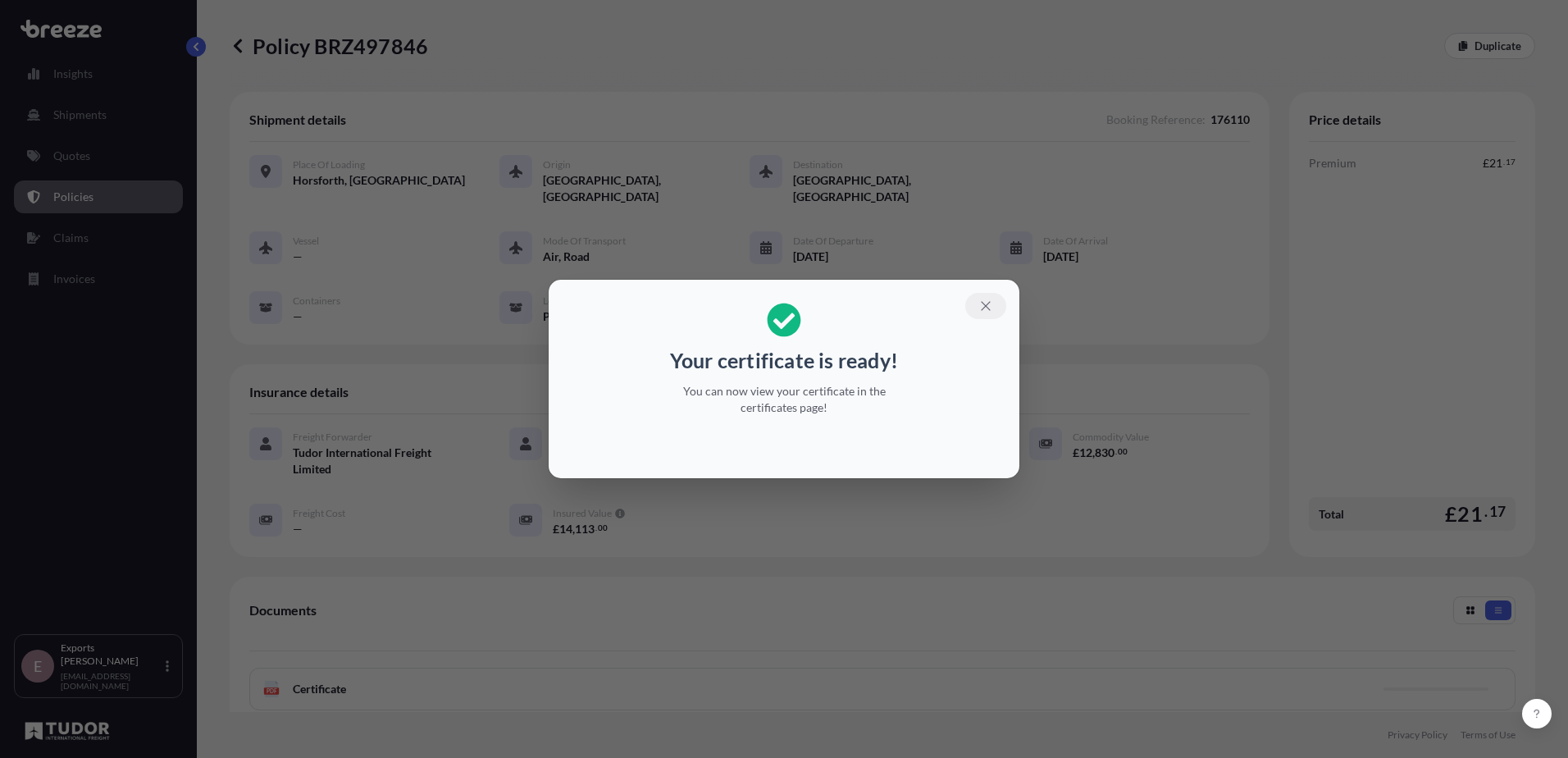
click at [990, 306] on icon "button" at bounding box center [985, 306] width 14 height 14
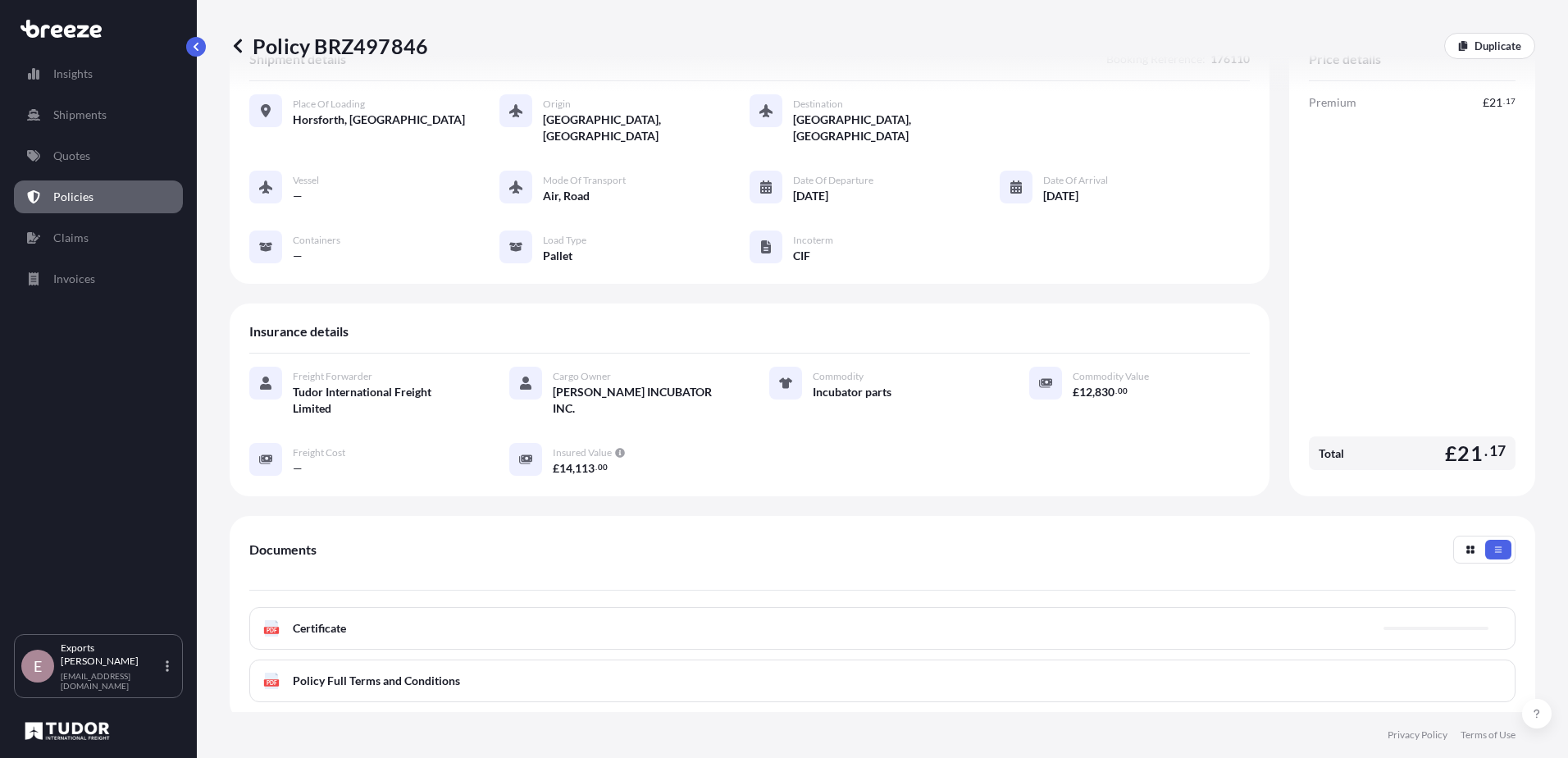
scroll to position [164, 0]
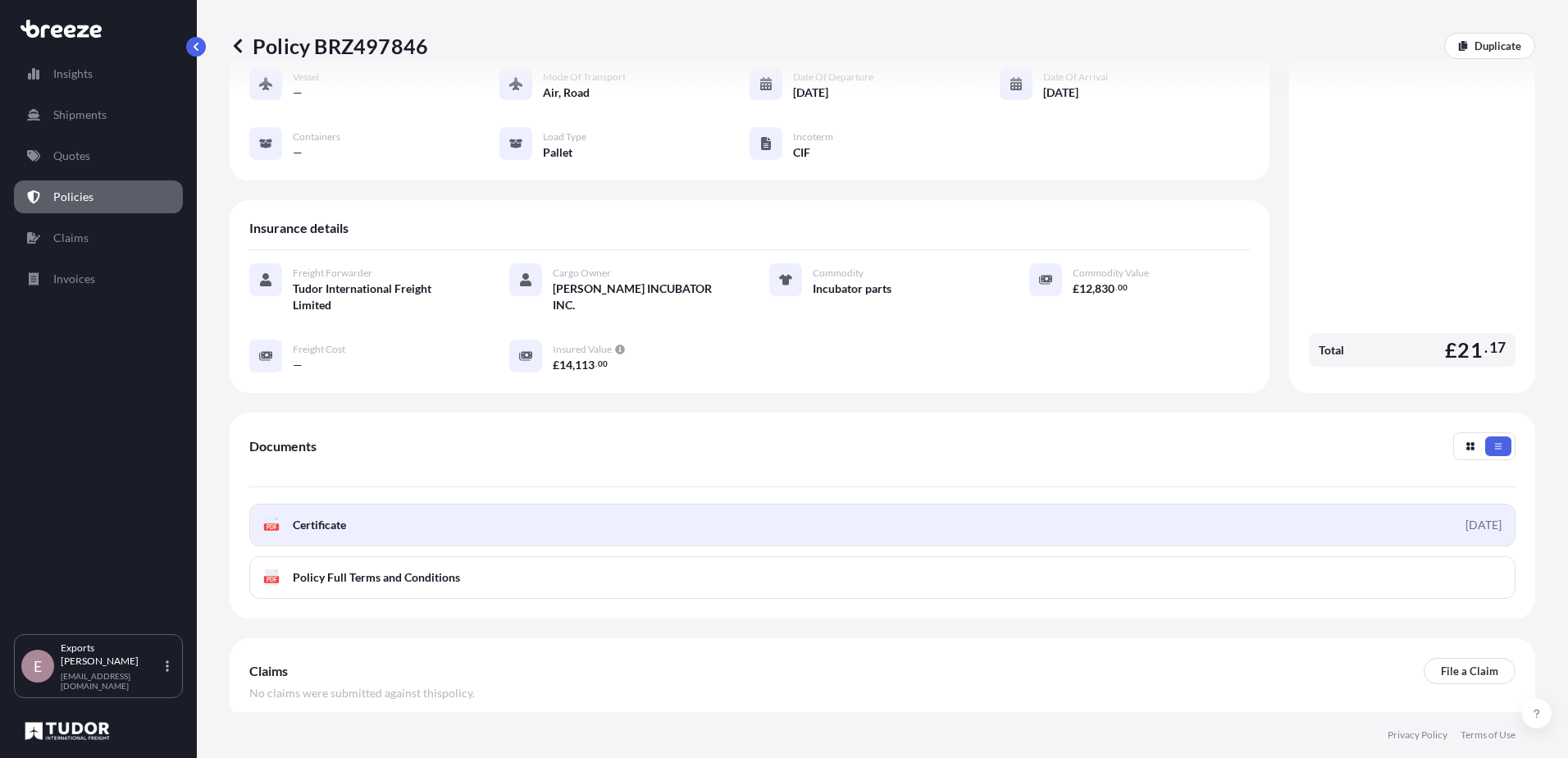
click at [1373, 514] on link "PDF Certificate [DATE]" at bounding box center [882, 525] width 1266 height 43
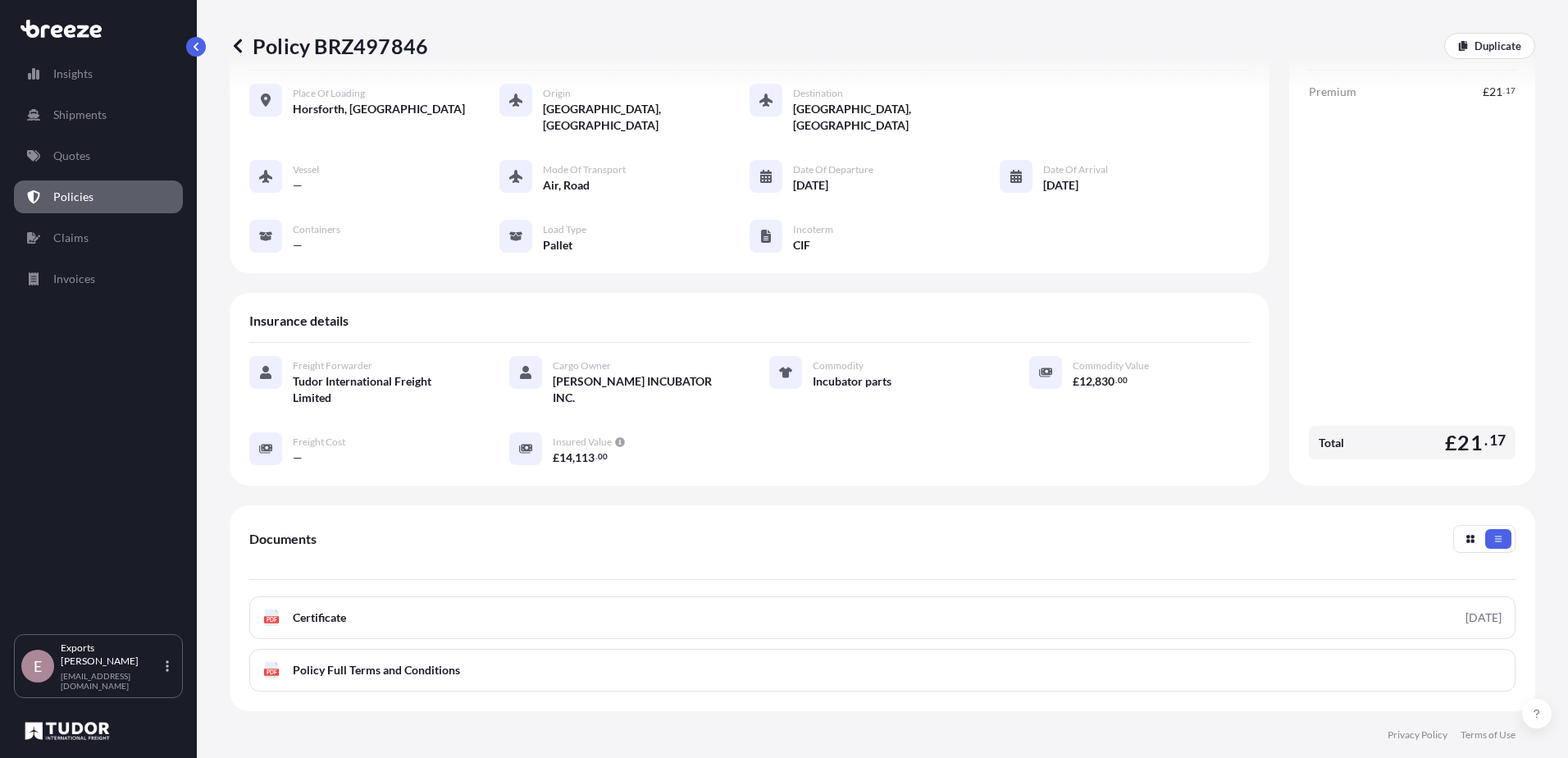
scroll to position [0, 0]
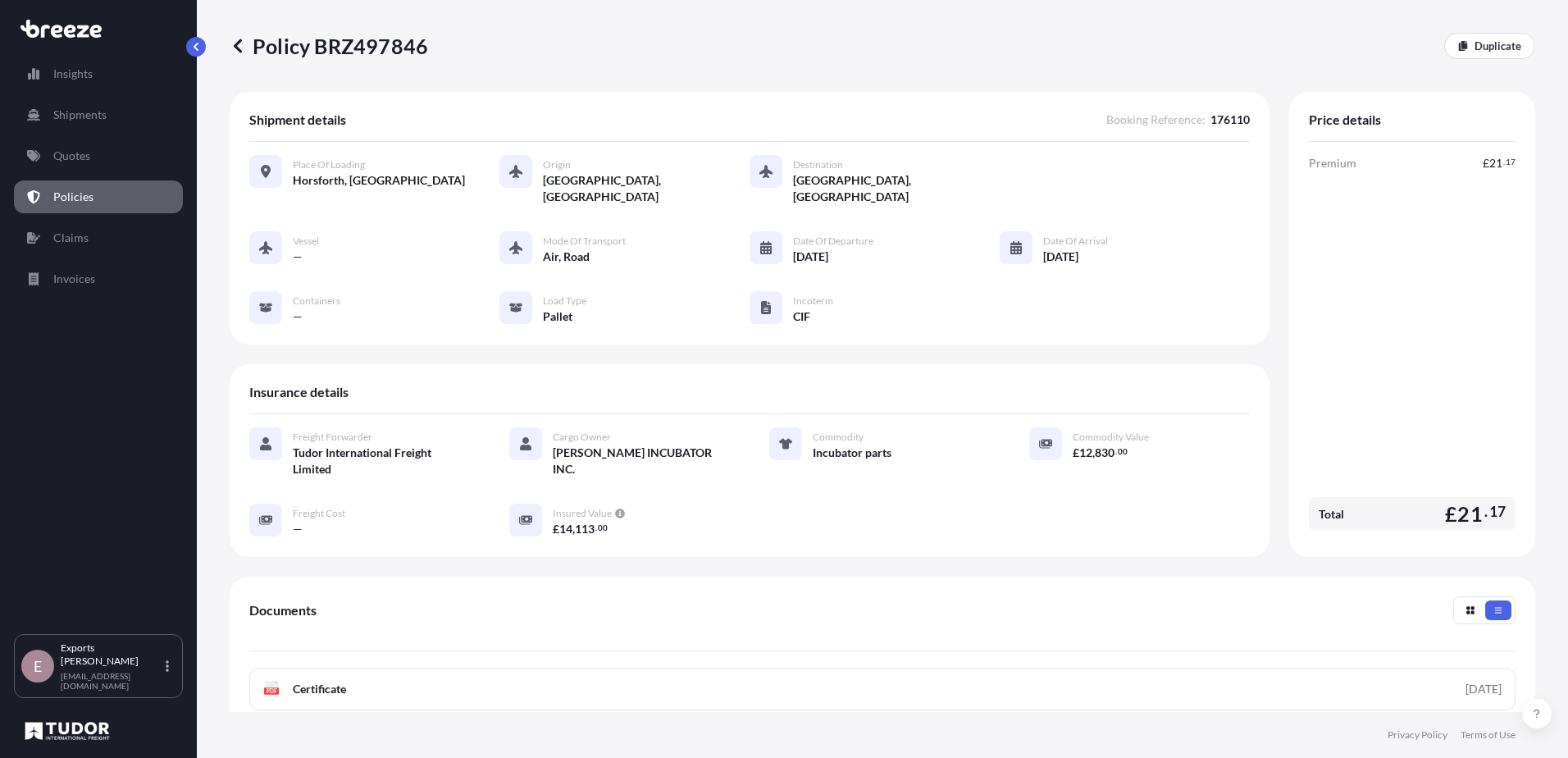
click at [1337, 324] on div "Premium £ 21 . 17 Total £ 21 . 17" at bounding box center [1412, 346] width 207 height 382
click at [66, 148] on p "Quotes" at bounding box center [72, 155] width 37 height 16
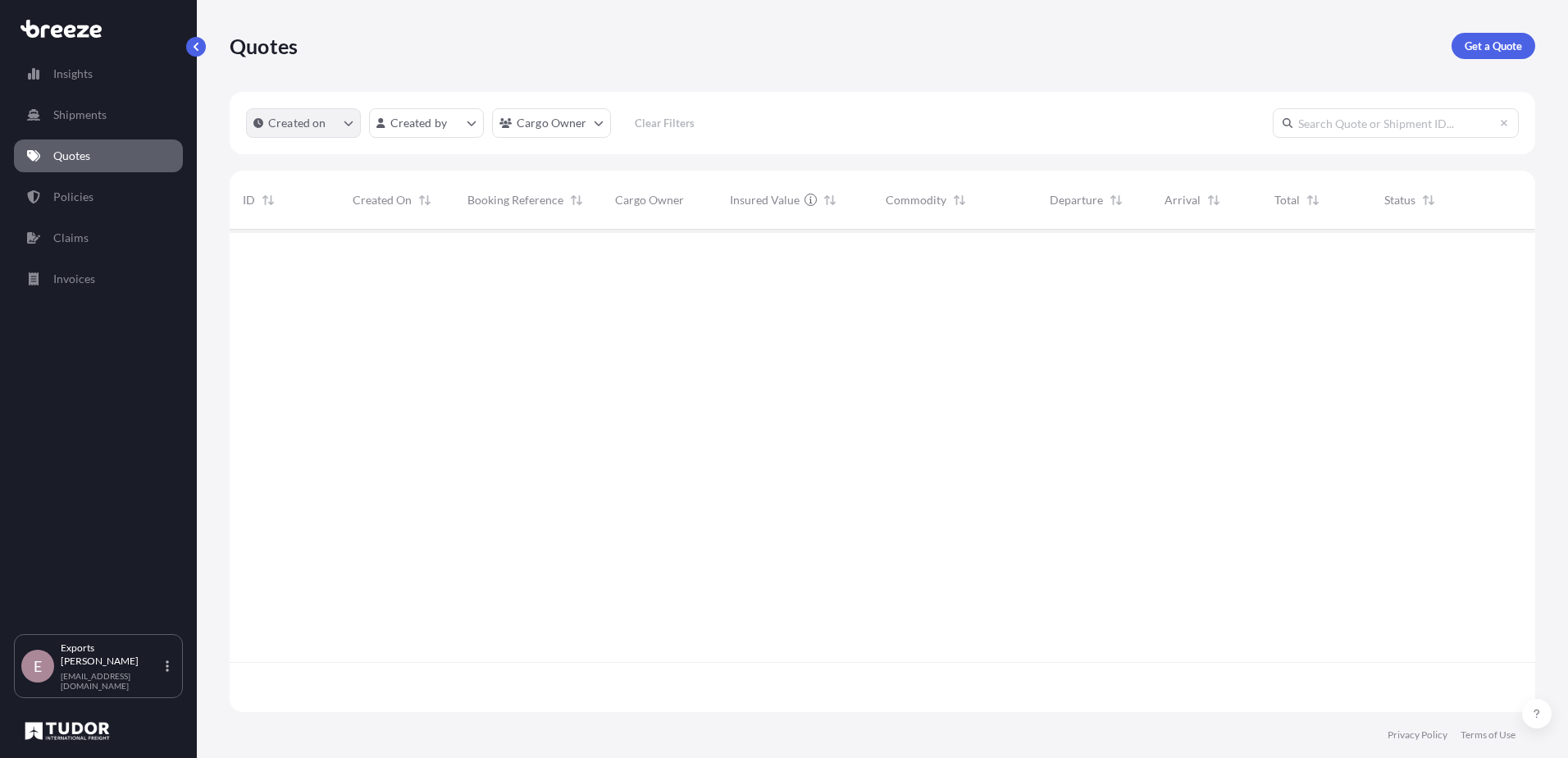
scroll to position [479, 1294]
click at [1486, 48] on p "Get a Quote" at bounding box center [1493, 45] width 57 height 16
select select "Sea"
select select "1"
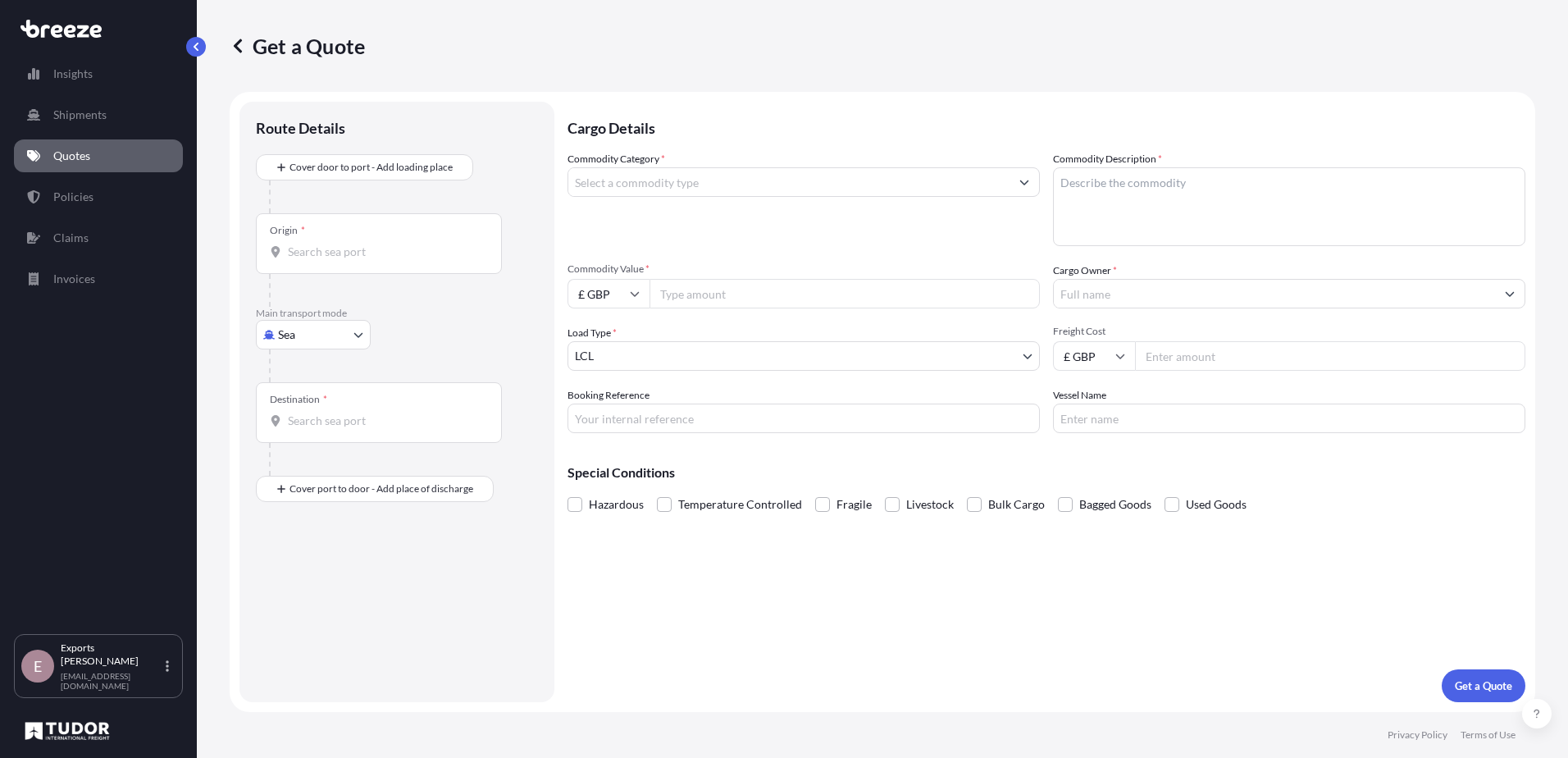
click at [643, 175] on input "Commodity Category *" at bounding box center [789, 181] width 441 height 30
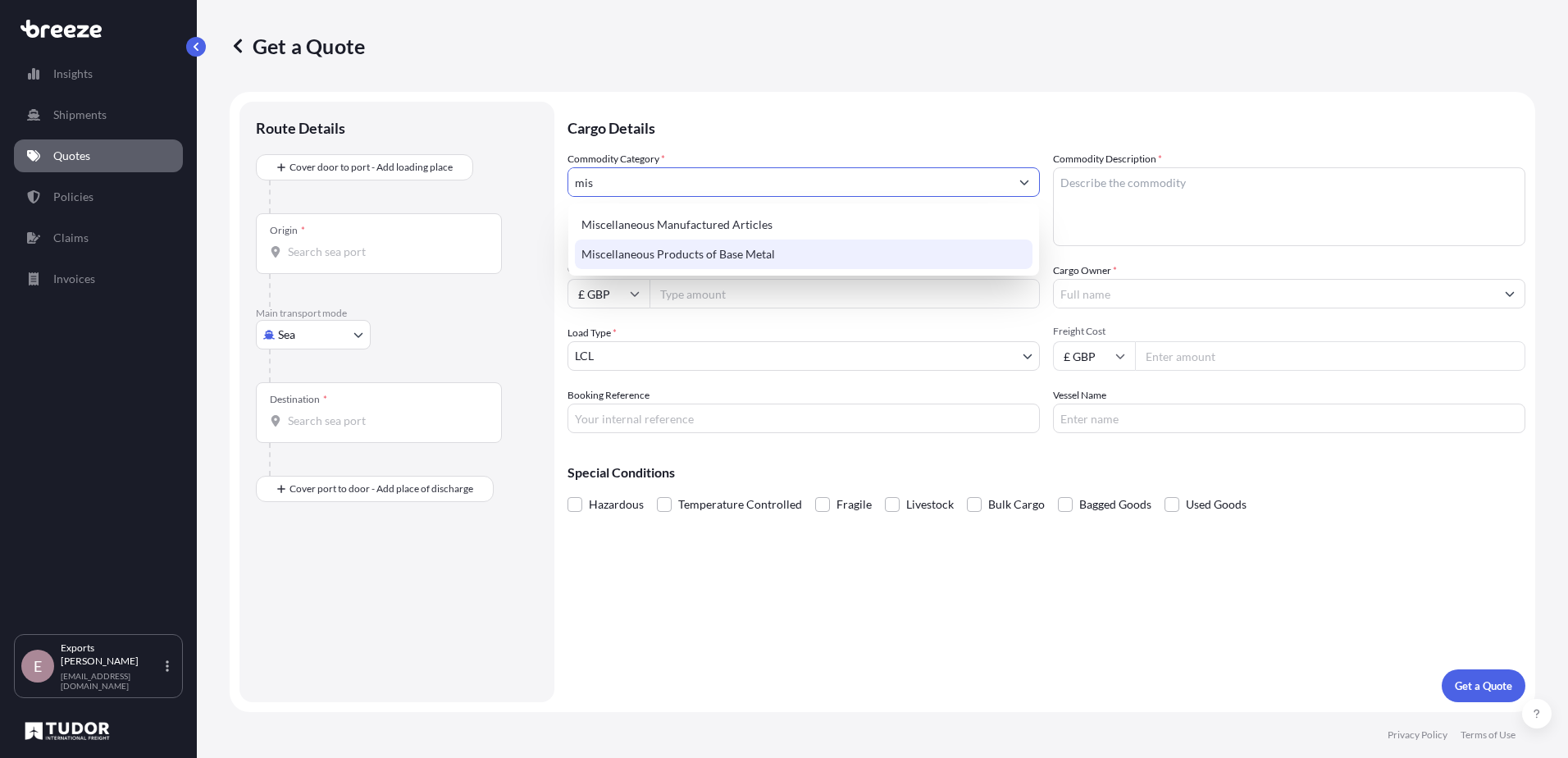
click at [689, 250] on div "Miscellaneous Products of Base Metal" at bounding box center [803, 254] width 457 height 30
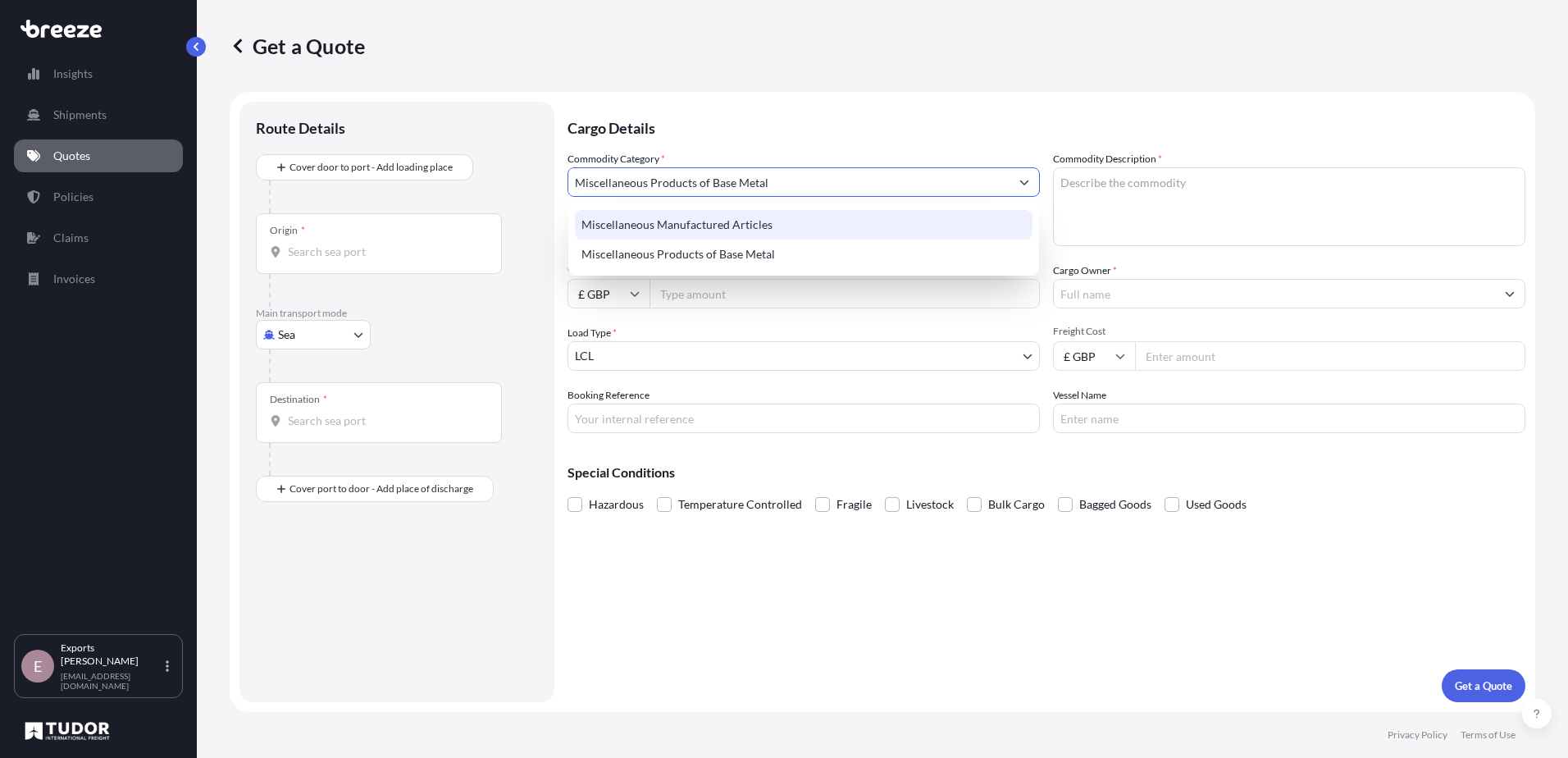
type input "Miscellaneous Products of Base Metal"
click at [1113, 220] on textarea "Commodity Description *" at bounding box center [1289, 206] width 473 height 78
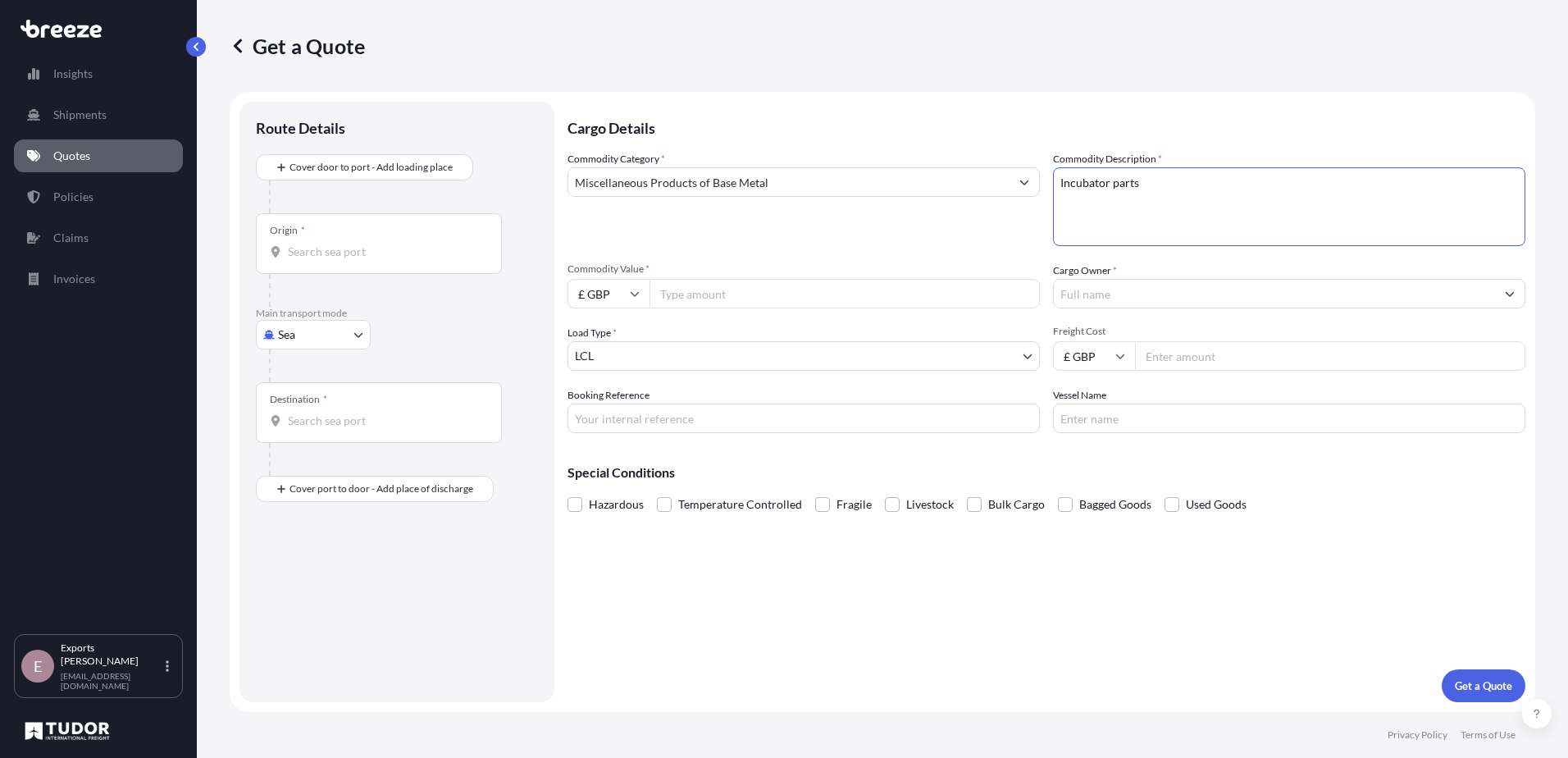
type textarea "Incubator parts"
click at [770, 289] on input "Commodity Value *" at bounding box center [845, 293] width 390 height 30
type input "6172.73"
click at [1229, 294] on input "Cargo Owner *" at bounding box center [1275, 293] width 441 height 30
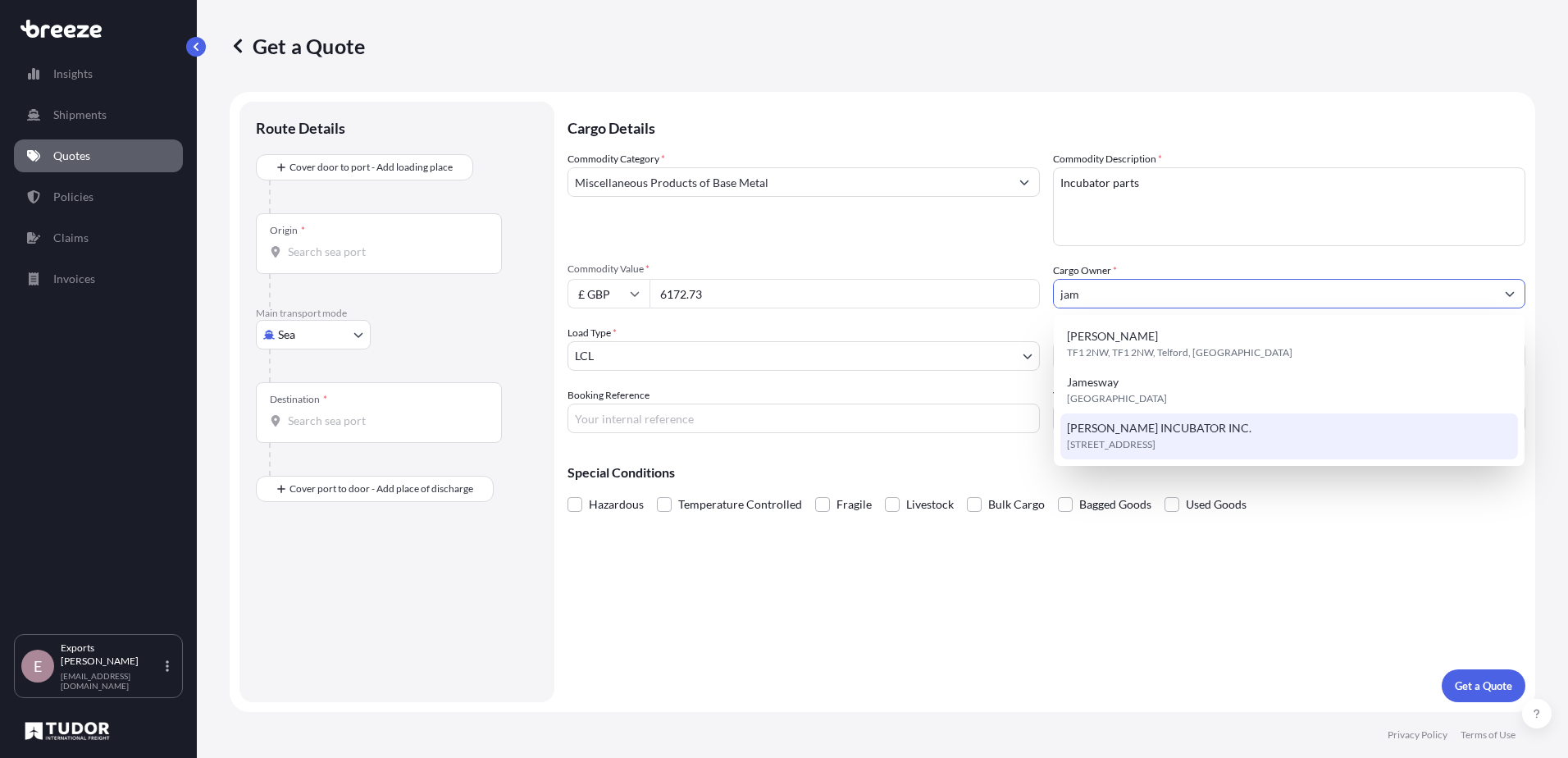
click at [1156, 439] on span "[STREET_ADDRESS]" at bounding box center [1111, 444] width 89 height 16
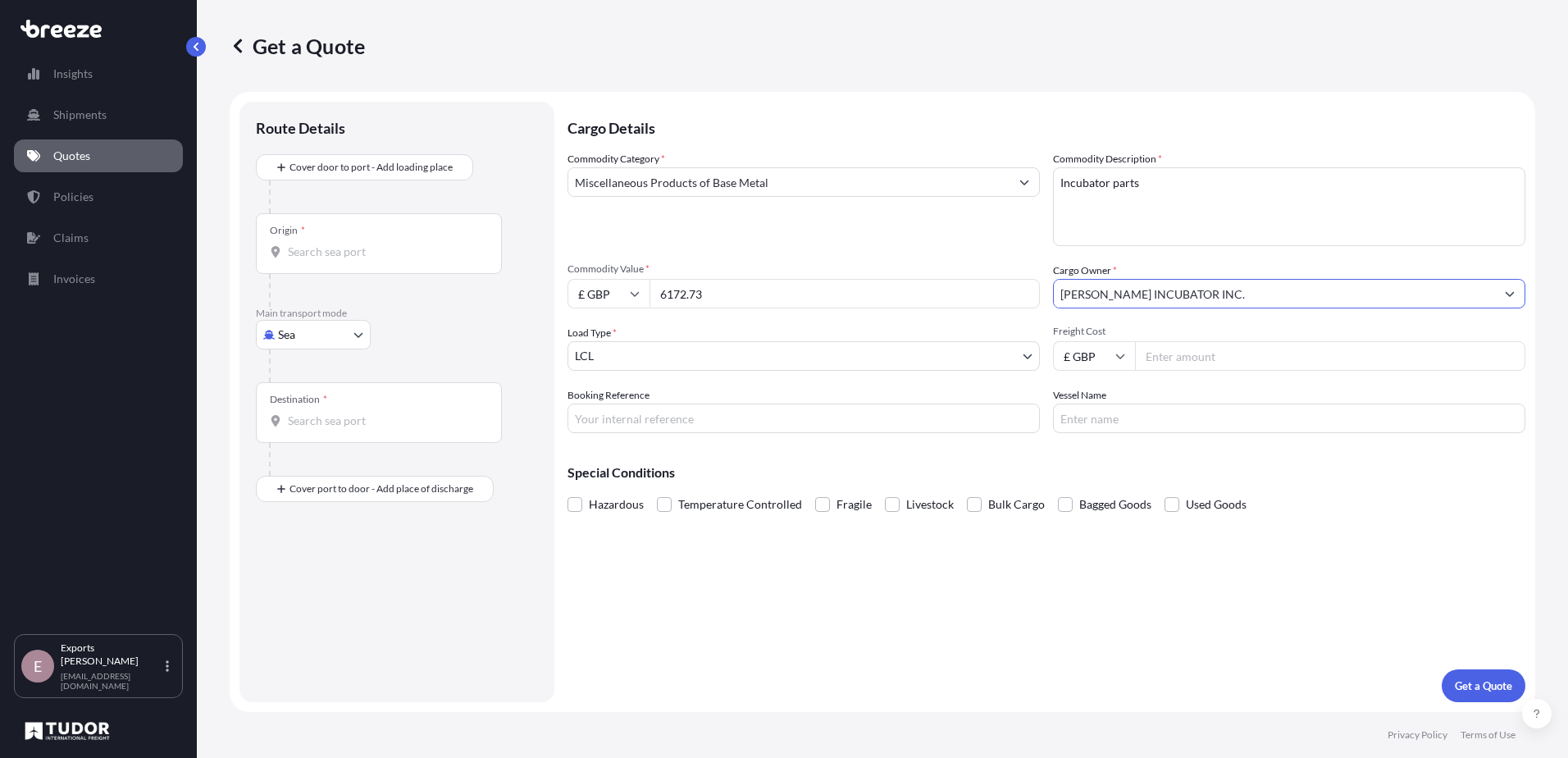
type input "[PERSON_NAME] INCUBATOR INC."
click at [834, 413] on input "Booking Reference" at bounding box center [803, 418] width 473 height 30
type input "176126"
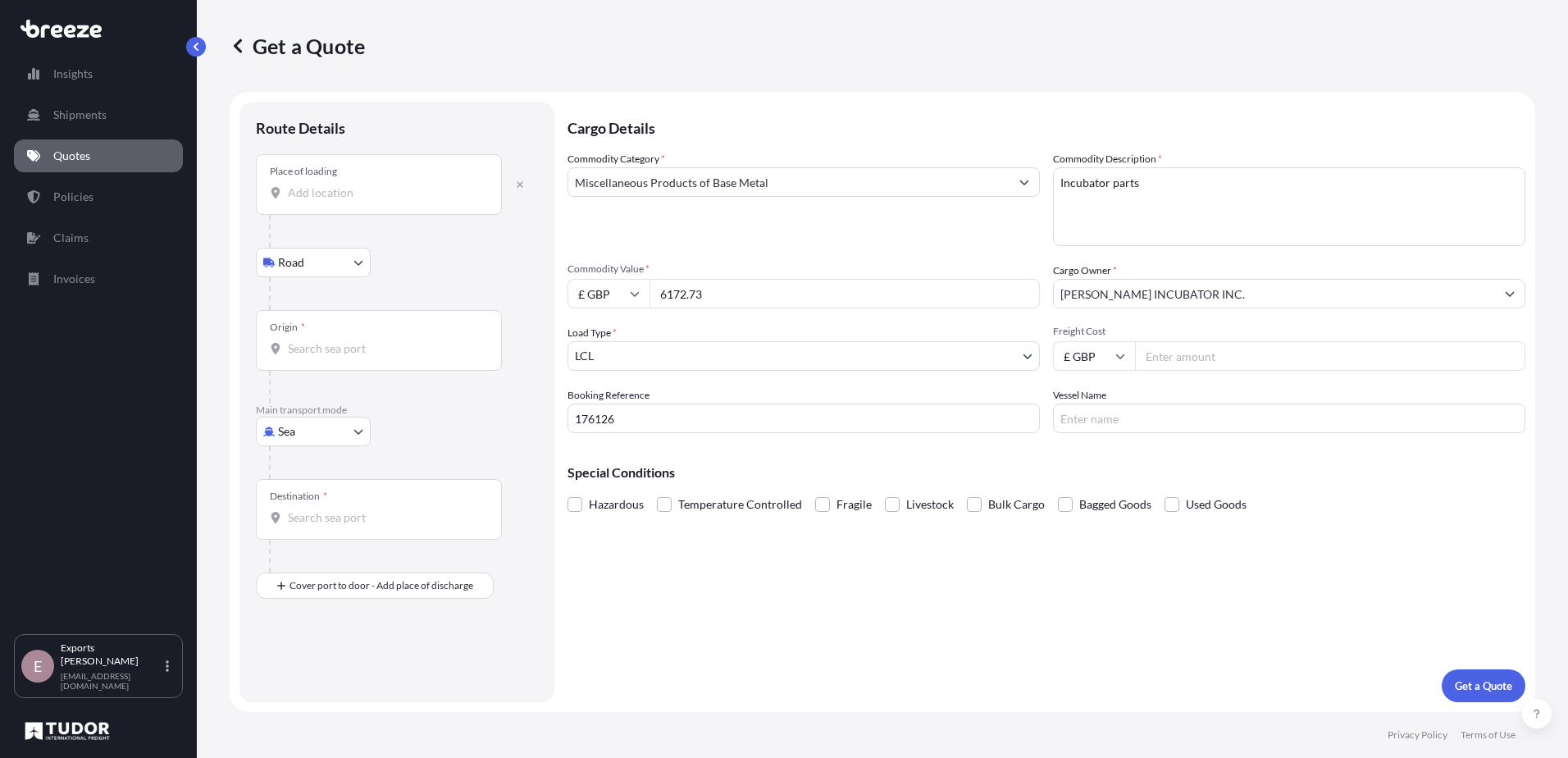
click at [305, 197] on input "Place of loading" at bounding box center [384, 192] width 193 height 16
click at [324, 336] on div "Origin *" at bounding box center [378, 340] width 246 height 60
click at [324, 341] on input "Origin *" at bounding box center [384, 348] width 193 height 16
click at [319, 434] on body "0 options available. 0 options available. Insights Shipments Quotes Policies Cl…" at bounding box center [784, 379] width 1568 height 758
click at [307, 507] on div "Air" at bounding box center [313, 503] width 101 height 30
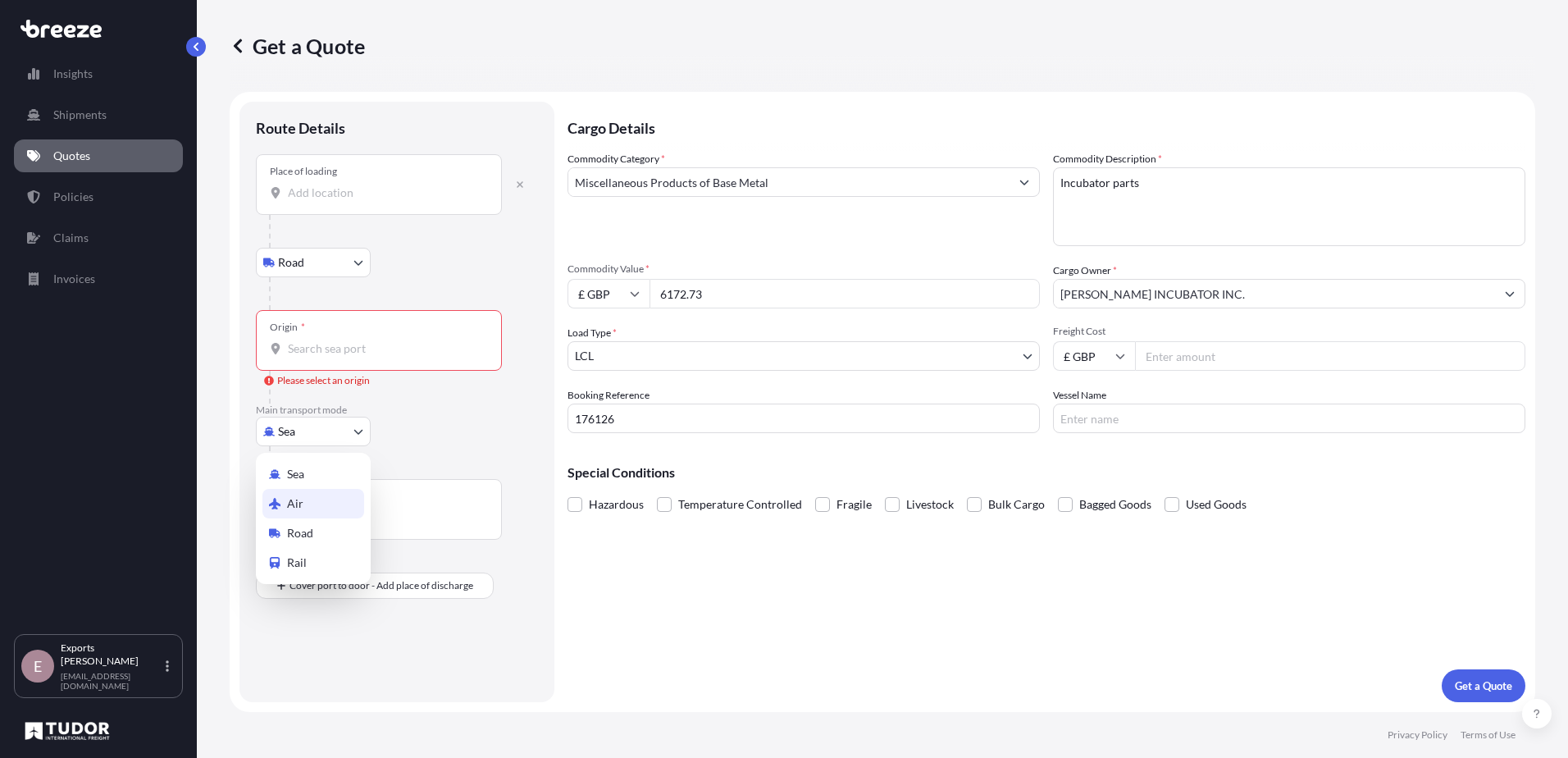
select select "Air"
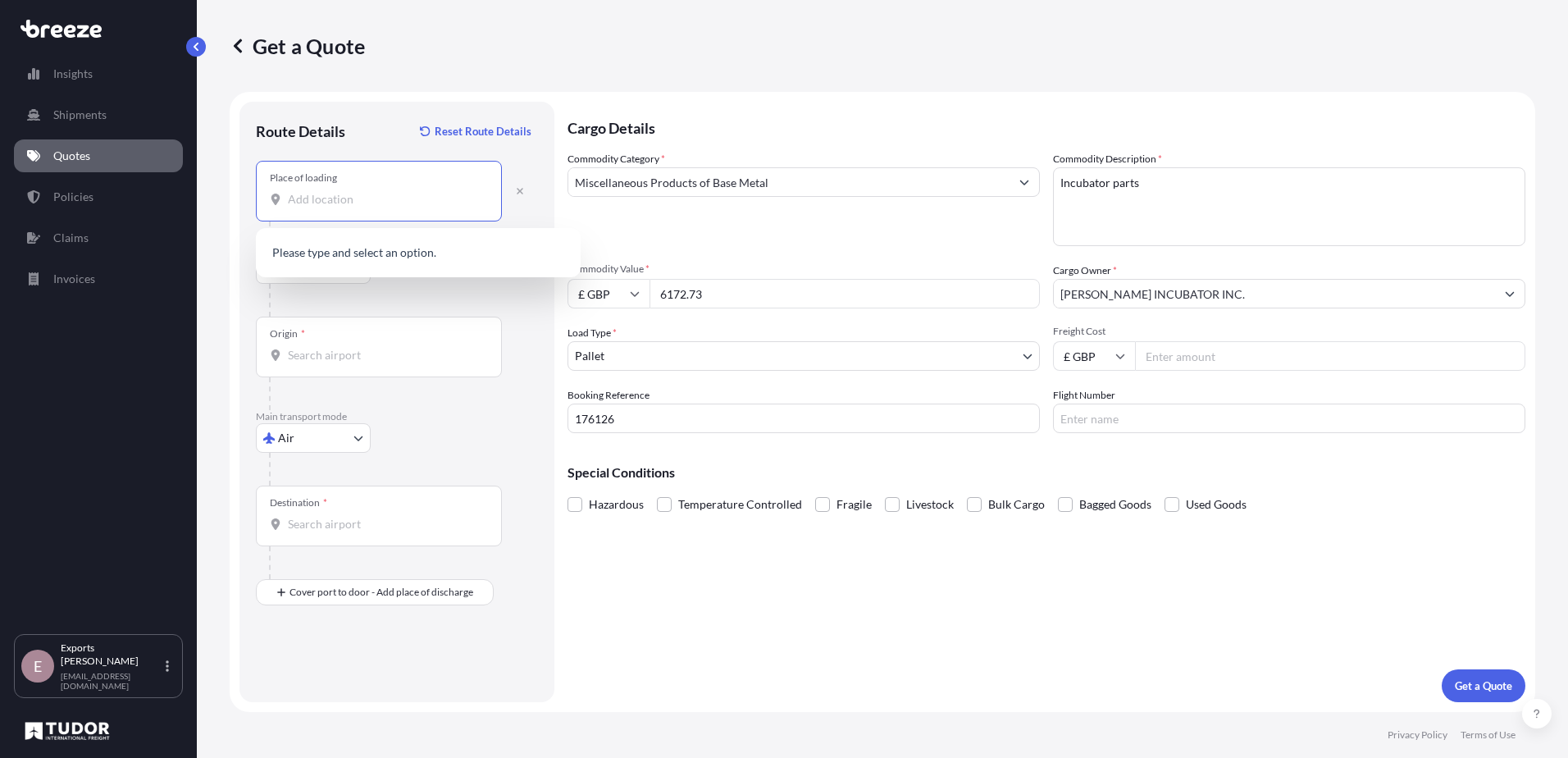
click at [361, 199] on input "Place of loading" at bounding box center [384, 198] width 193 height 16
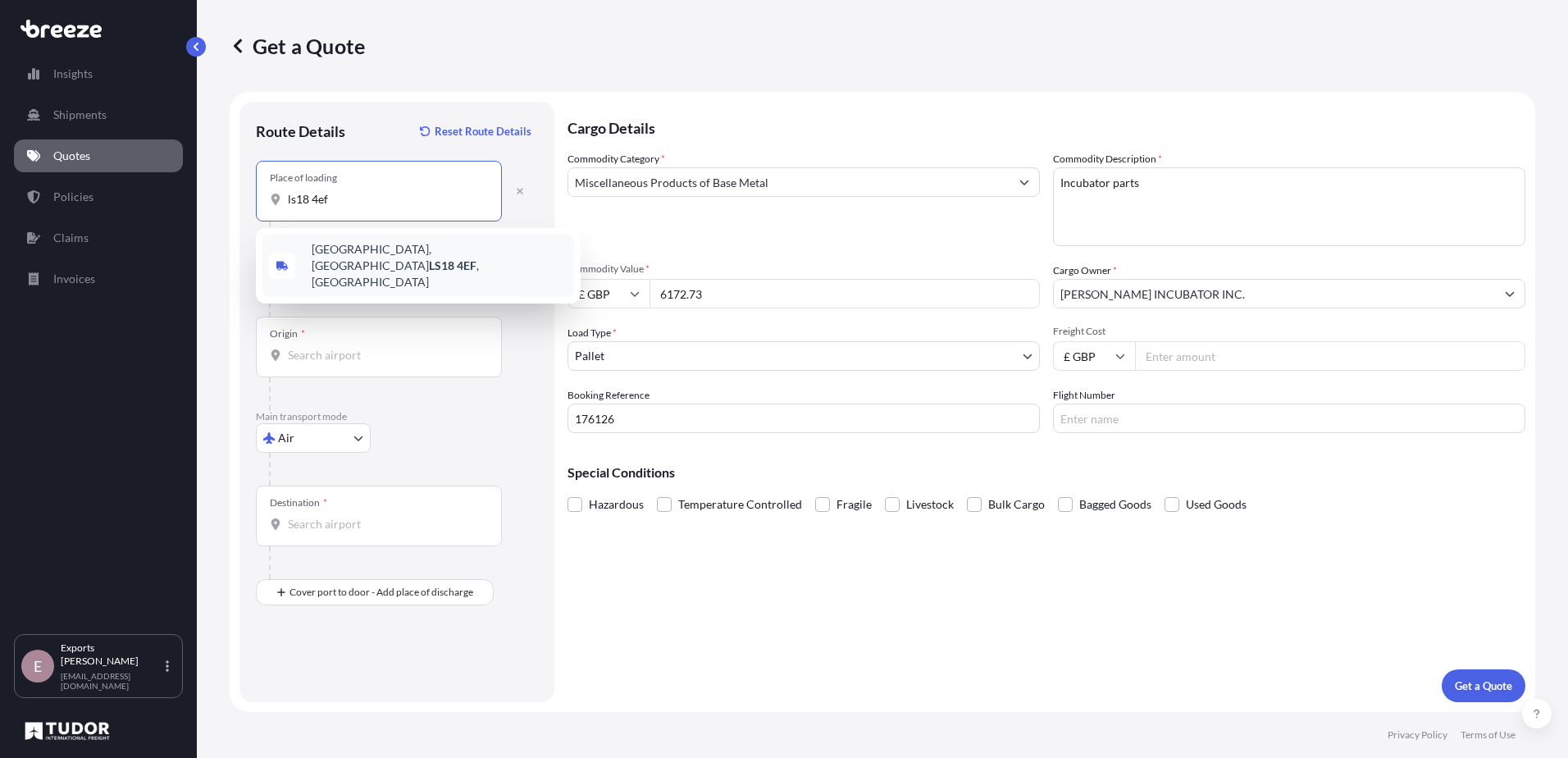
click at [364, 256] on span "[STREET_ADDRESS]" at bounding box center [439, 266] width 256 height 49
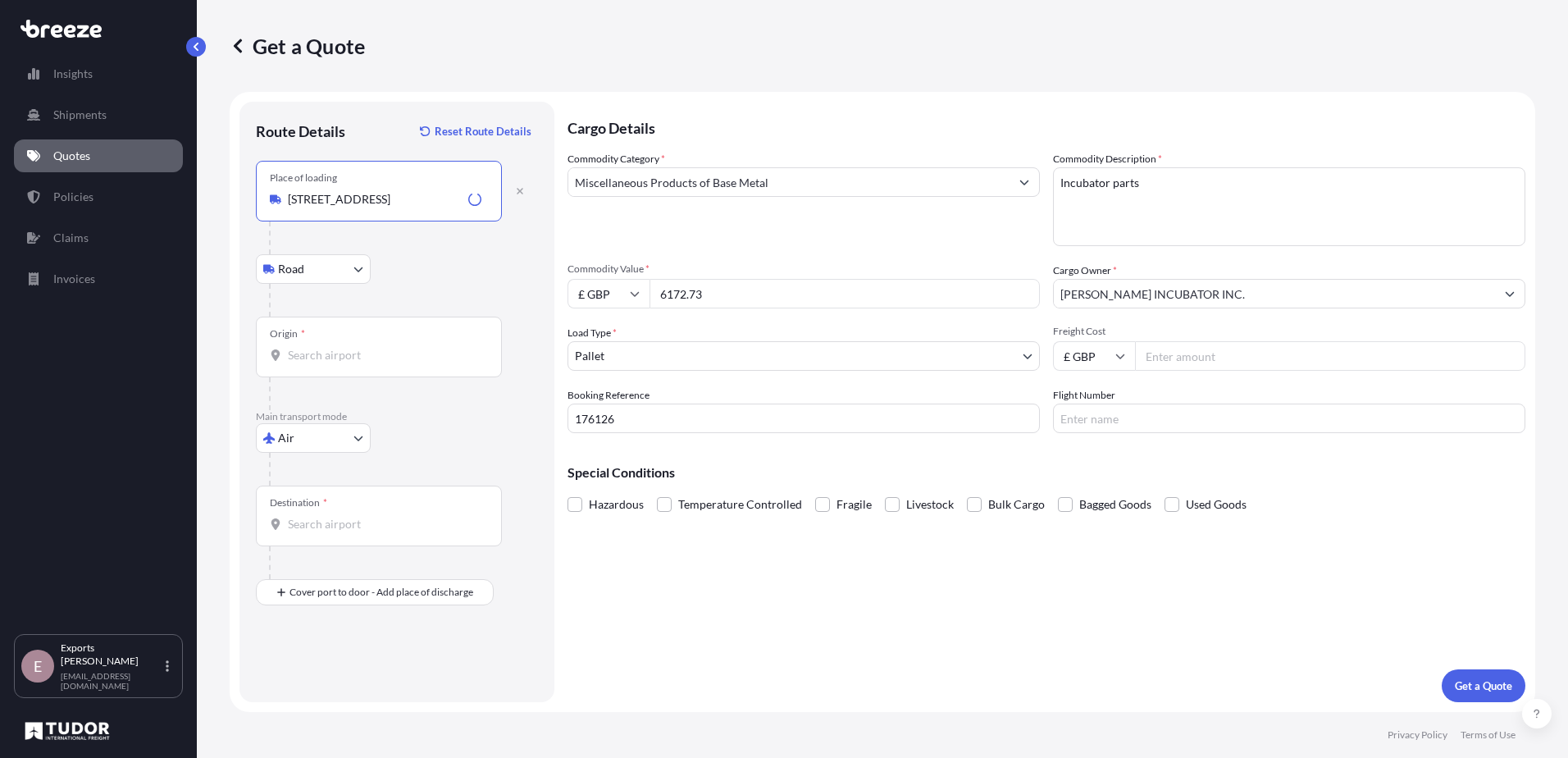
type input "[STREET_ADDRESS]"
click at [323, 367] on div "Origin *" at bounding box center [378, 347] width 246 height 60
click at [323, 364] on input "Origin *" at bounding box center [384, 354] width 193 height 16
type input "GBMNC / MAN - [GEOGRAPHIC_DATA], [GEOGRAPHIC_DATA]"
click at [328, 525] on input "Destination *" at bounding box center [384, 524] width 193 height 16
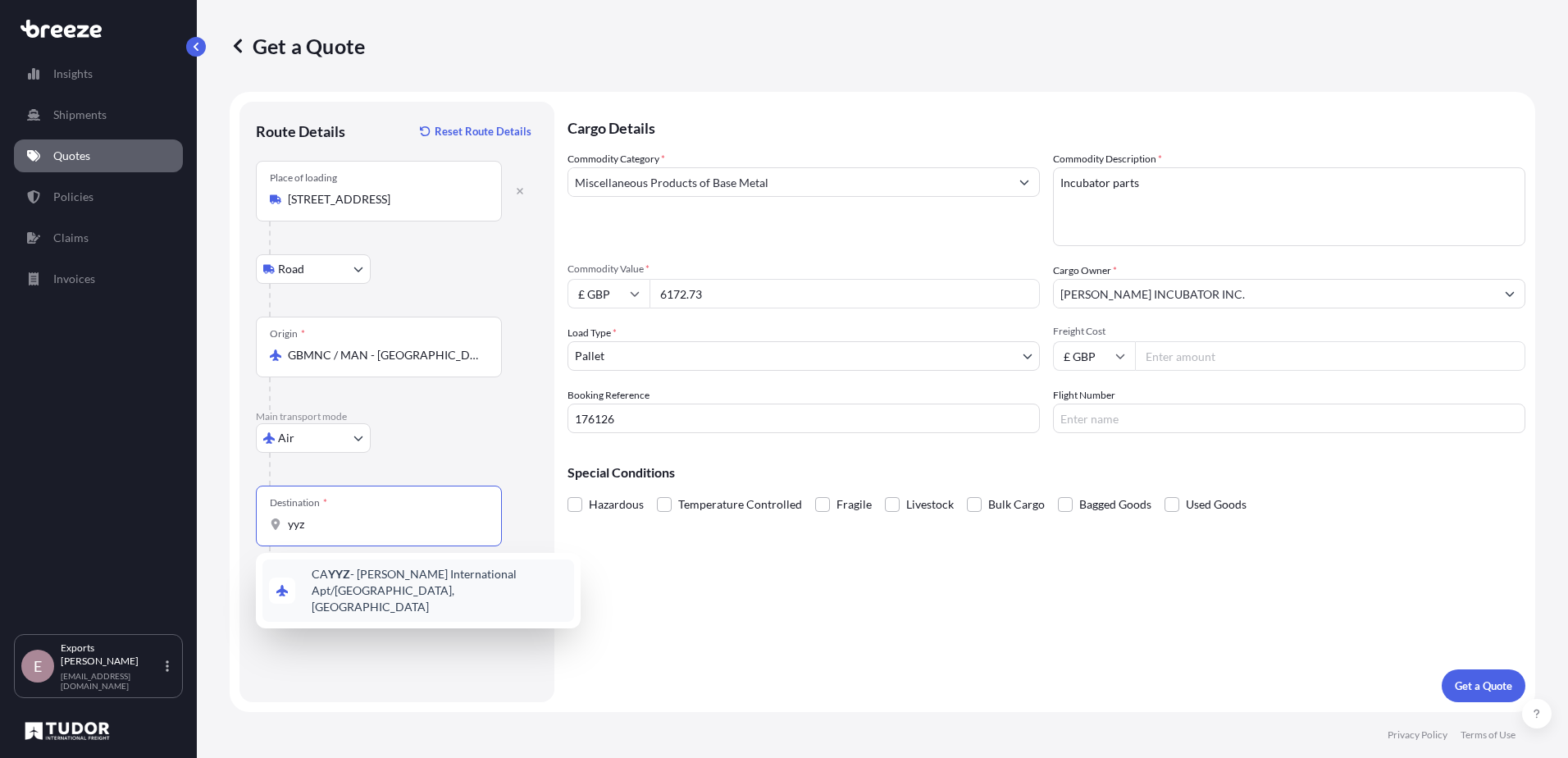
click at [397, 599] on div "CA YYZ - [PERSON_NAME] International Apt/[GEOGRAPHIC_DATA], [GEOGRAPHIC_DATA]" at bounding box center [418, 590] width 312 height 62
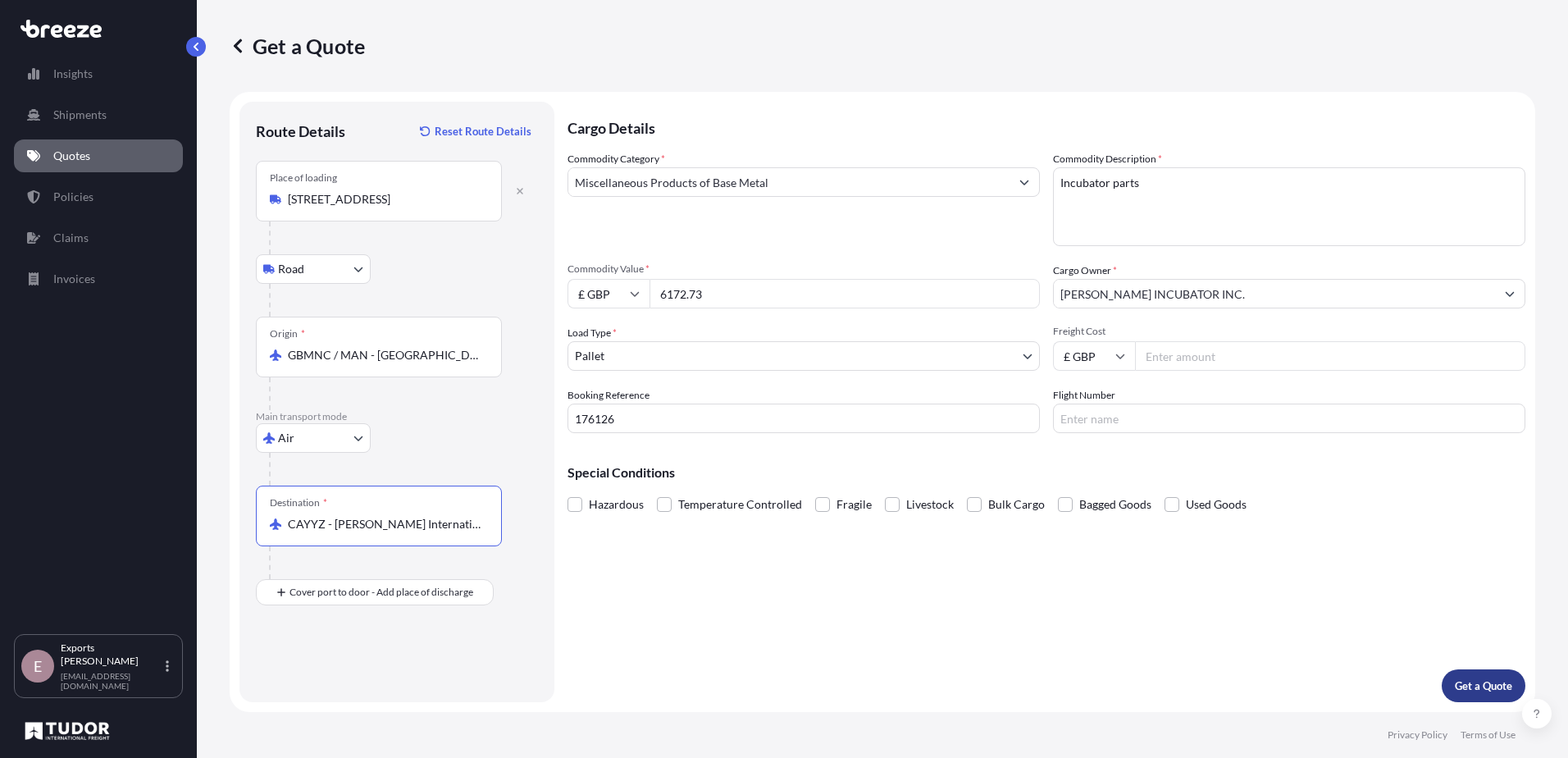
type input "CAYYZ - [PERSON_NAME] International Apt/[GEOGRAPHIC_DATA], [GEOGRAPHIC_DATA]"
click at [1495, 687] on p "Get a Quote" at bounding box center [1484, 686] width 57 height 16
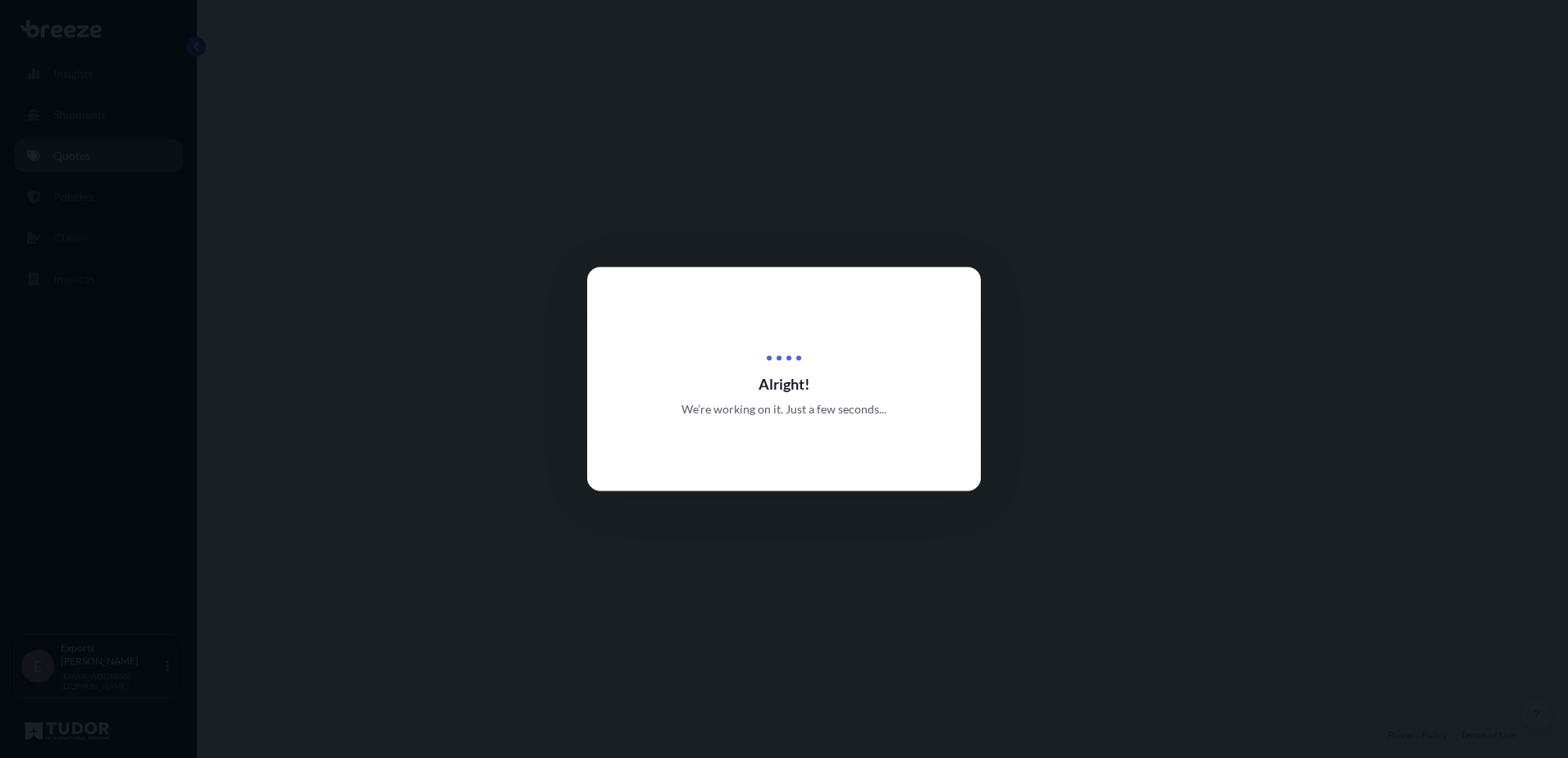
select select "Road"
select select "Air"
select select "1"
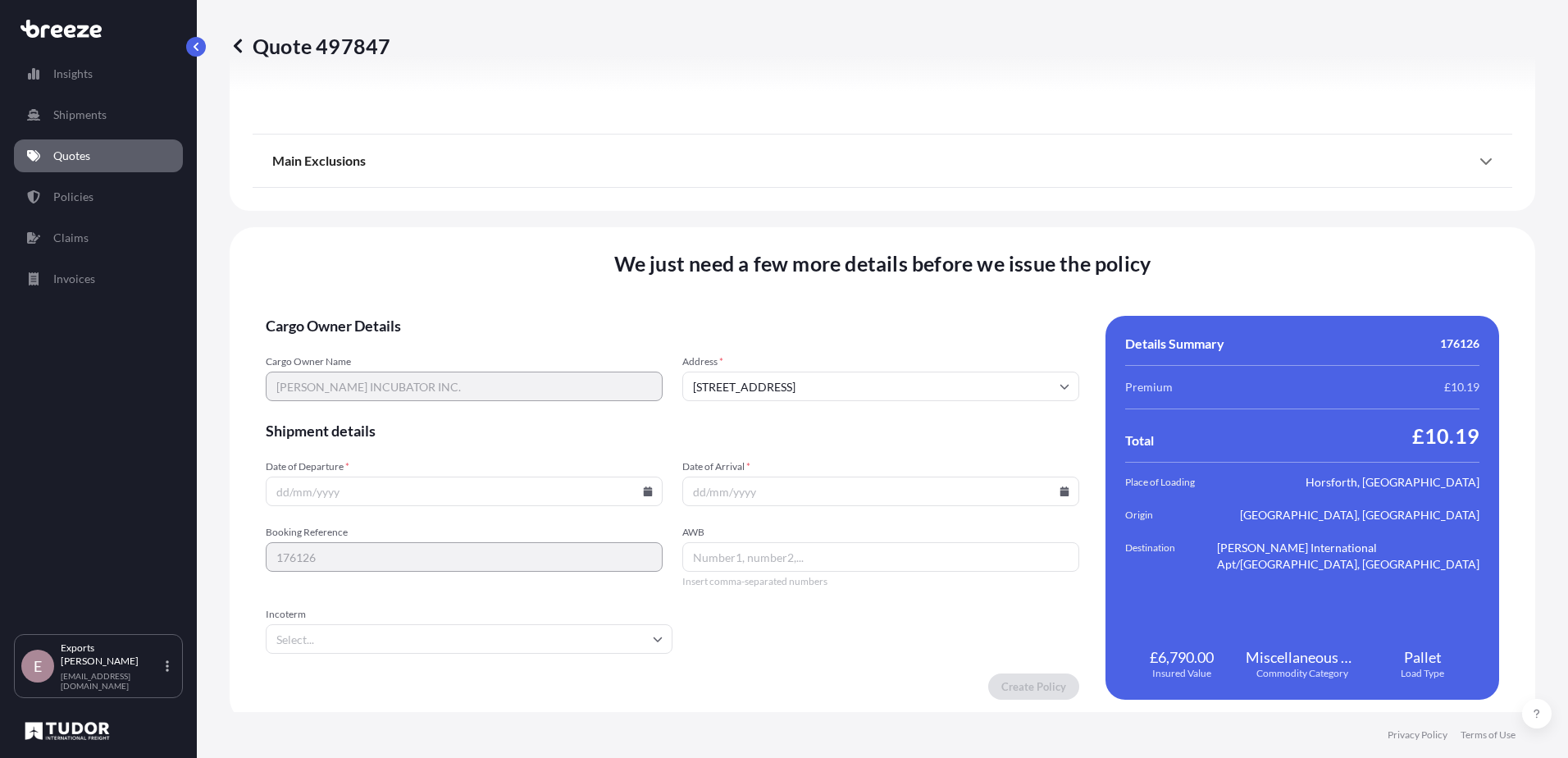
scroll to position [1961, 0]
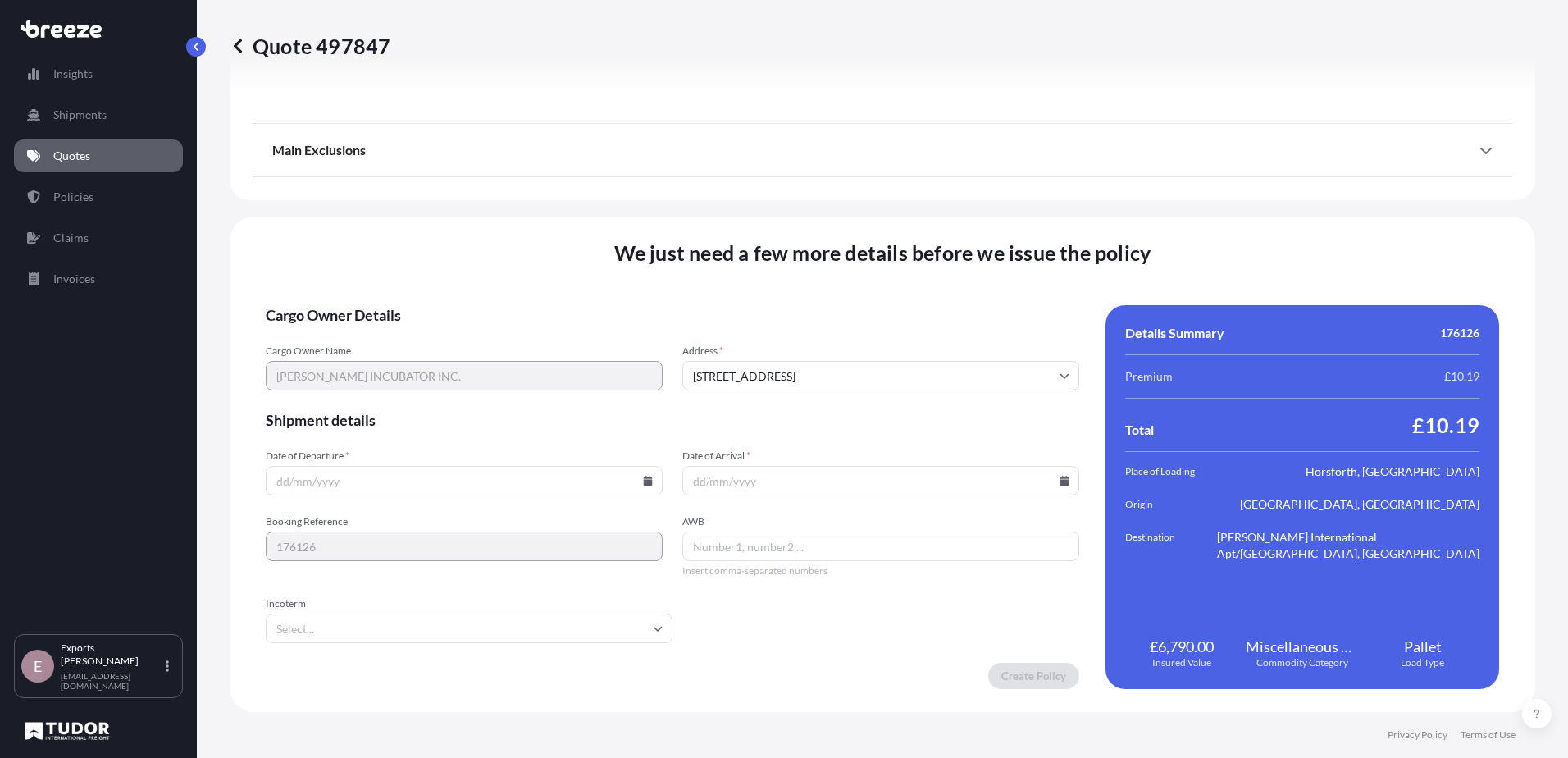
click at [399, 481] on input "Date of Departure *" at bounding box center [464, 480] width 397 height 30
click at [644, 481] on icon at bounding box center [648, 481] width 9 height 10
click at [505, 396] on button "29" at bounding box center [501, 397] width 26 height 26
type input "[DATE]"
click at [1060, 478] on div at bounding box center [881, 480] width 397 height 30
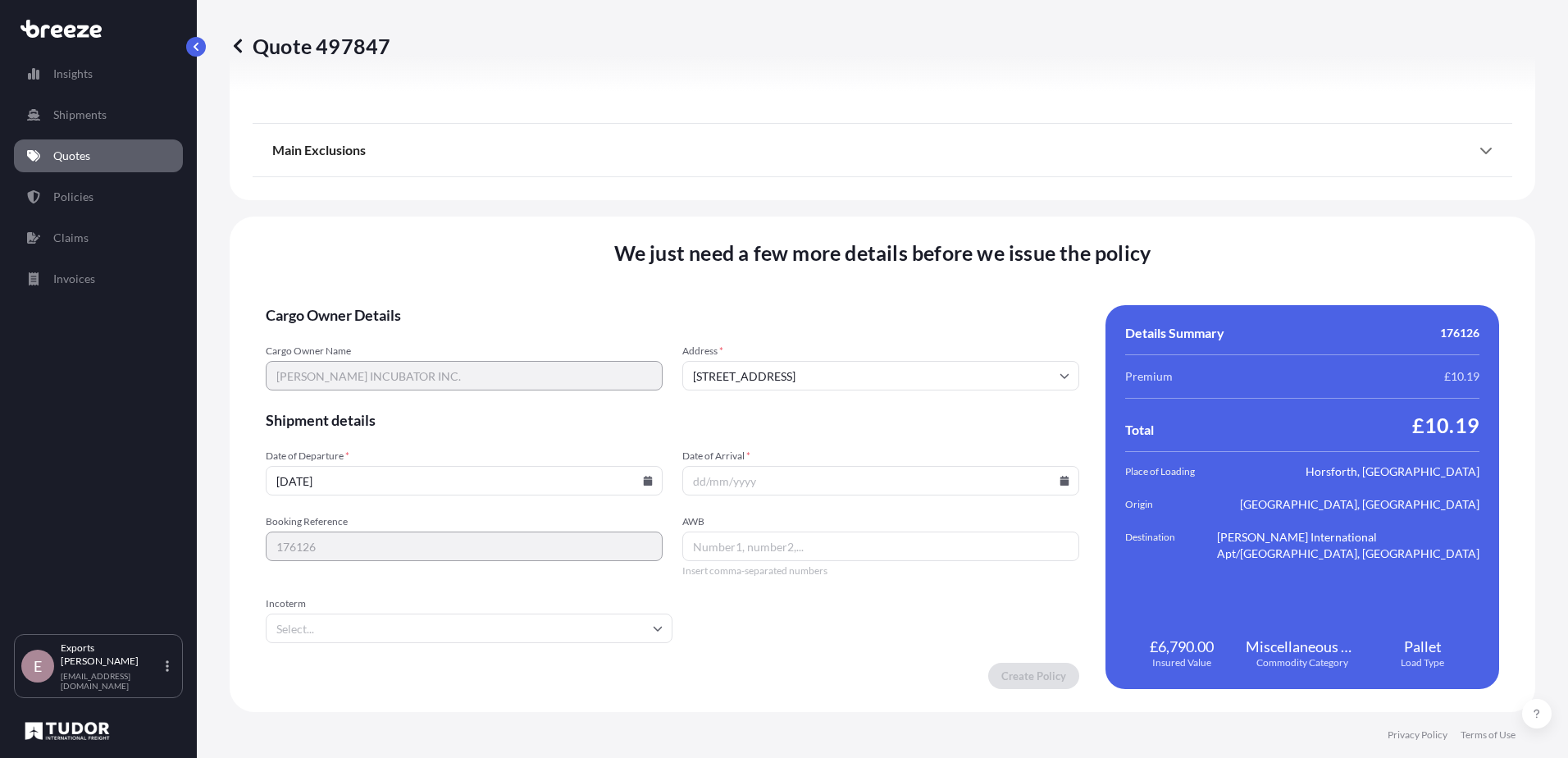
click at [1060, 479] on icon at bounding box center [1065, 481] width 9 height 10
click at [959, 398] on button "30" at bounding box center [951, 397] width 26 height 26
type input "[DATE]"
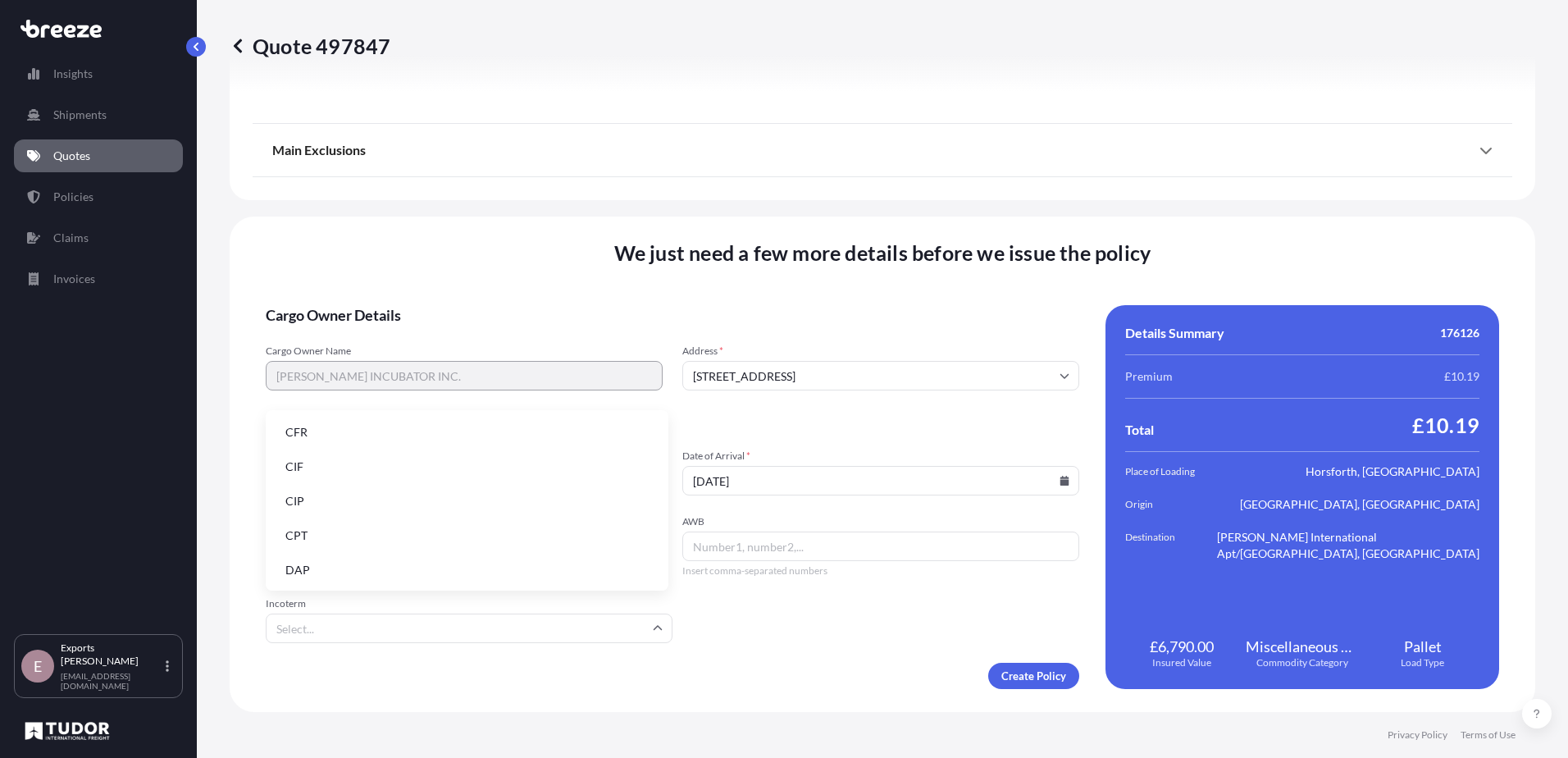
click at [391, 616] on input "Incoterm" at bounding box center [469, 628] width 407 height 30
click at [314, 457] on li "CIF" at bounding box center [467, 467] width 389 height 32
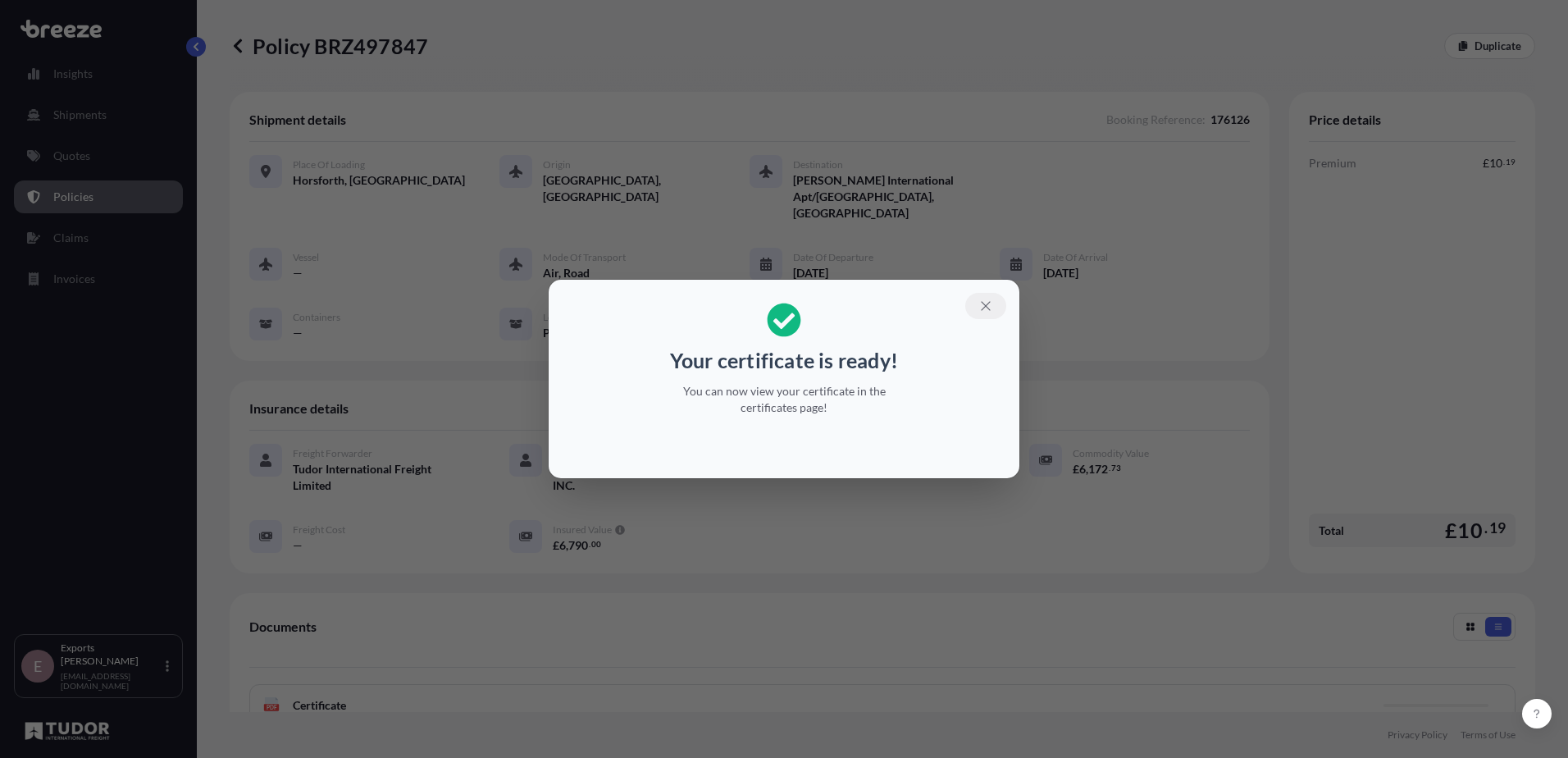
click at [988, 301] on icon "button" at bounding box center [985, 306] width 14 height 14
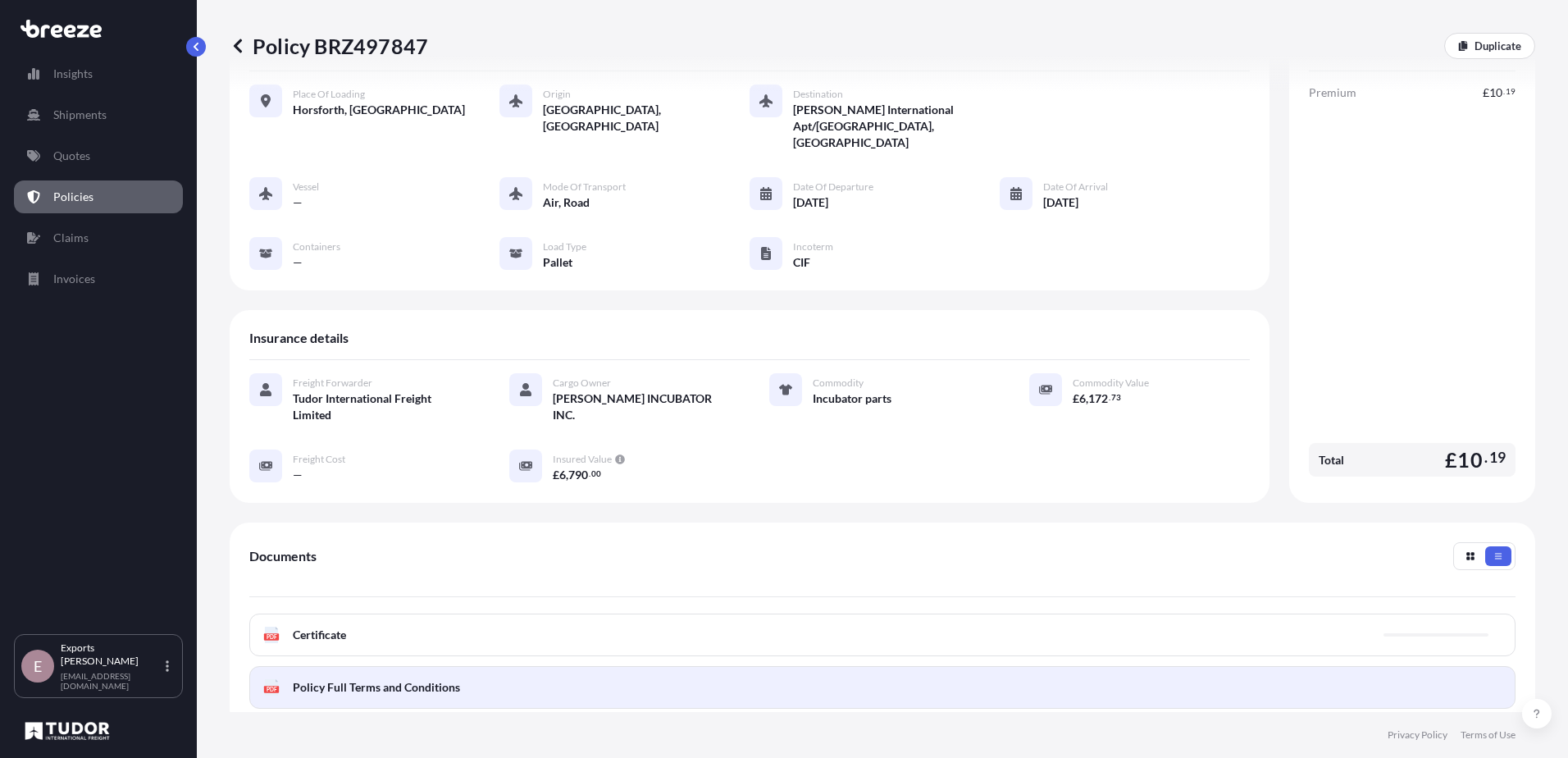
scroll to position [164, 0]
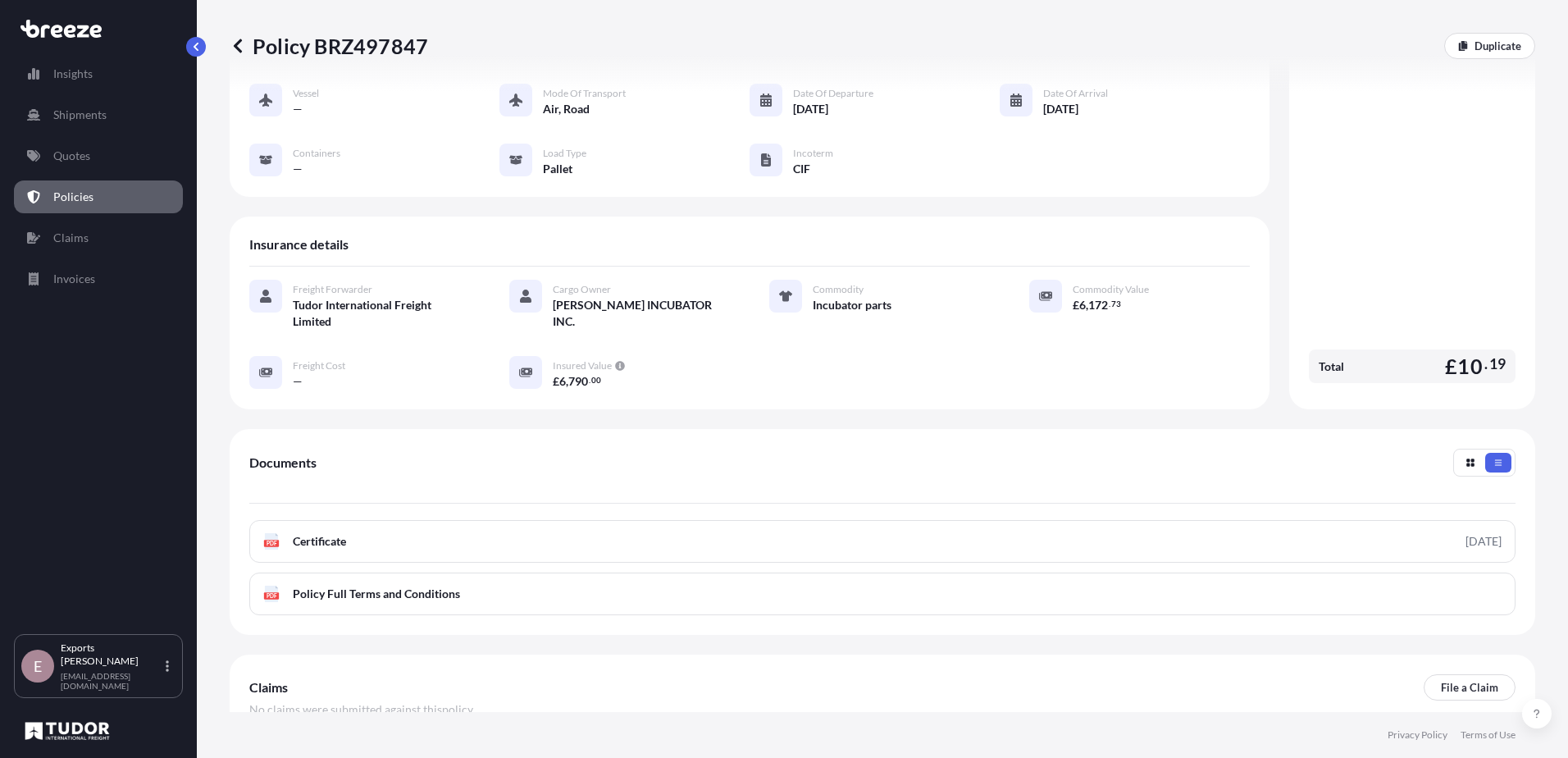
click at [929, 502] on div "Documents PDF Certificate [DATE] PDF Policy Full Terms and Conditions" at bounding box center [882, 532] width 1266 height 167
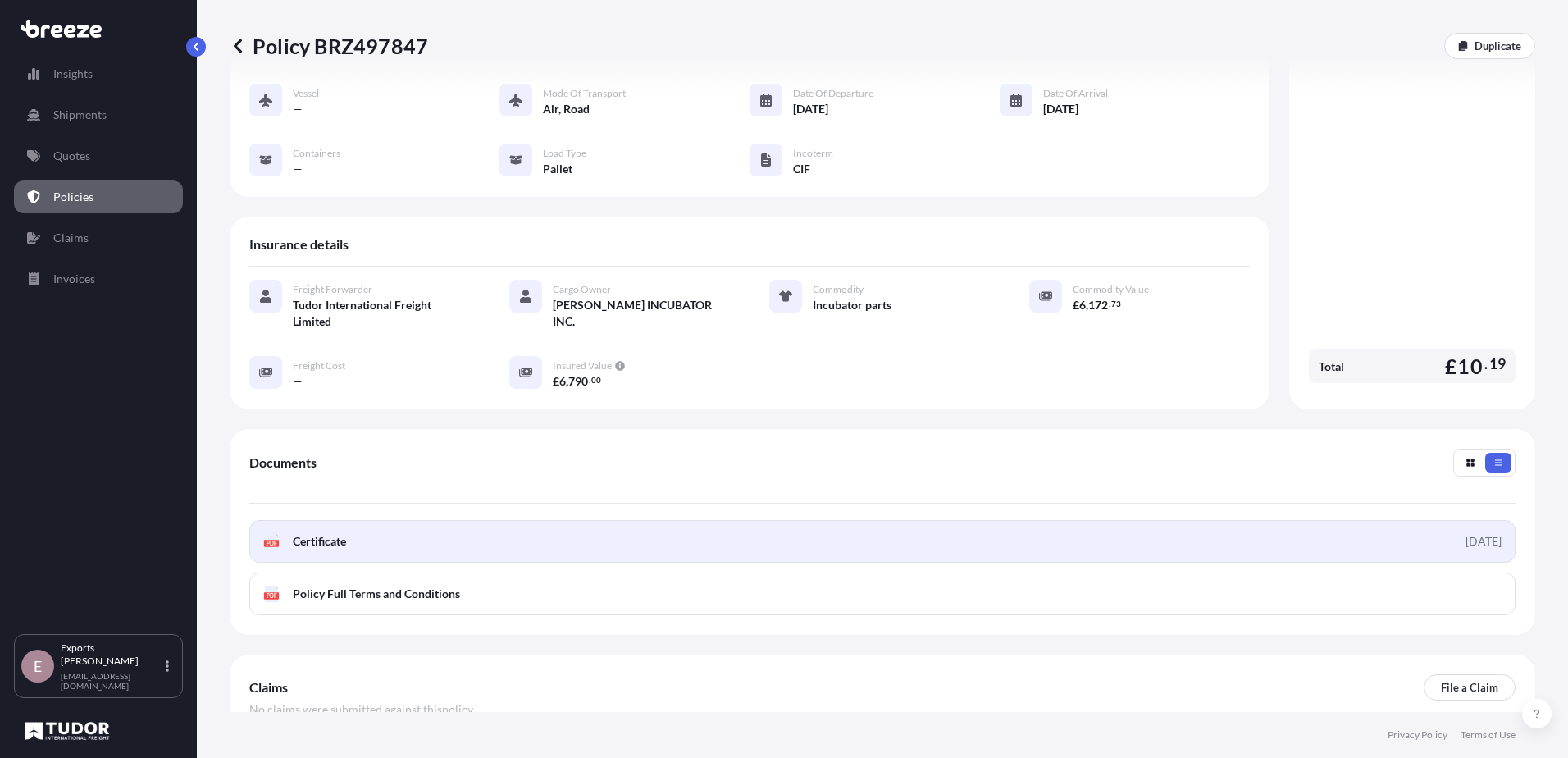
click at [904, 523] on link "PDF Certificate [DATE]" at bounding box center [882, 542] width 1266 height 43
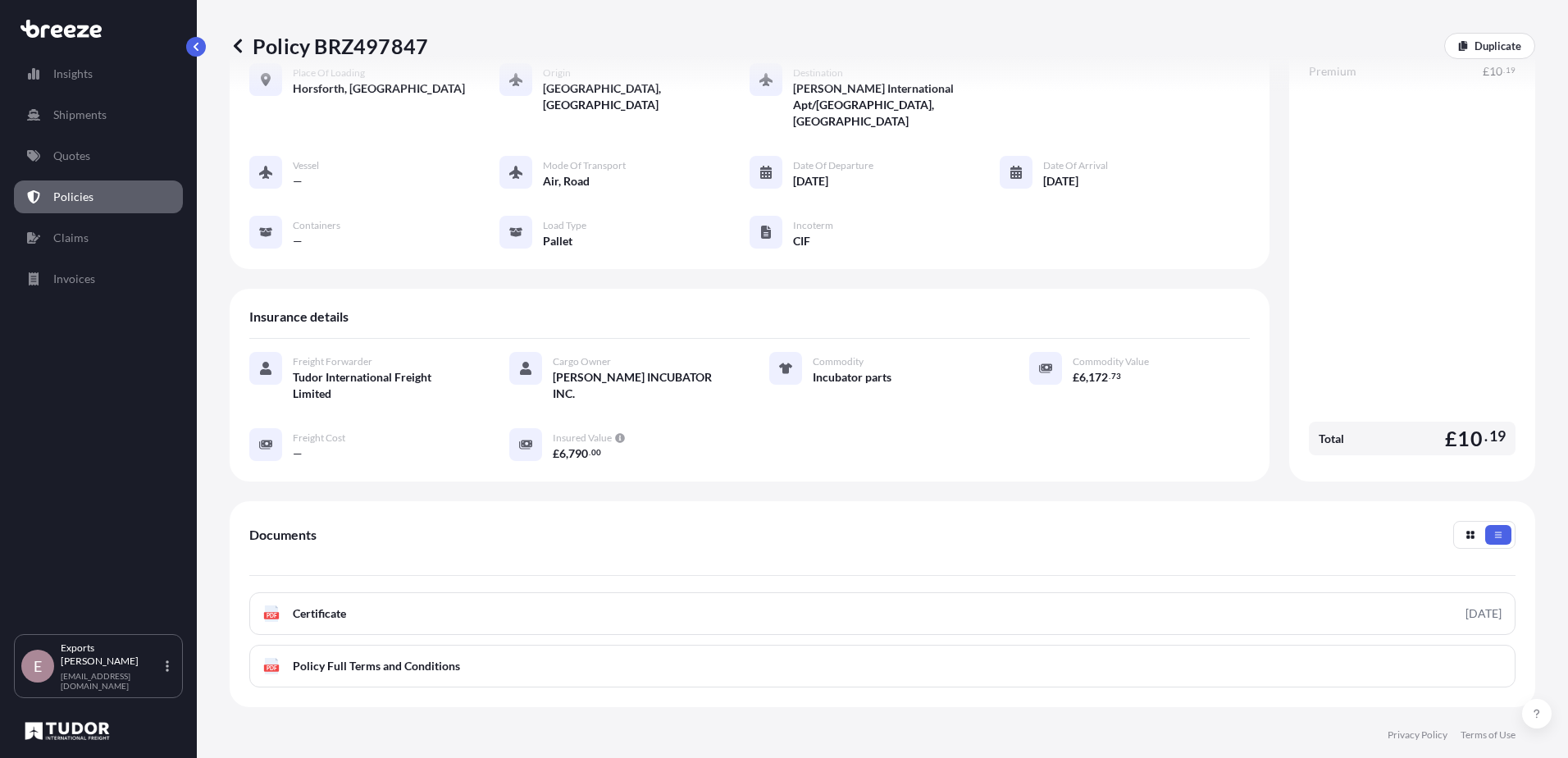
scroll to position [0, 0]
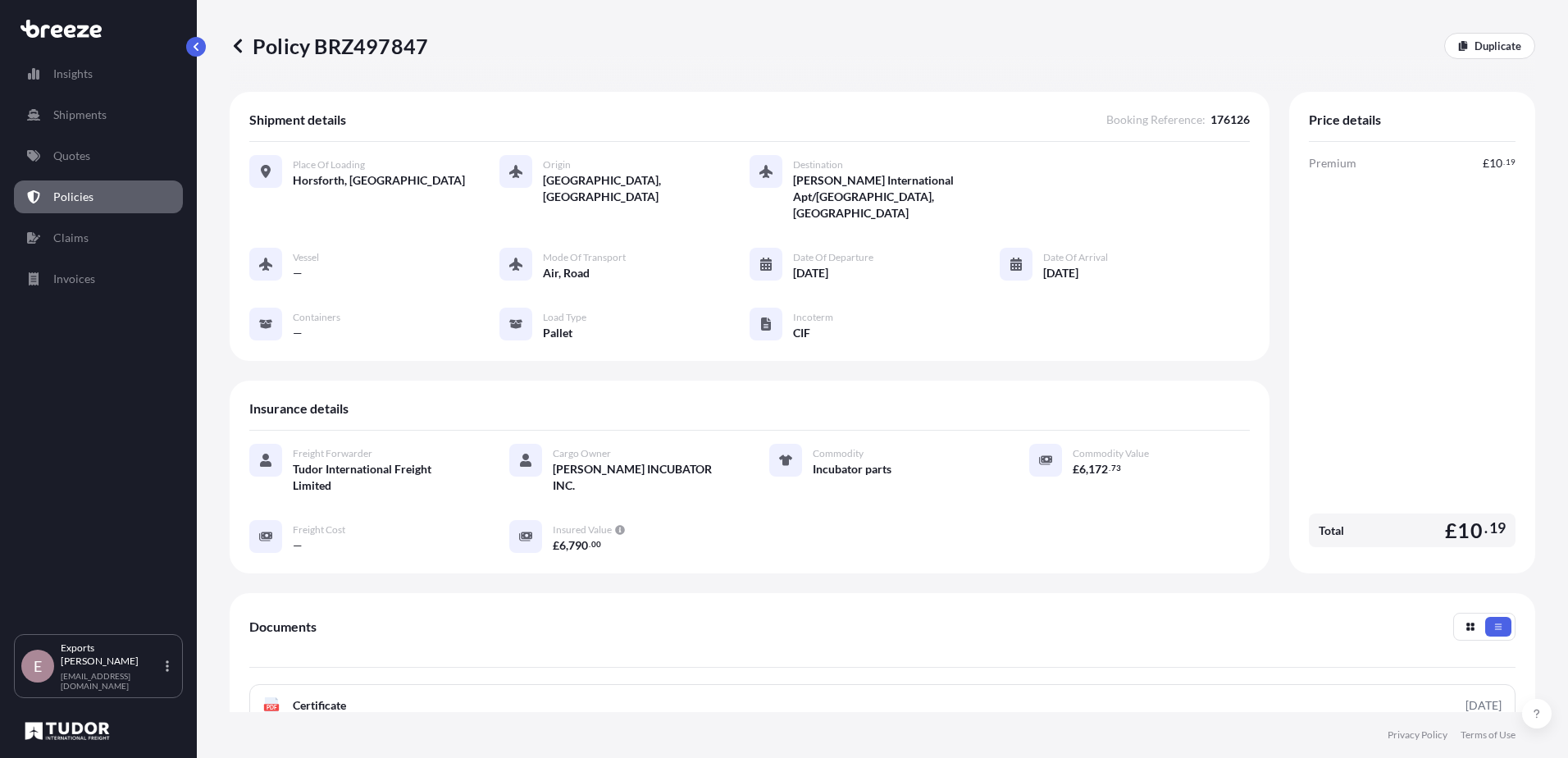
click at [1498, 342] on div "Premium £ 10 . 19 Total £ 10 . 19" at bounding box center [1412, 354] width 207 height 399
